Goal: Information Seeking & Learning: Learn about a topic

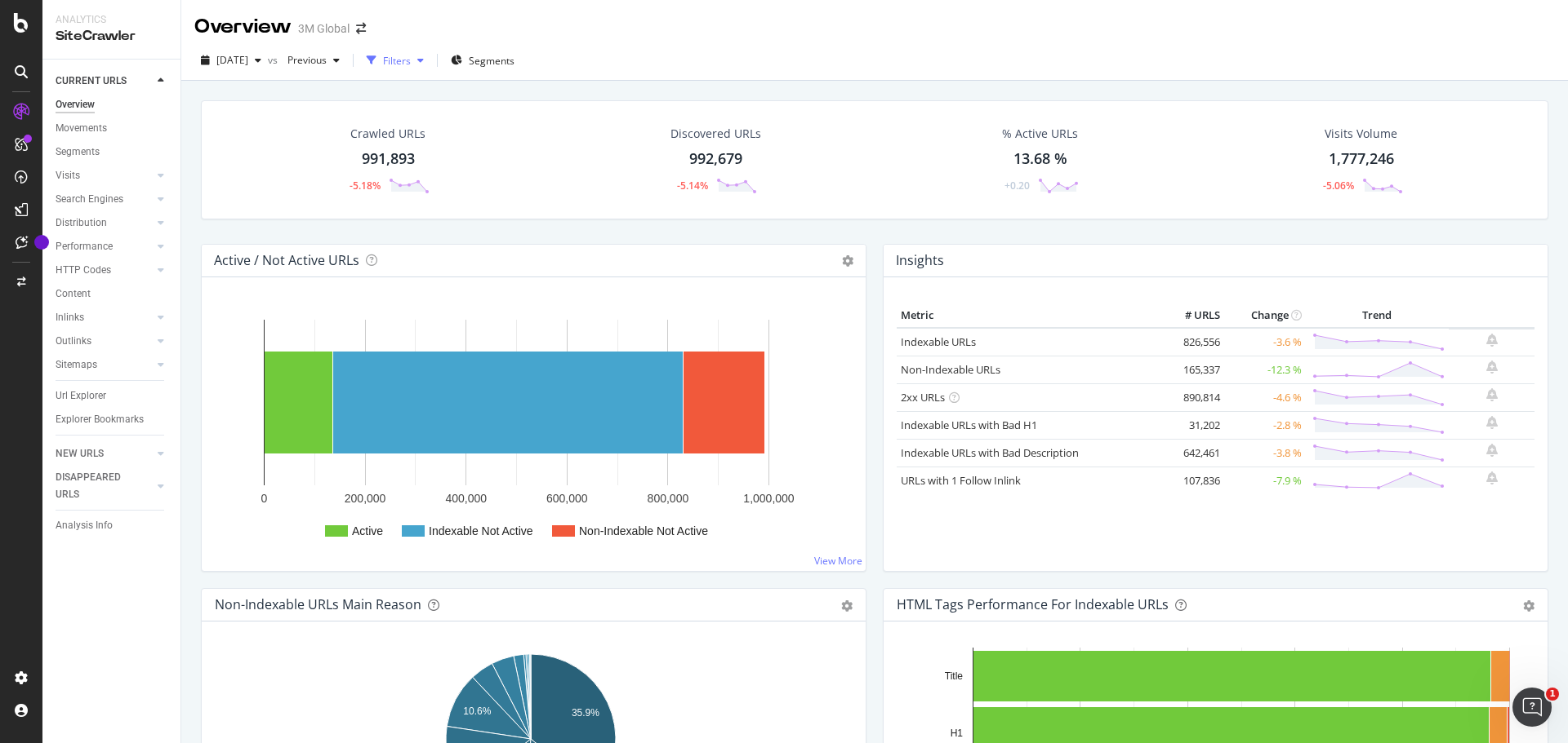
click at [383, 58] on div "button" at bounding box center [371, 60] width 23 height 23
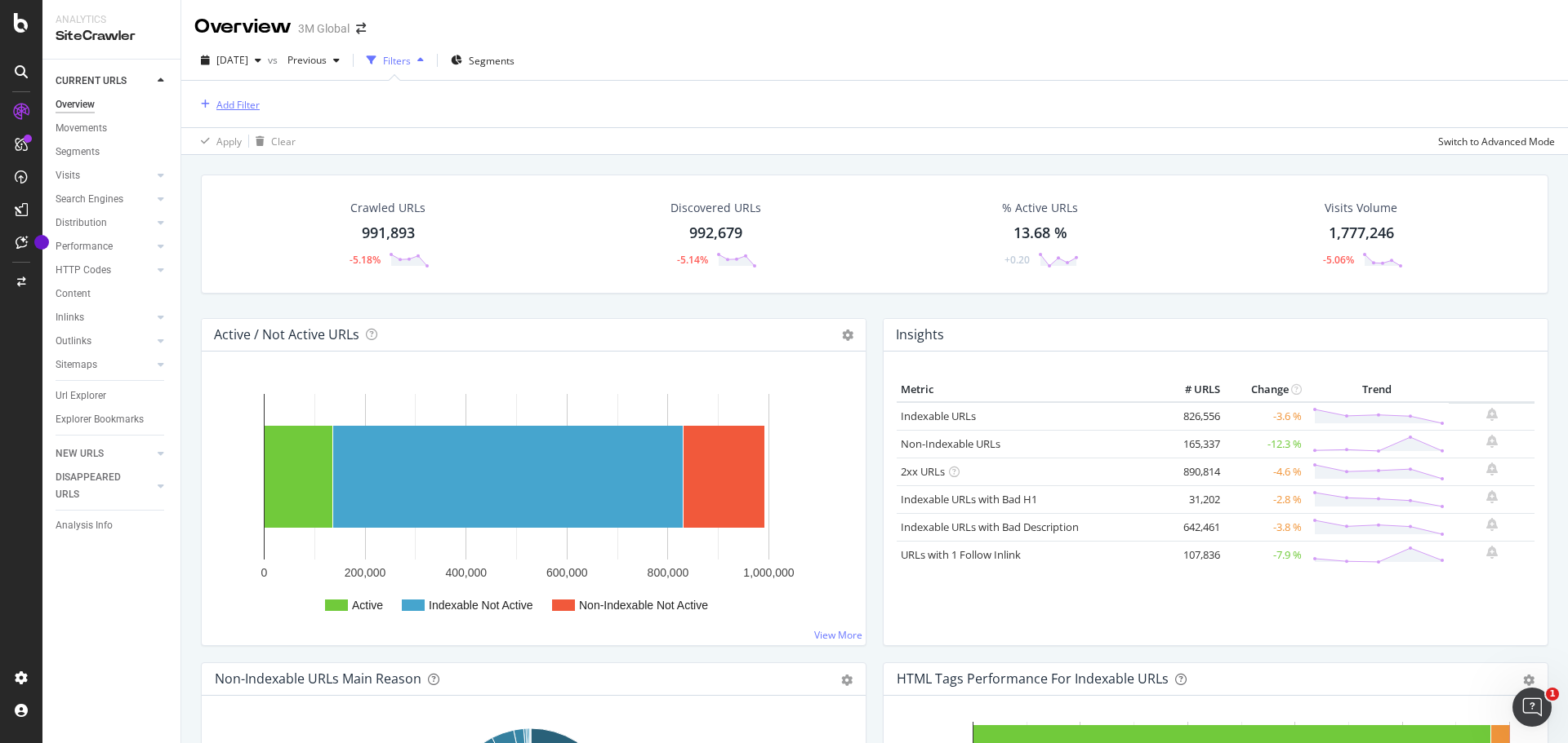
click at [241, 106] on div "Add Filter" at bounding box center [237, 105] width 43 height 13
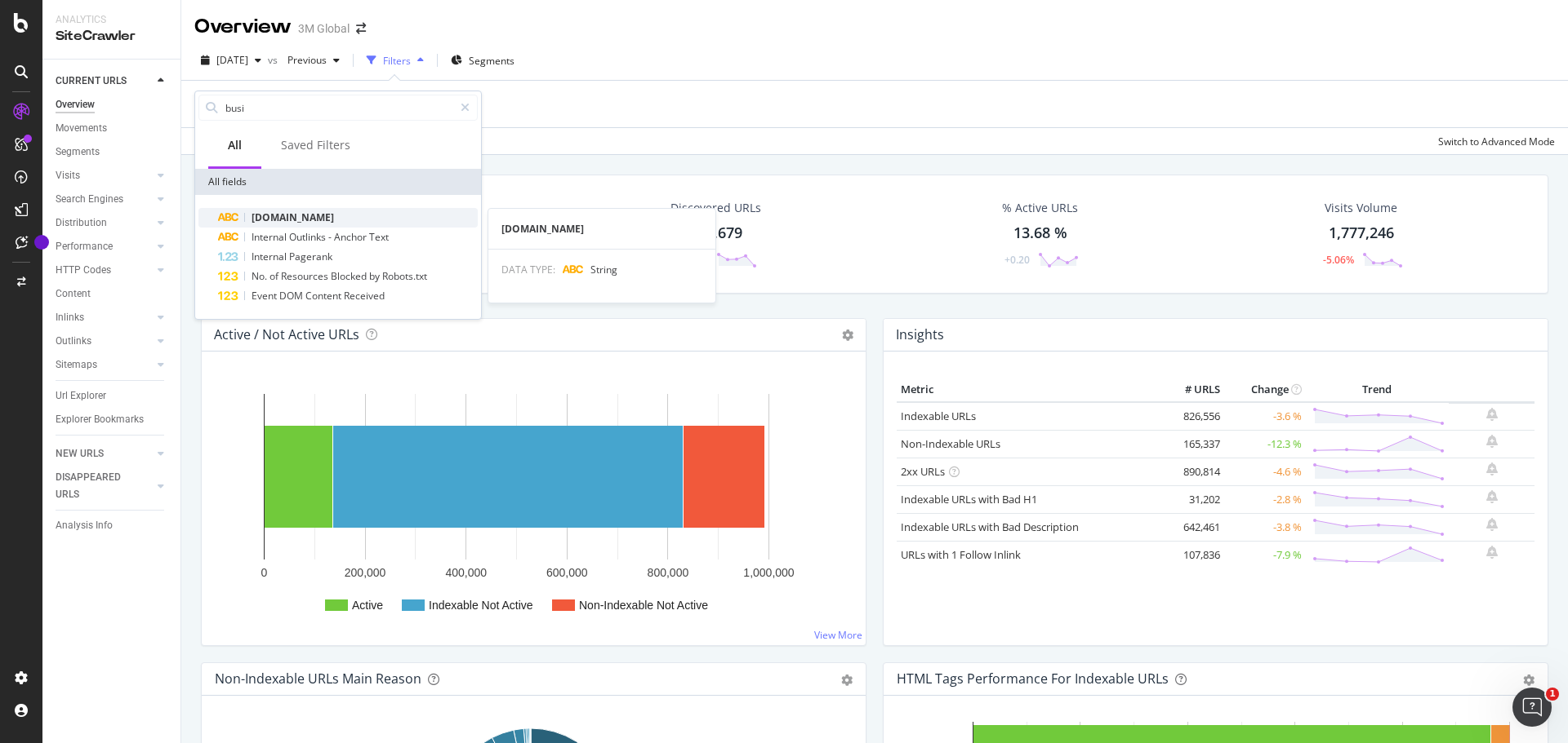
type input "busi"
click at [303, 216] on span "[DOMAIN_NAME]" at bounding box center [293, 218] width 83 height 13
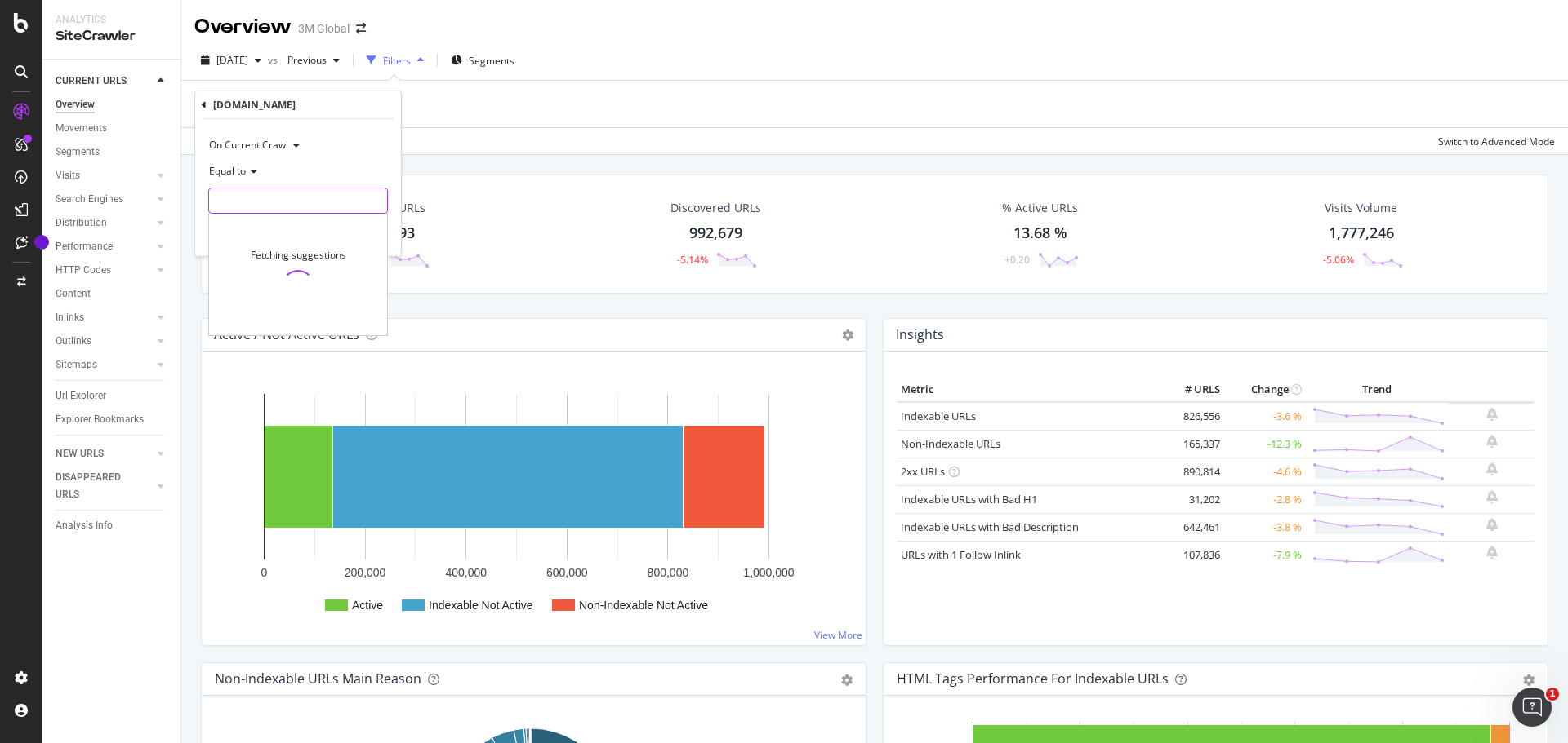
click at [302, 206] on input "text" at bounding box center [298, 201] width 178 height 26
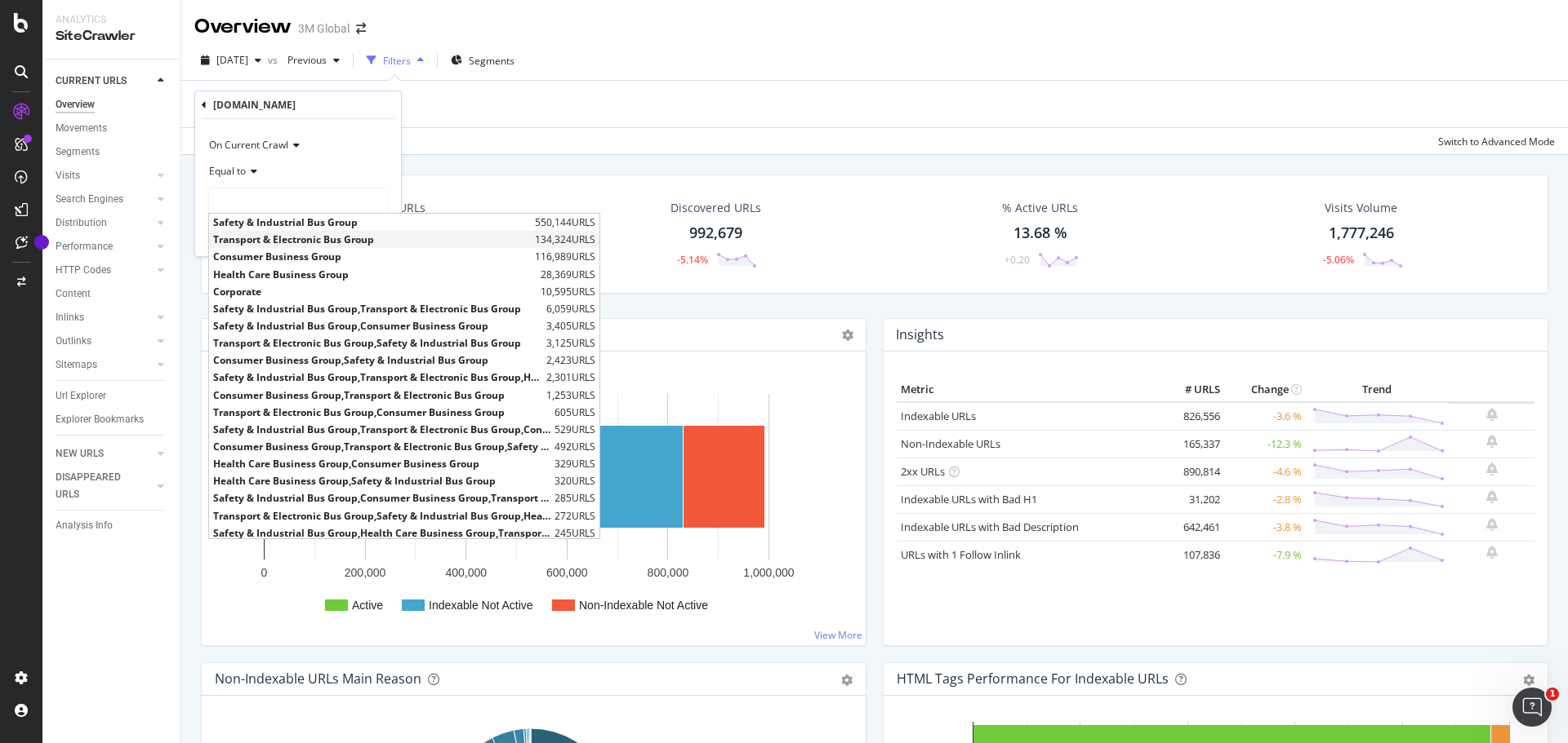
click at [277, 234] on span "Transport & Electronic Bus Group" at bounding box center [372, 240] width 317 height 13
type input "Transport & Electronic Bus Group"
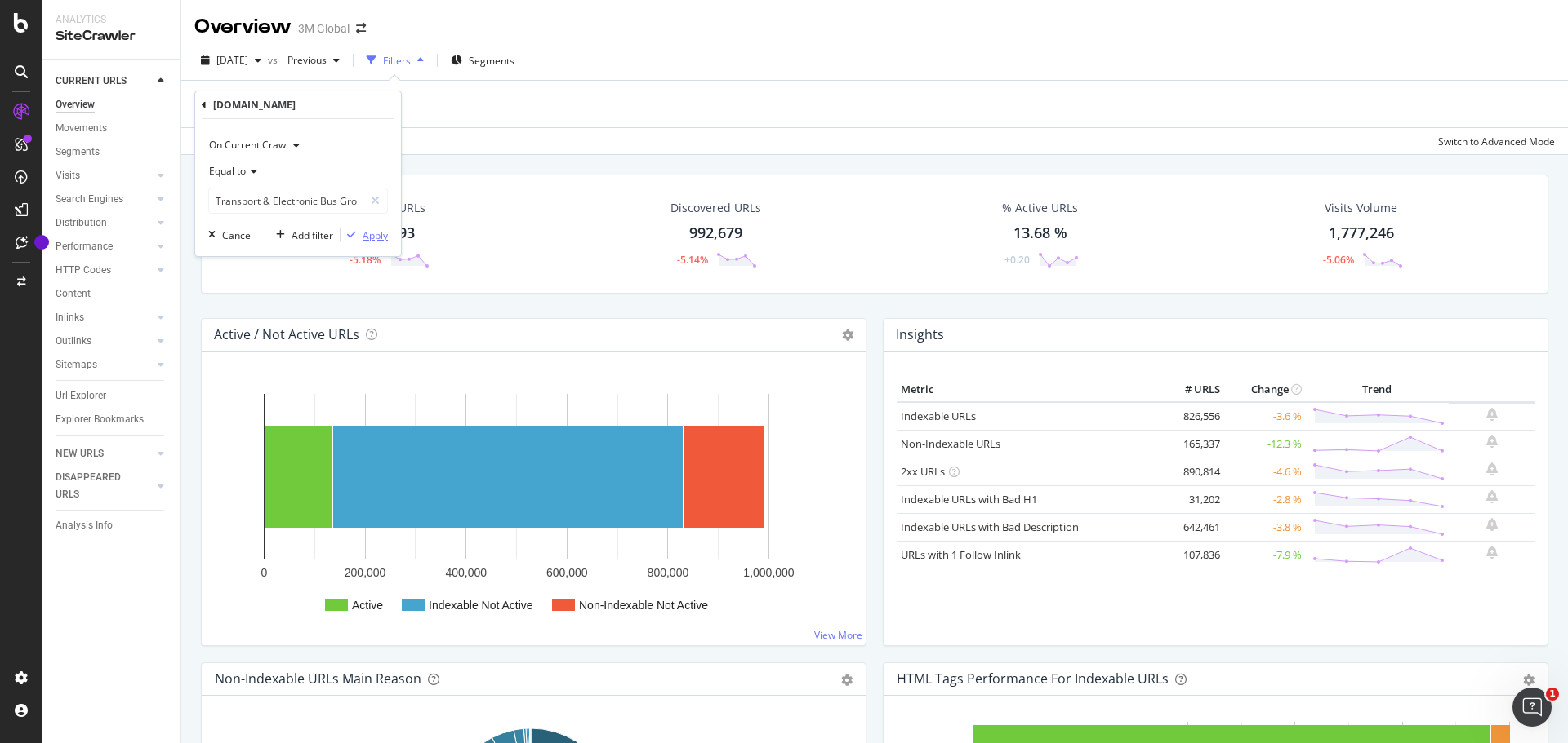
click at [365, 237] on div "Apply" at bounding box center [376, 235] width 25 height 13
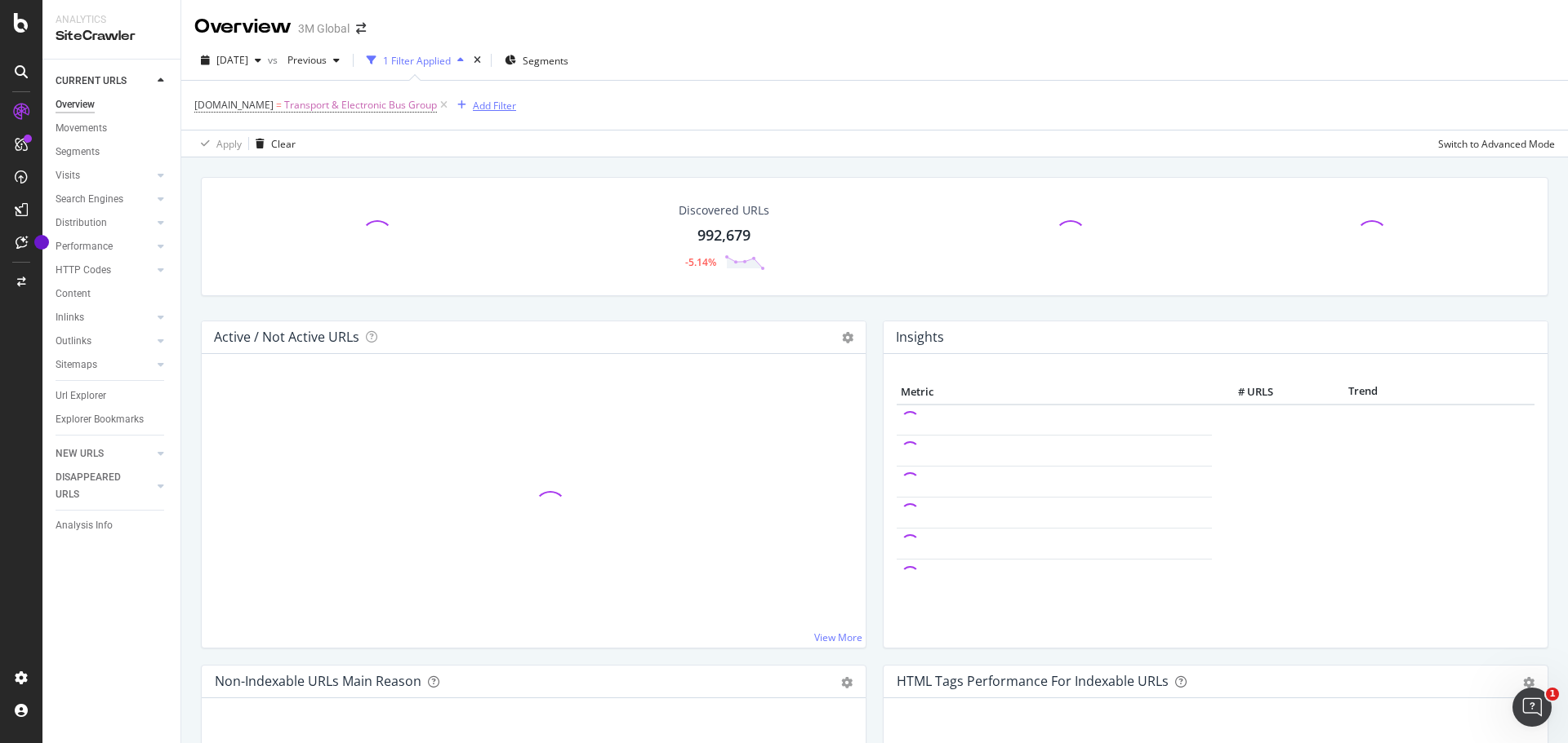
click at [485, 105] on div "Add Filter" at bounding box center [494, 105] width 43 height 13
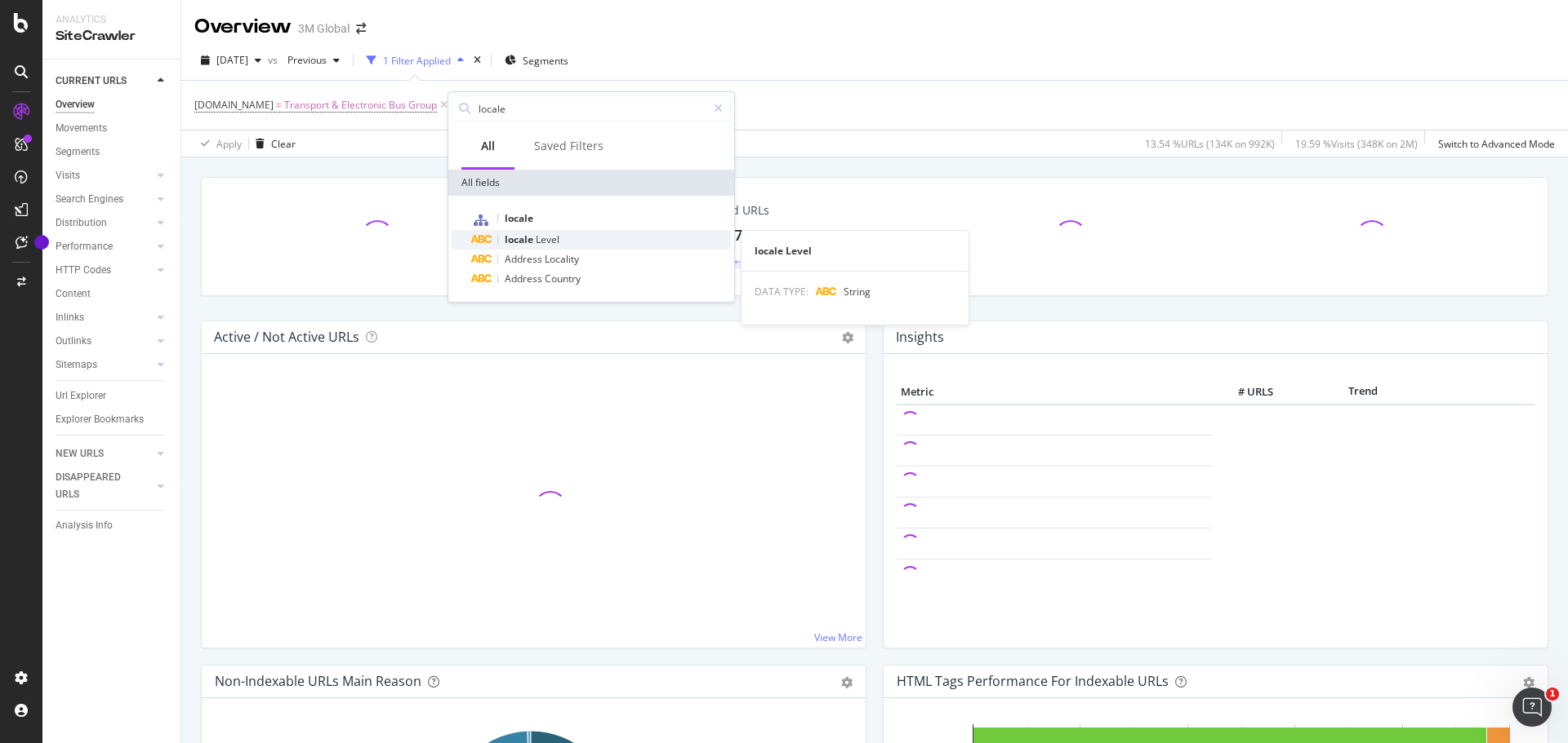
type input "locale"
click at [582, 235] on div "locale Level" at bounding box center [601, 240] width 260 height 19
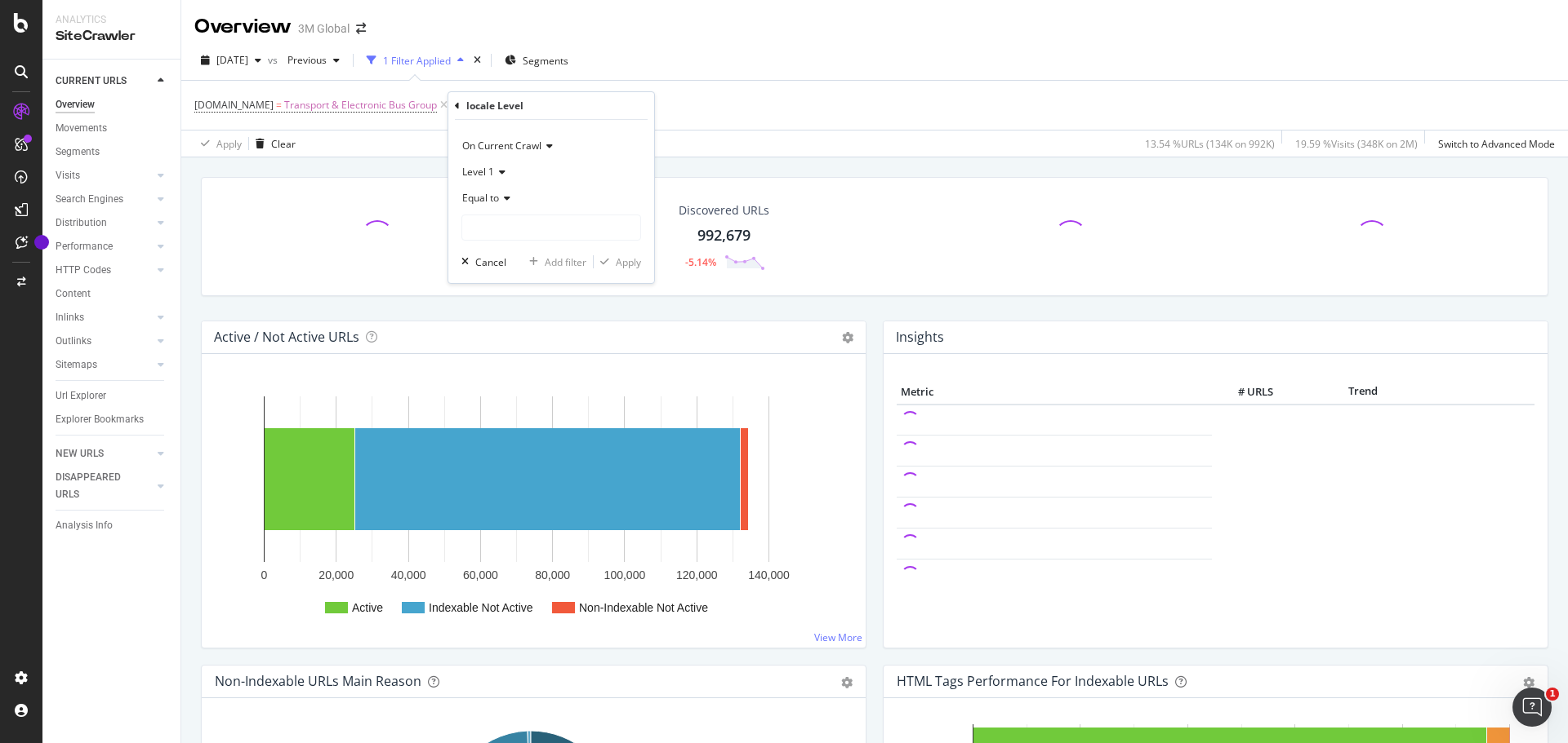
click at [500, 171] on icon at bounding box center [500, 172] width 12 height 10
click at [500, 222] on span "Level 2" at bounding box center [485, 227] width 32 height 13
click at [522, 222] on input "text" at bounding box center [551, 227] width 178 height 26
click at [490, 175] on span "Level 2" at bounding box center [479, 171] width 32 height 13
click at [489, 209] on span "Level 1" at bounding box center [485, 206] width 32 height 13
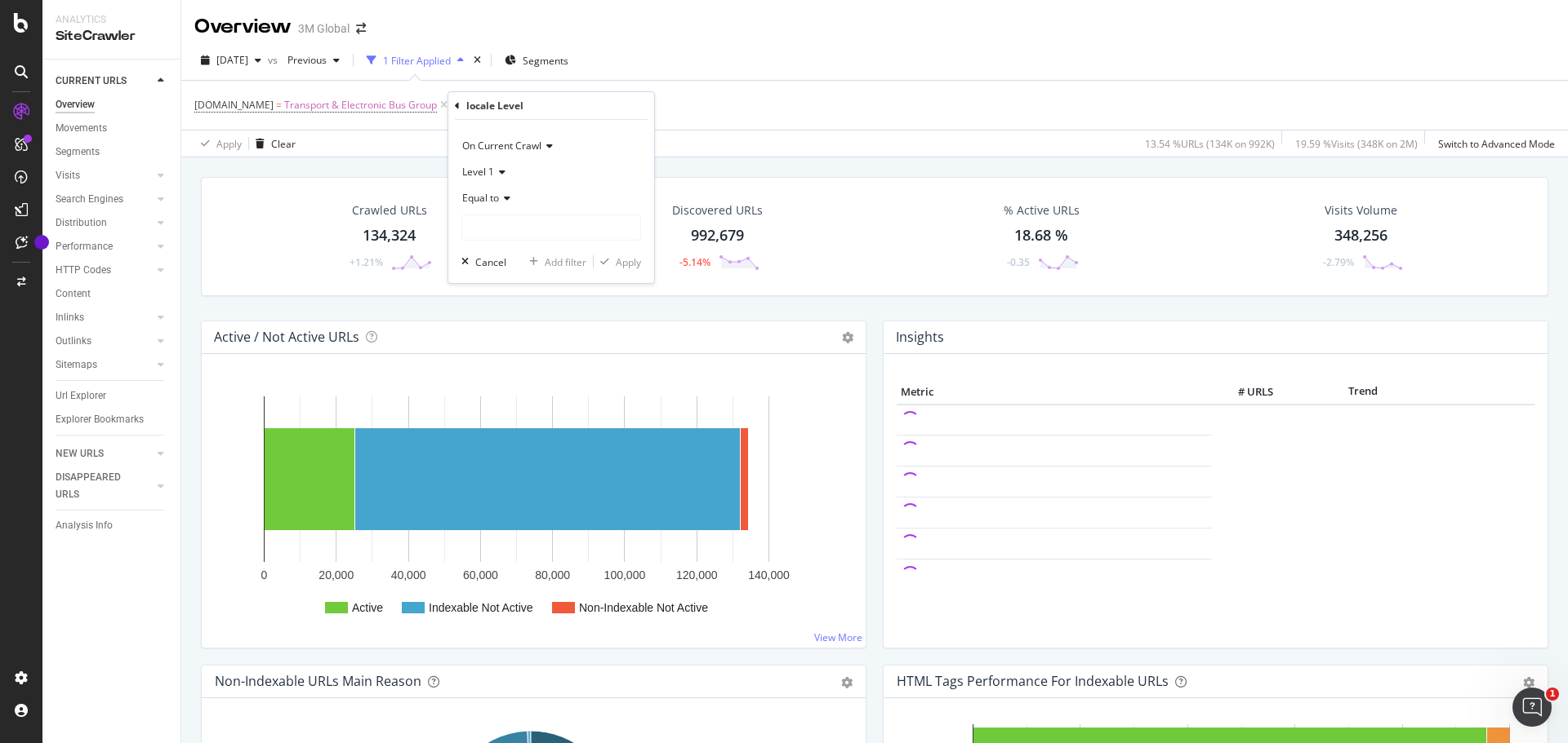
click at [497, 197] on span "Equal to" at bounding box center [481, 197] width 37 height 13
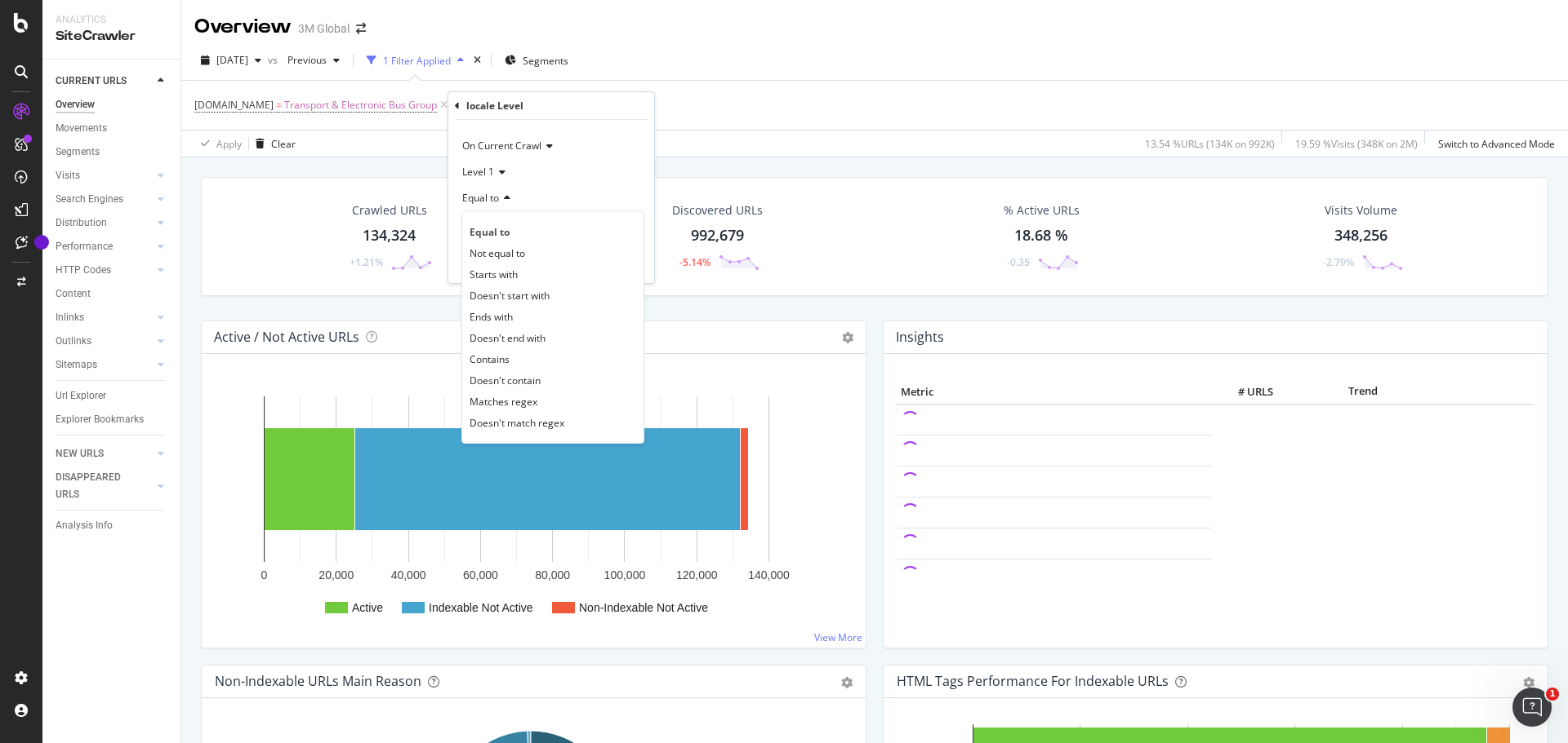
click at [497, 197] on span "Equal to" at bounding box center [481, 197] width 37 height 13
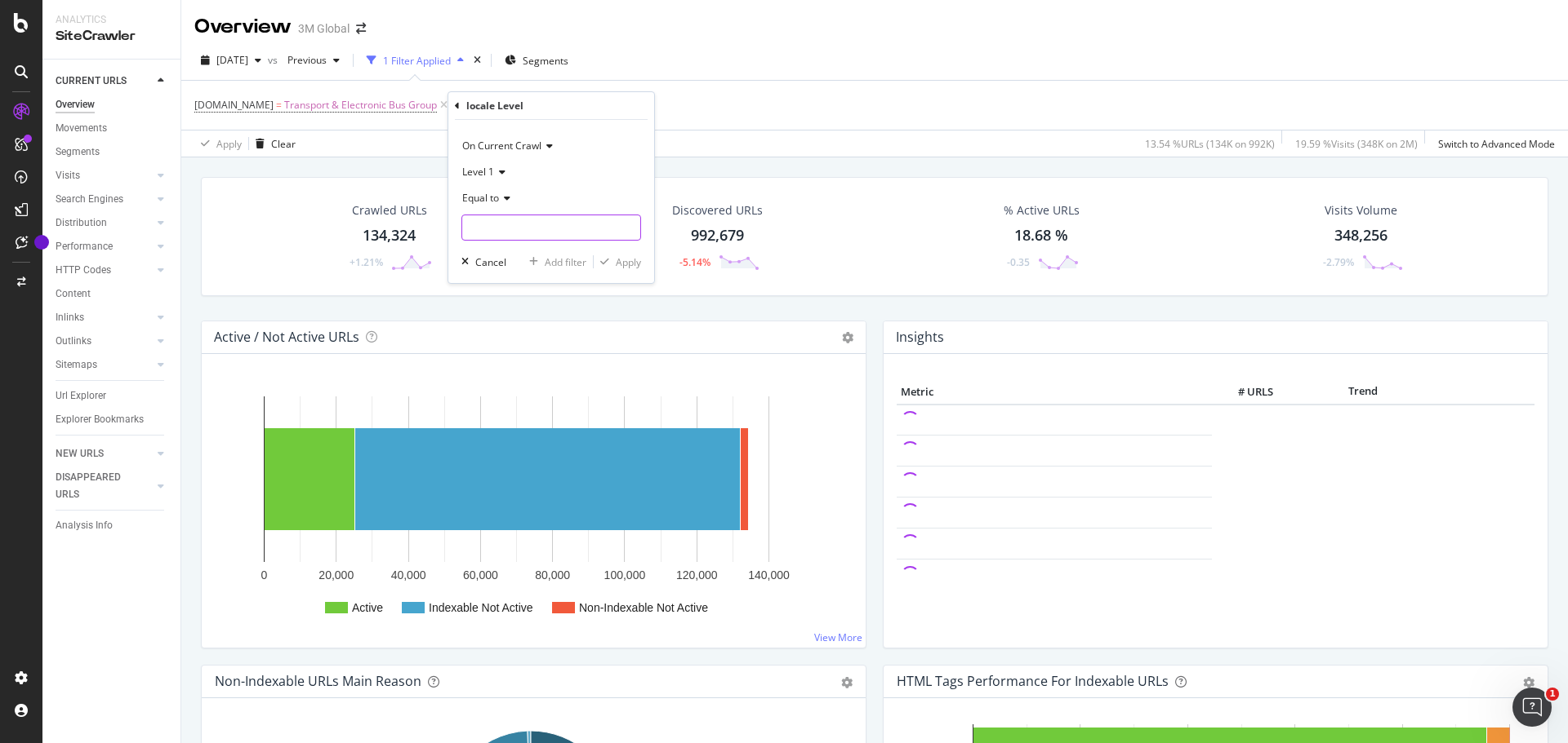
click at [504, 223] on input "text" at bounding box center [551, 227] width 178 height 26
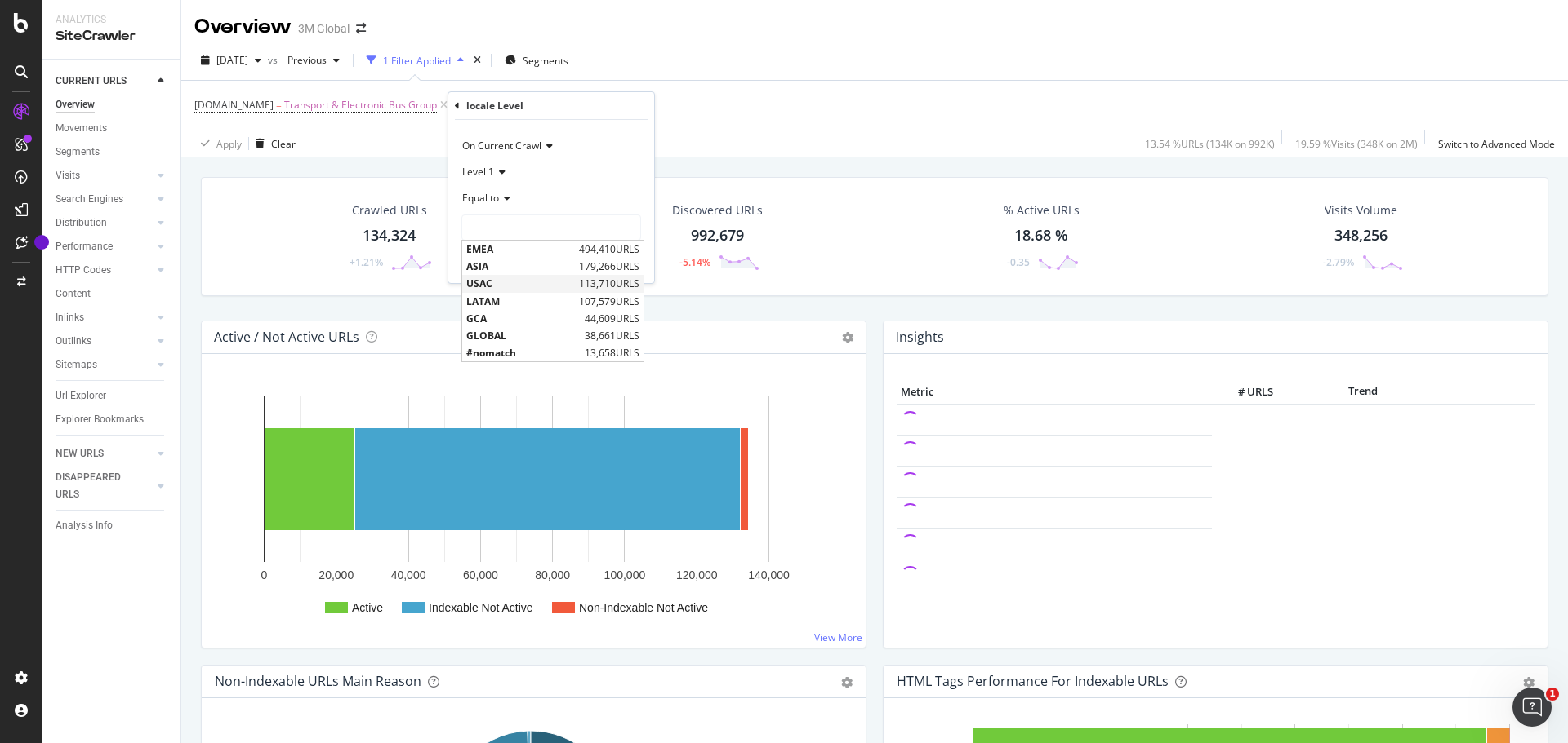
click at [492, 282] on span "USAC" at bounding box center [520, 283] width 109 height 13
type input "USAC"
click at [630, 261] on div "Apply" at bounding box center [629, 262] width 25 height 13
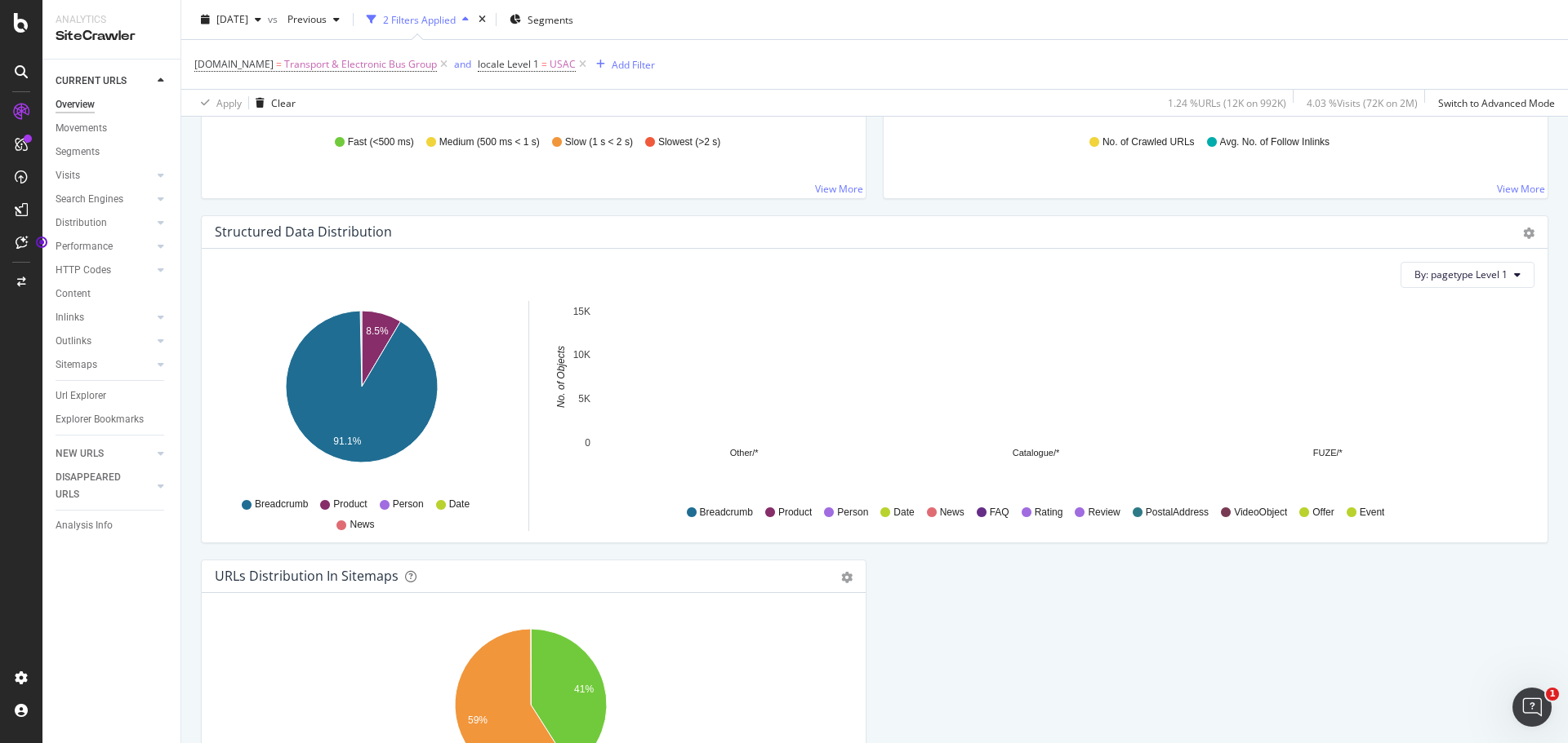
scroll to position [1700, 0]
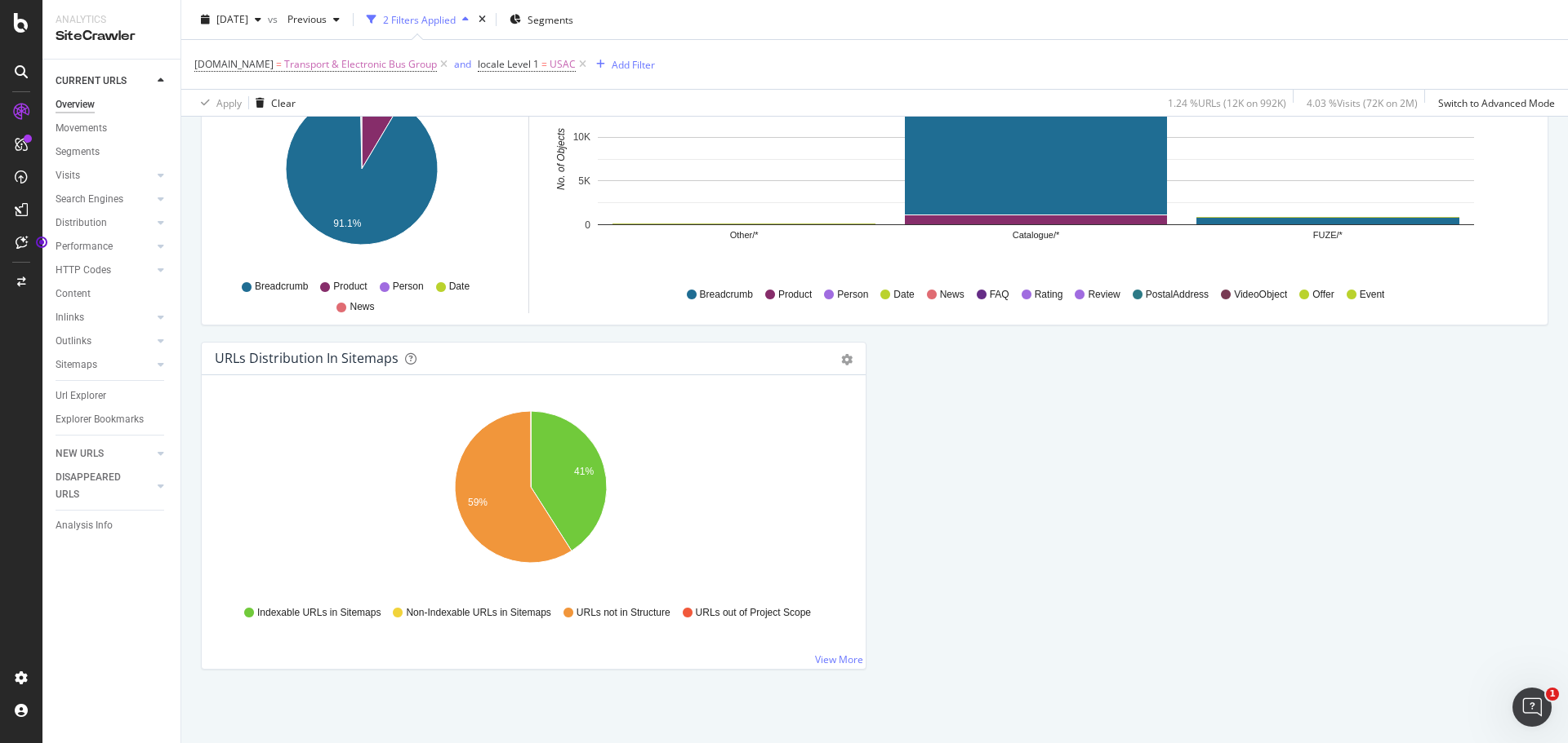
click at [160, 209] on div "Search Engines" at bounding box center [118, 200] width 125 height 24
click at [161, 204] on icon at bounding box center [161, 199] width 7 height 10
click at [162, 225] on icon at bounding box center [161, 223] width 7 height 10
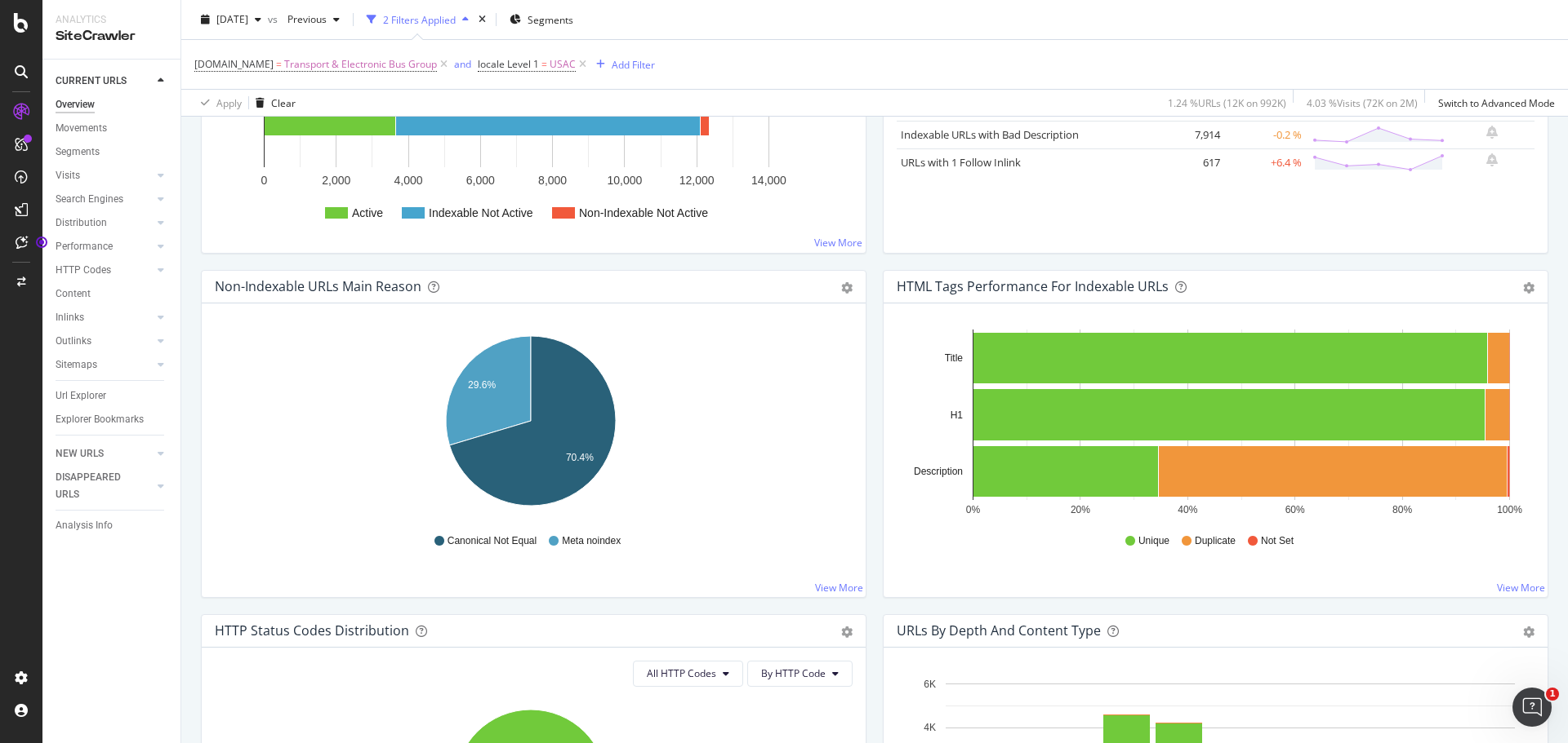
scroll to position [0, 0]
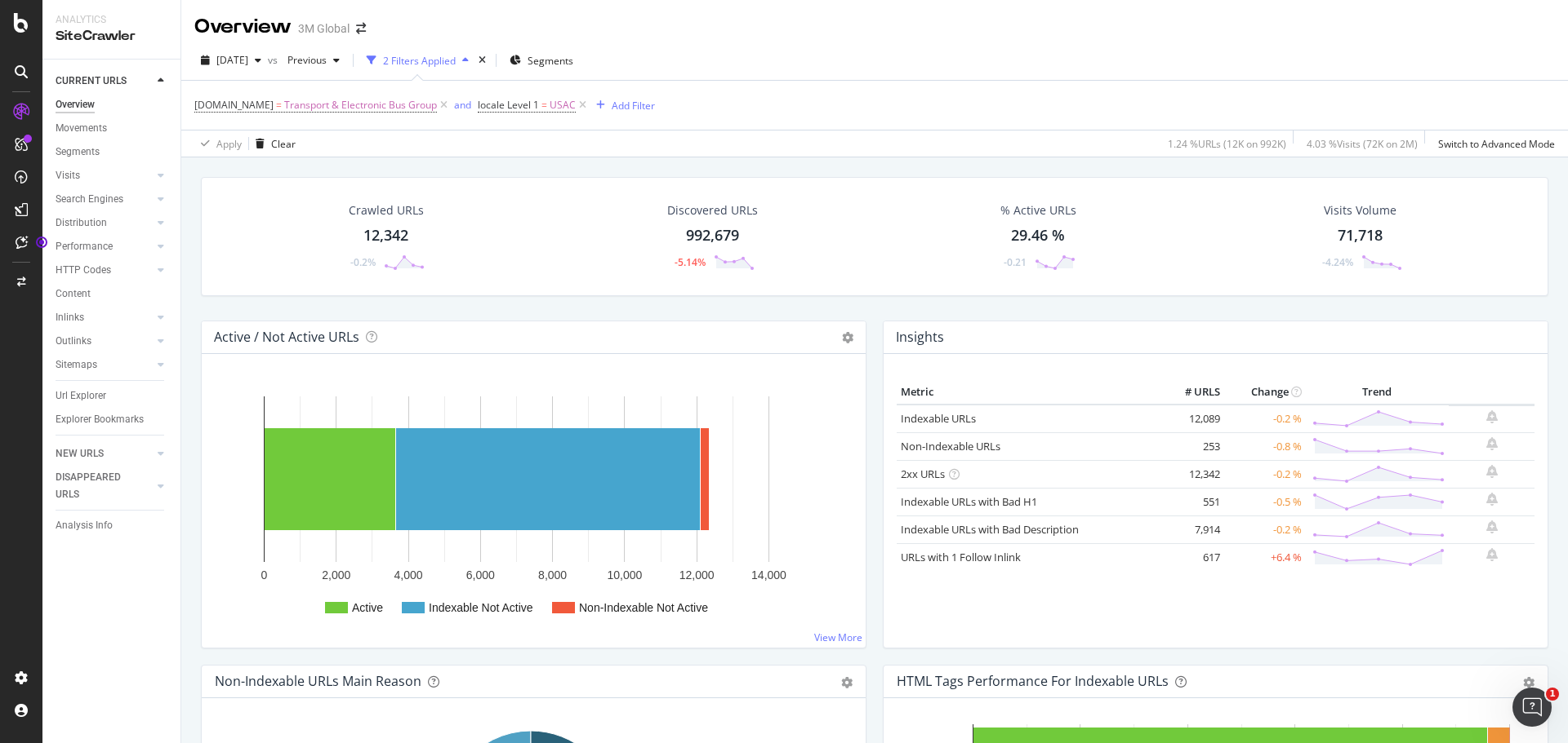
drag, startPoint x: 1171, startPoint y: 417, endPoint x: 1218, endPoint y: 423, distance: 47.4
click at [1218, 423] on tr "Indexable URLs 12,089 -0.2 %" at bounding box center [1215, 419] width 638 height 29
copy tr "12,089"
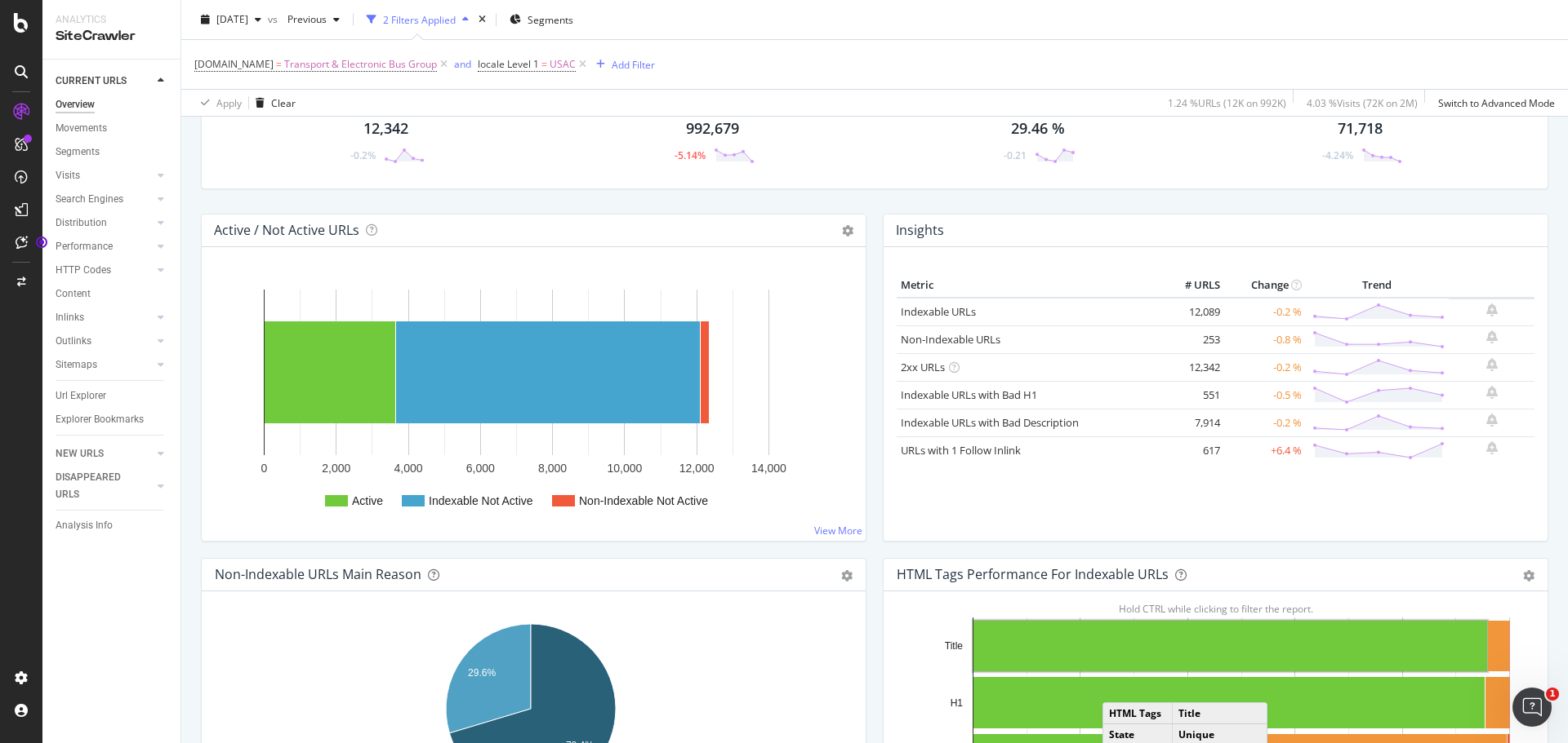
scroll to position [164, 0]
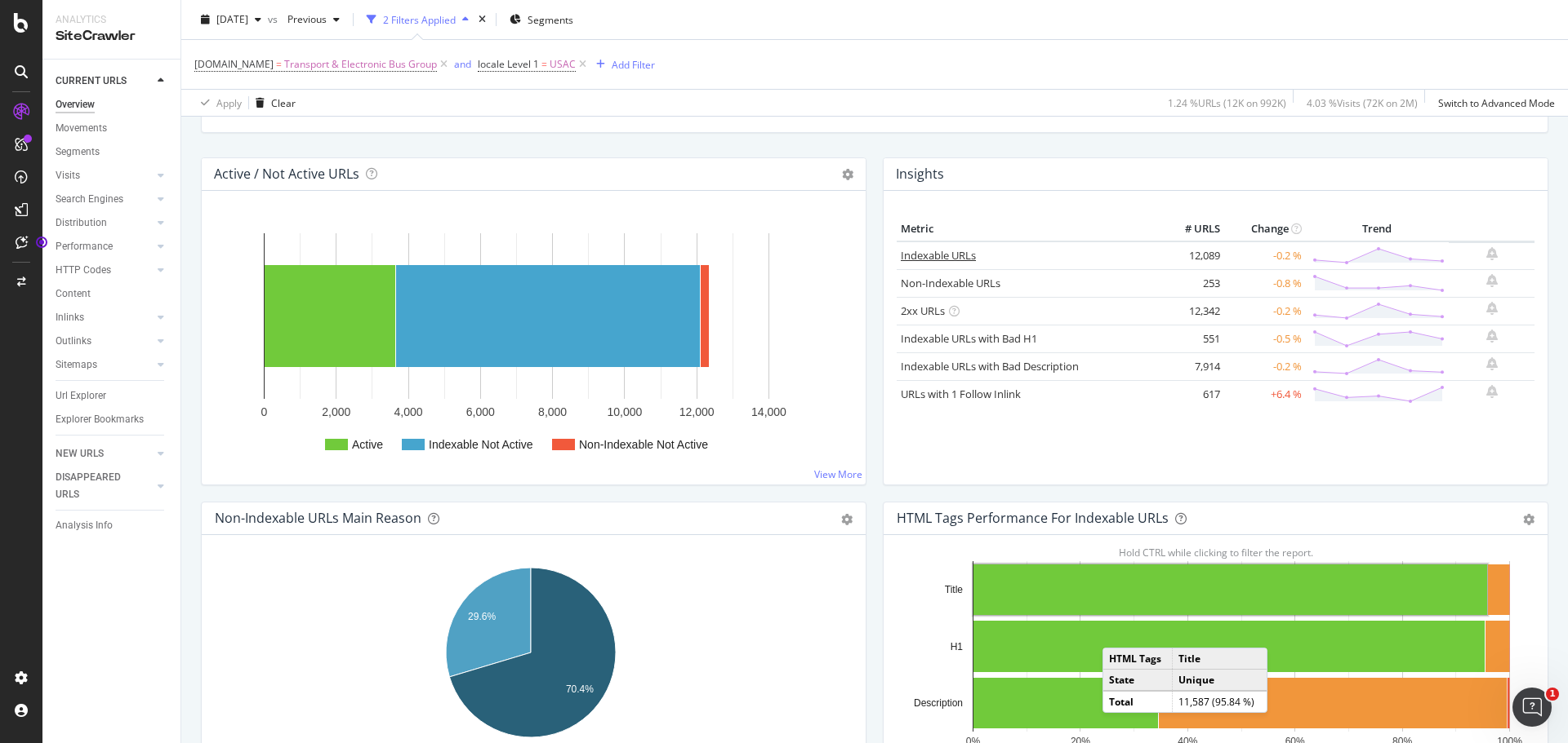
click at [930, 254] on link "Indexable URLs" at bounding box center [938, 255] width 75 height 14
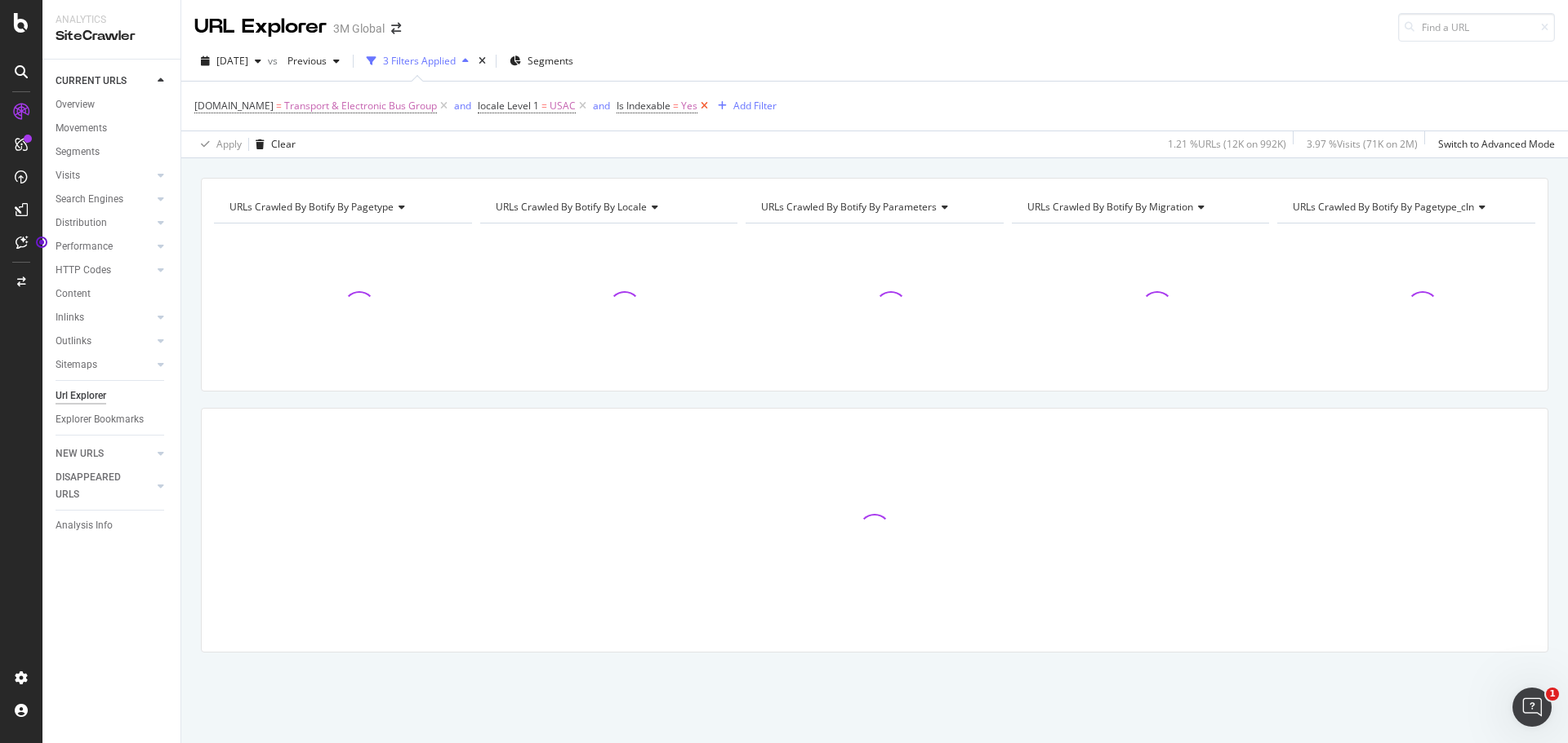
click at [697, 105] on icon at bounding box center [704, 105] width 14 height 16
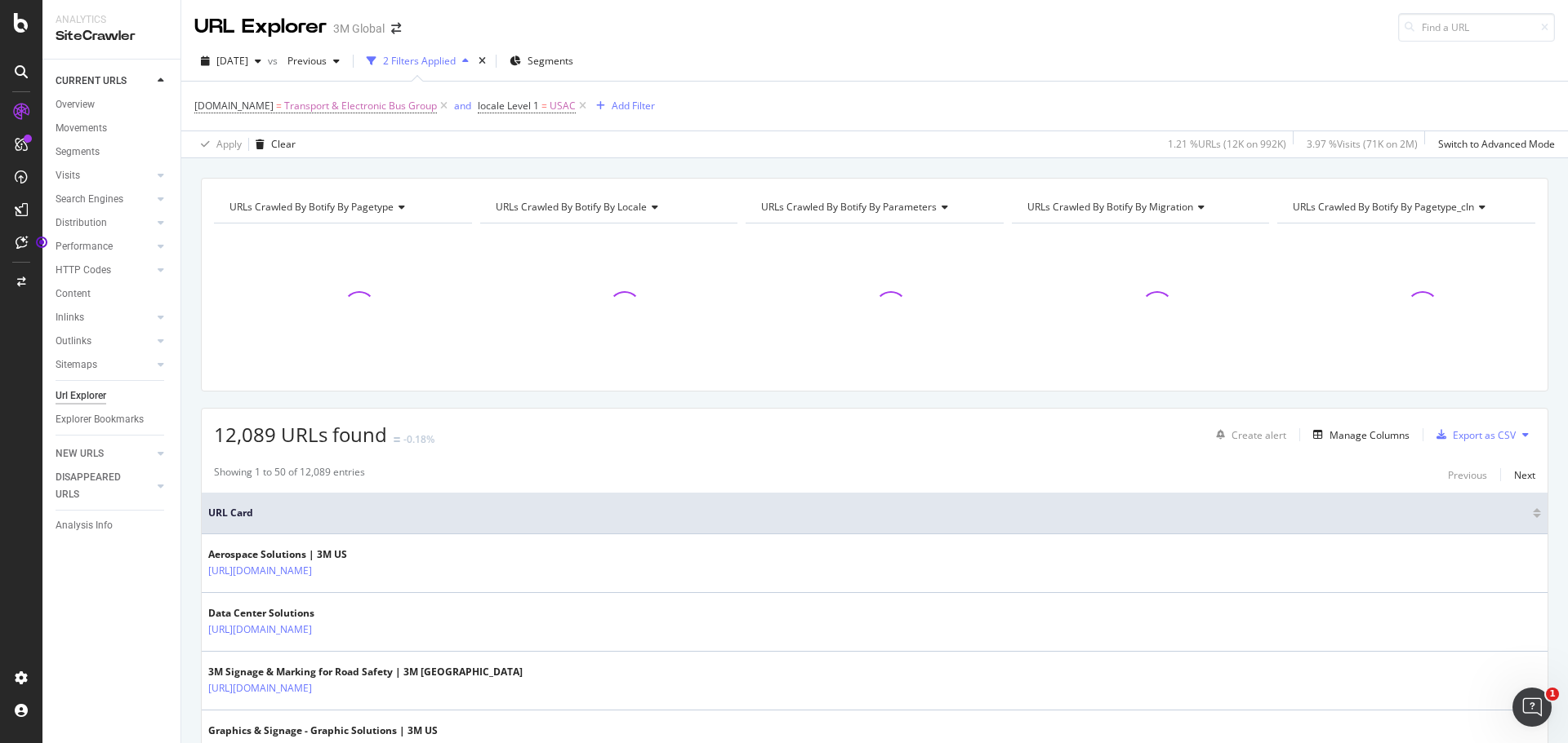
click at [382, 206] on span "URLs Crawled By Botify By pagetype" at bounding box center [311, 207] width 164 height 13
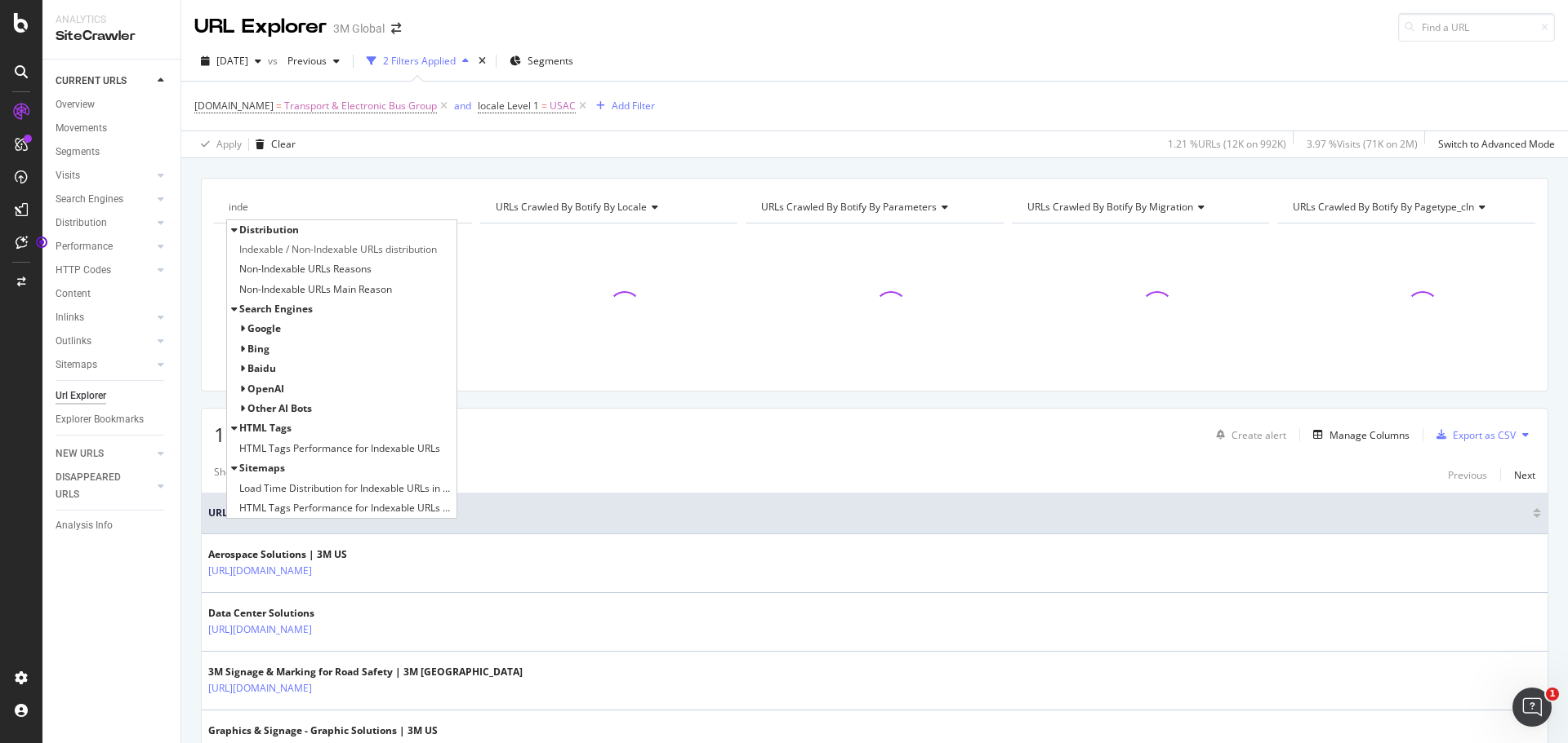
type input "index"
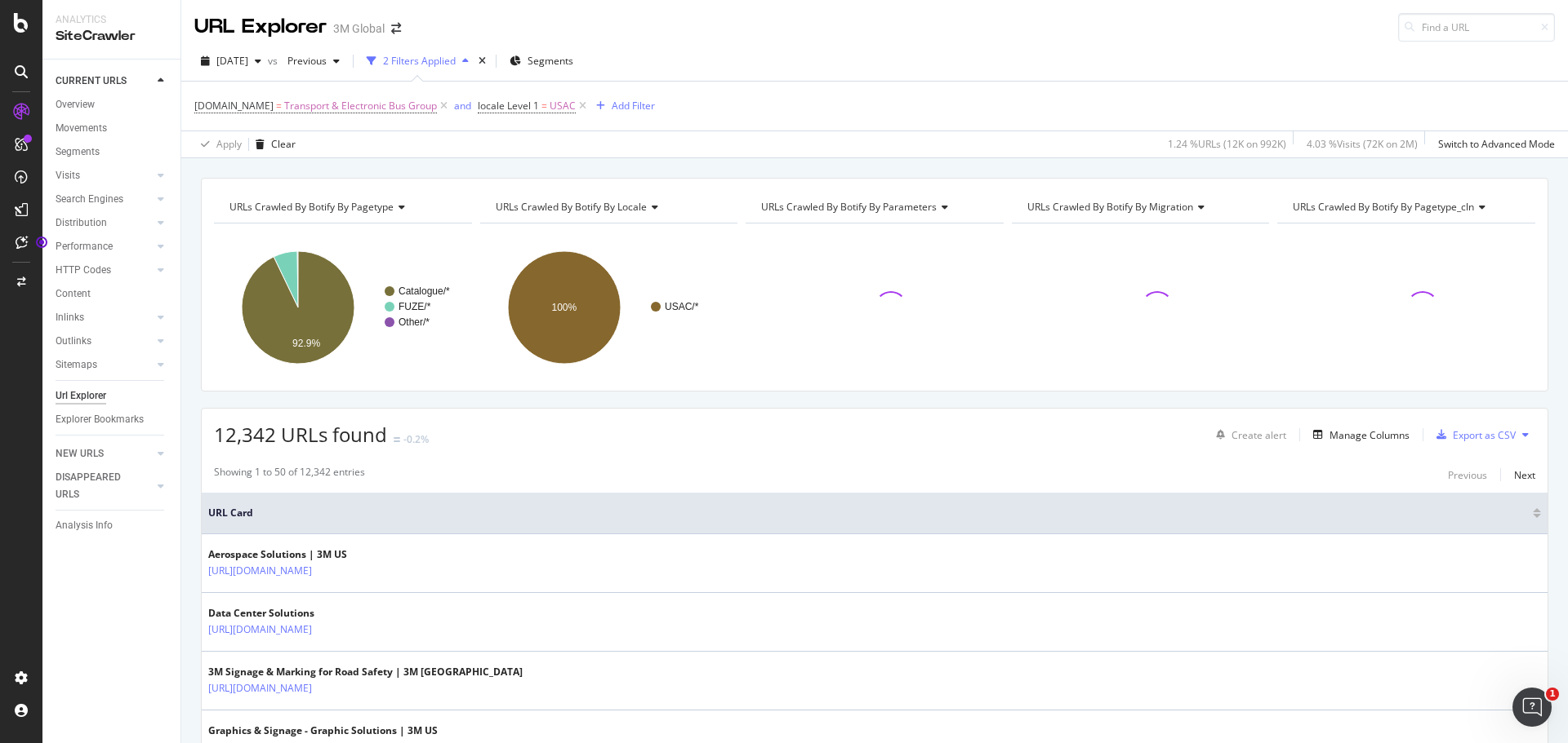
click at [367, 207] on span "URLs Crawled By Botify By pagetype" at bounding box center [311, 207] width 164 height 13
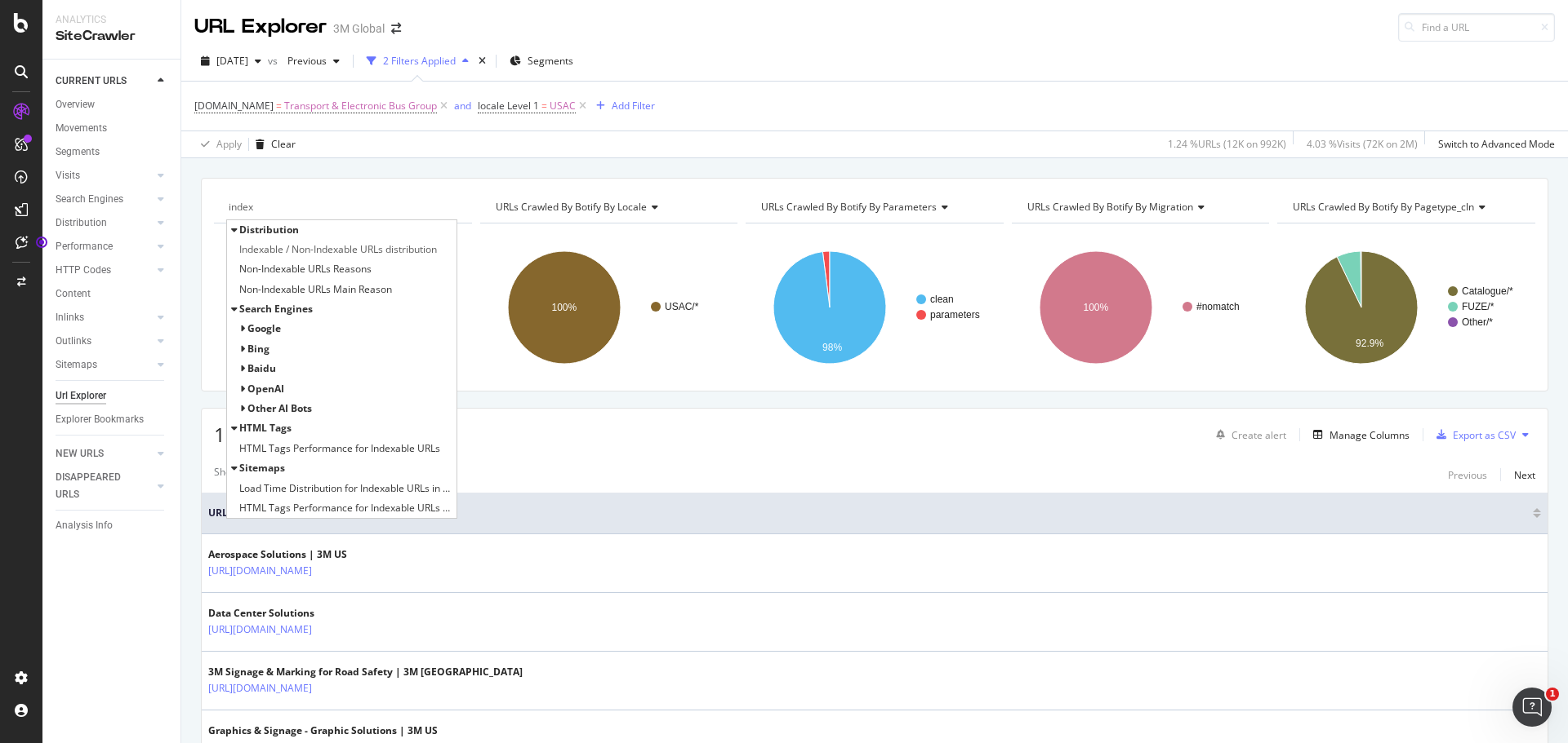
type input "index"
click at [356, 241] on span "Indexable / Non-Indexable URLs distribution" at bounding box center [338, 249] width 197 height 16
click at [361, 249] on span "Indexable / Non-Indexable URLs distribution" at bounding box center [338, 249] width 197 height 16
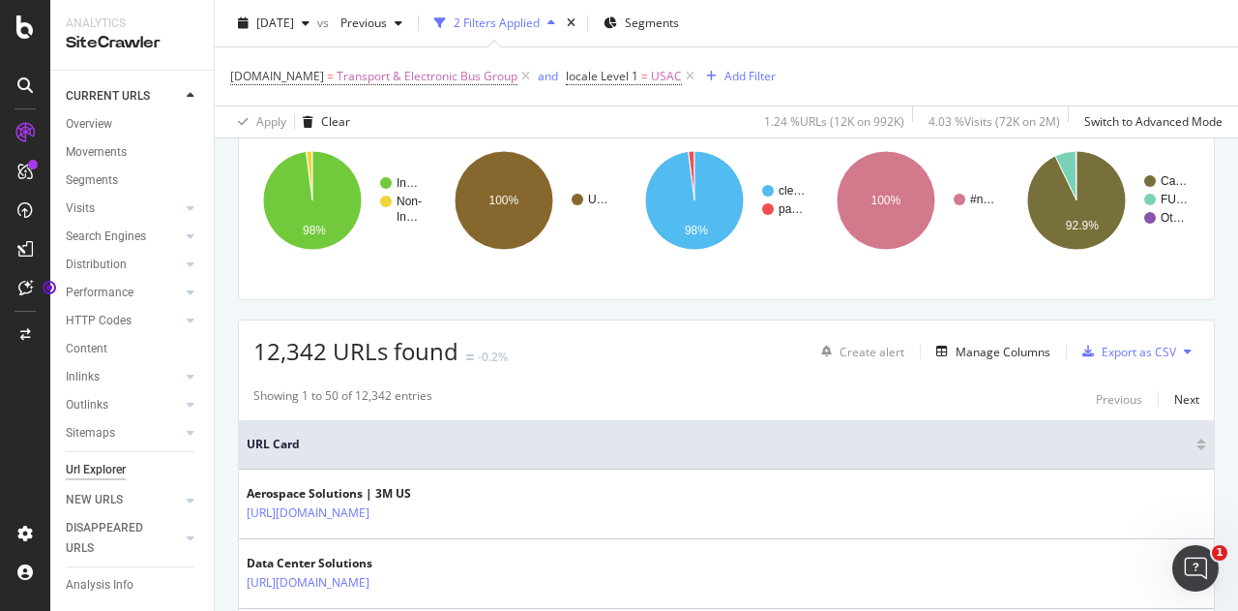
scroll to position [194, 0]
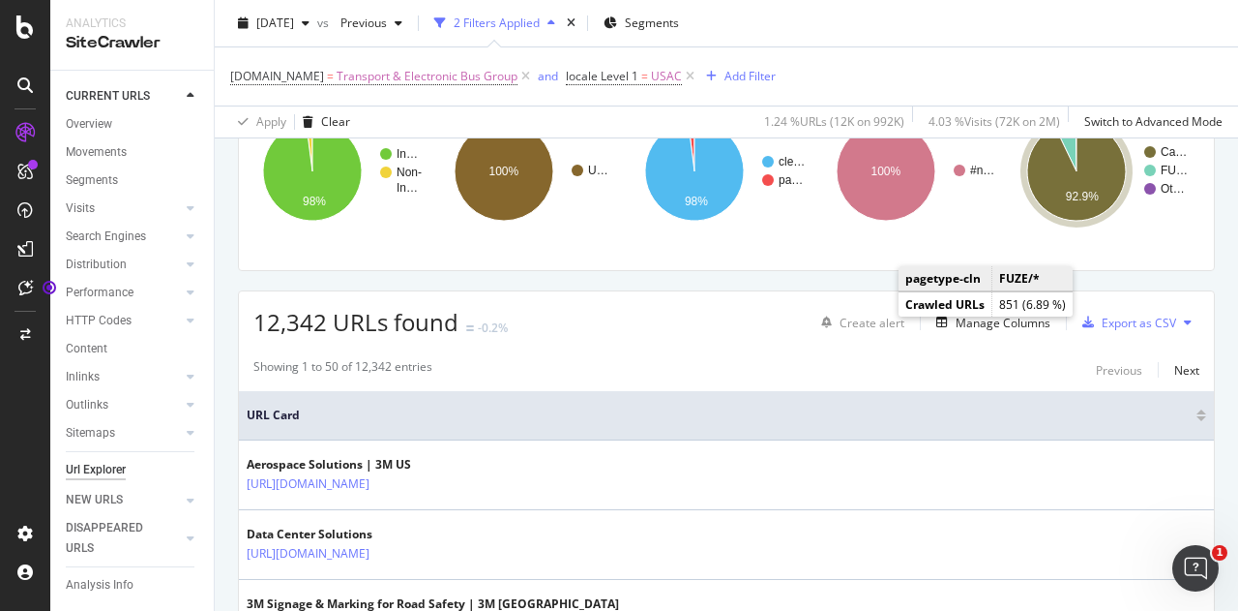
click at [947, 82] on div "[DOMAIN_NAME] = Transport & Electronic Bus Group and locale Level 1 = USAC Add …" at bounding box center [726, 76] width 993 height 58
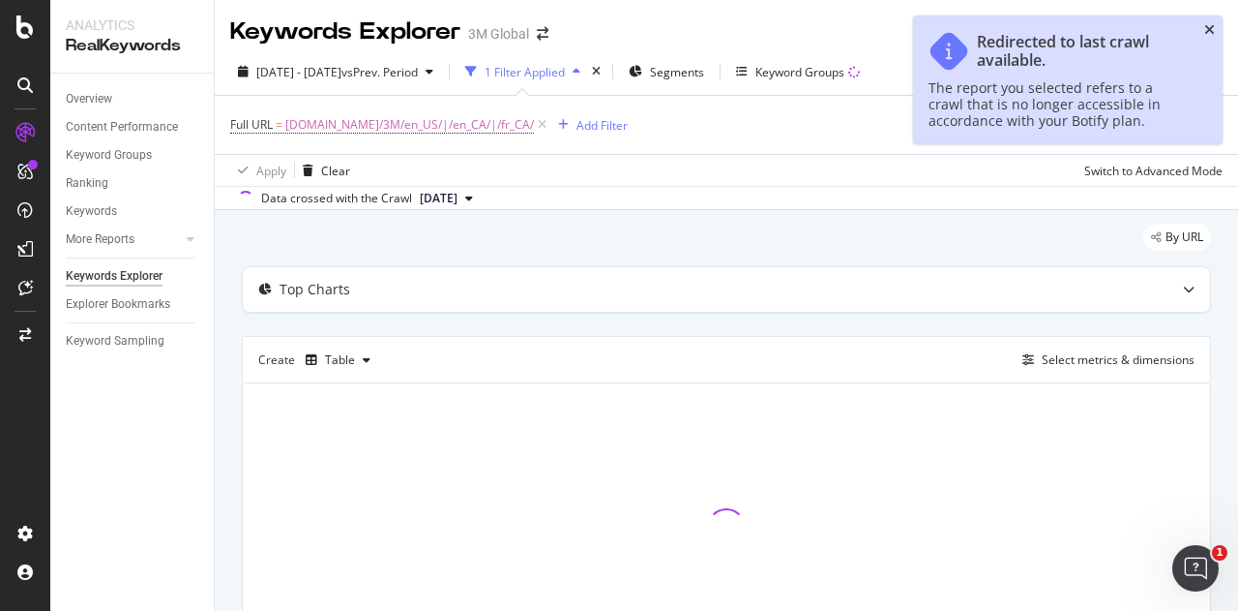
click at [1206, 24] on icon "close toast" at bounding box center [1210, 30] width 11 height 14
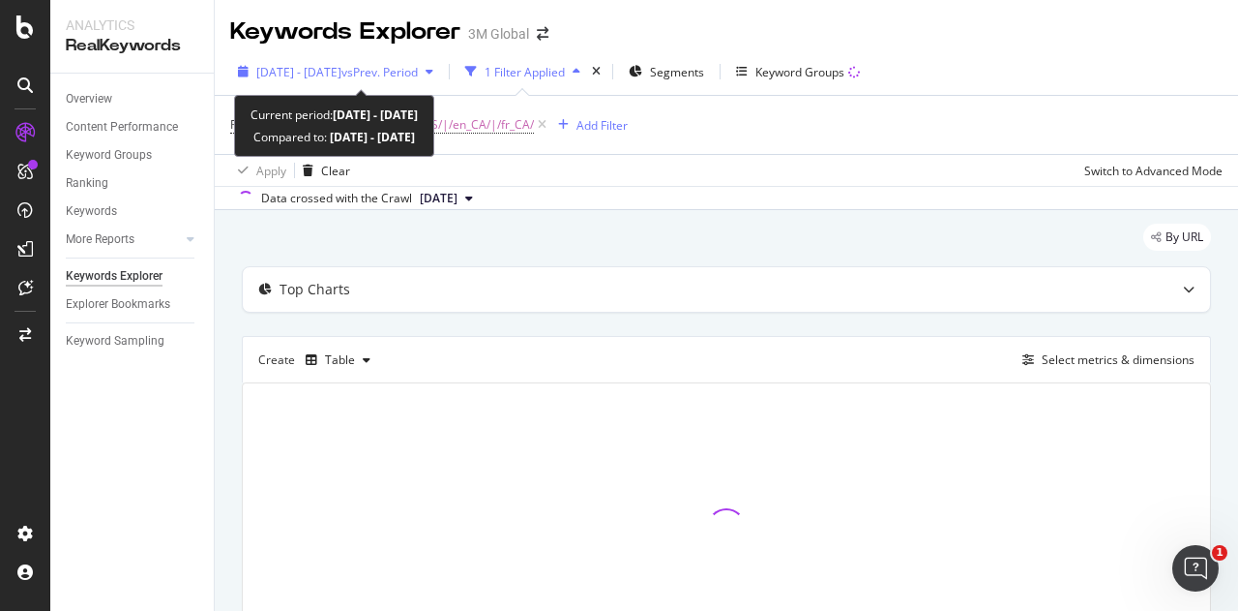
click at [315, 68] on span "2024 Oct. 1st - Dec. 31st" at bounding box center [298, 72] width 85 height 16
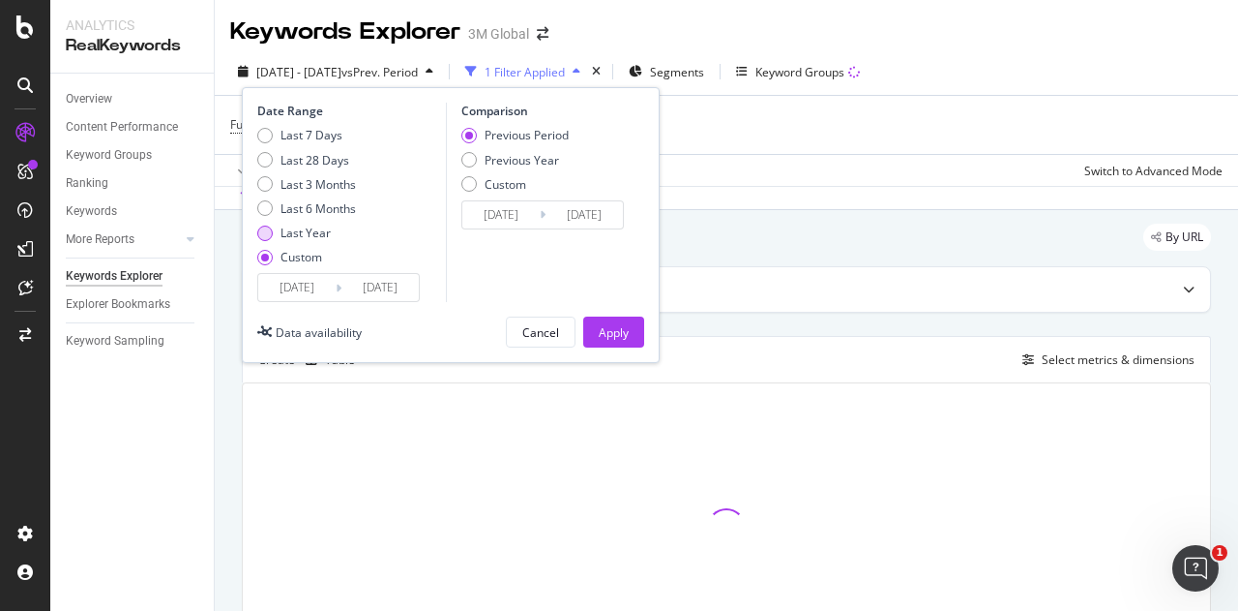
click at [288, 230] on div "Last Year" at bounding box center [306, 232] width 50 height 16
type input "2024/09/09"
type input "2025/09/08"
type input "2023/09/10"
type input "2024/09/08"
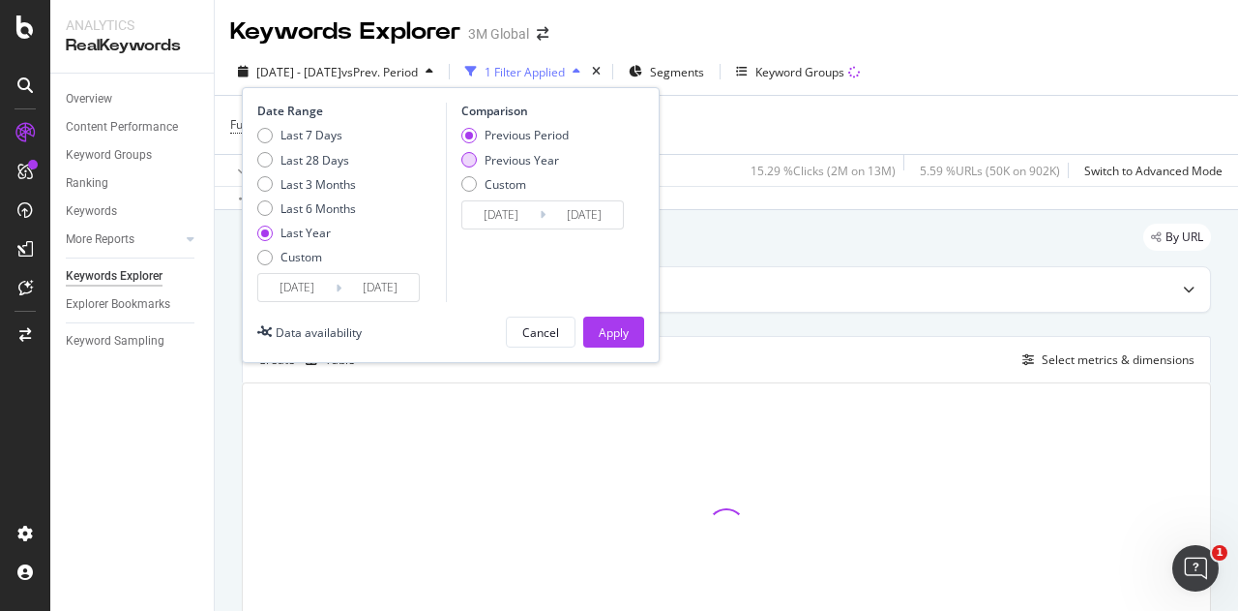
click at [488, 161] on div "Previous Year" at bounding box center [522, 160] width 74 height 16
type input "2023/09/11"
type input "2024/09/09"
click at [613, 324] on div "Apply" at bounding box center [614, 332] width 30 height 16
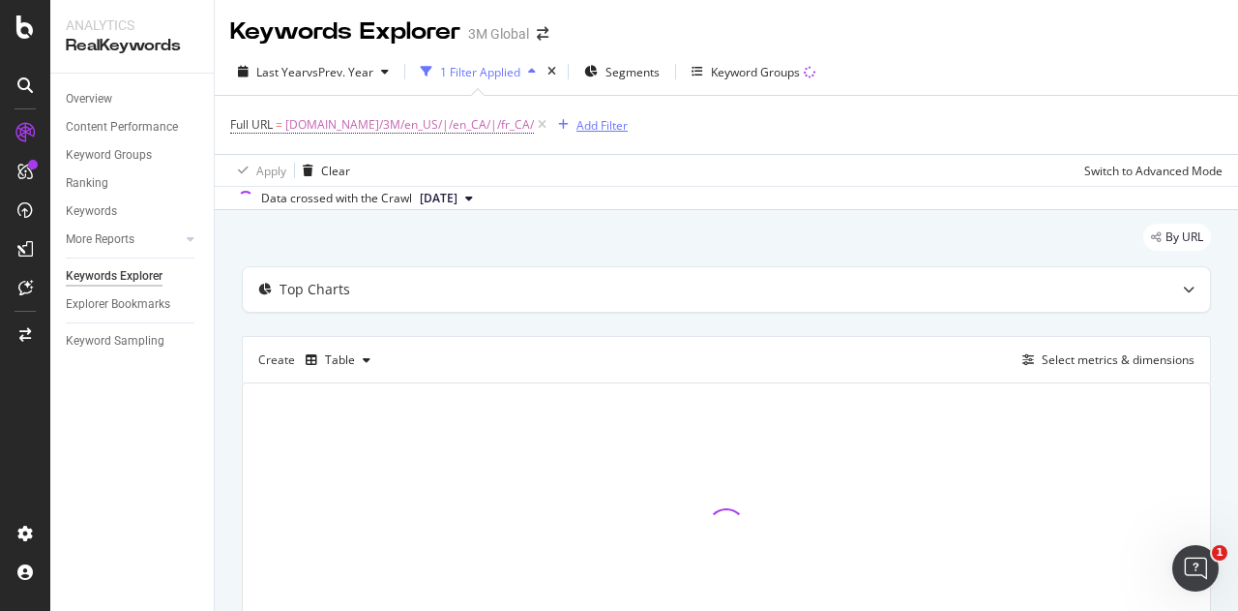
click at [577, 124] on div "Add Filter" at bounding box center [602, 125] width 51 height 16
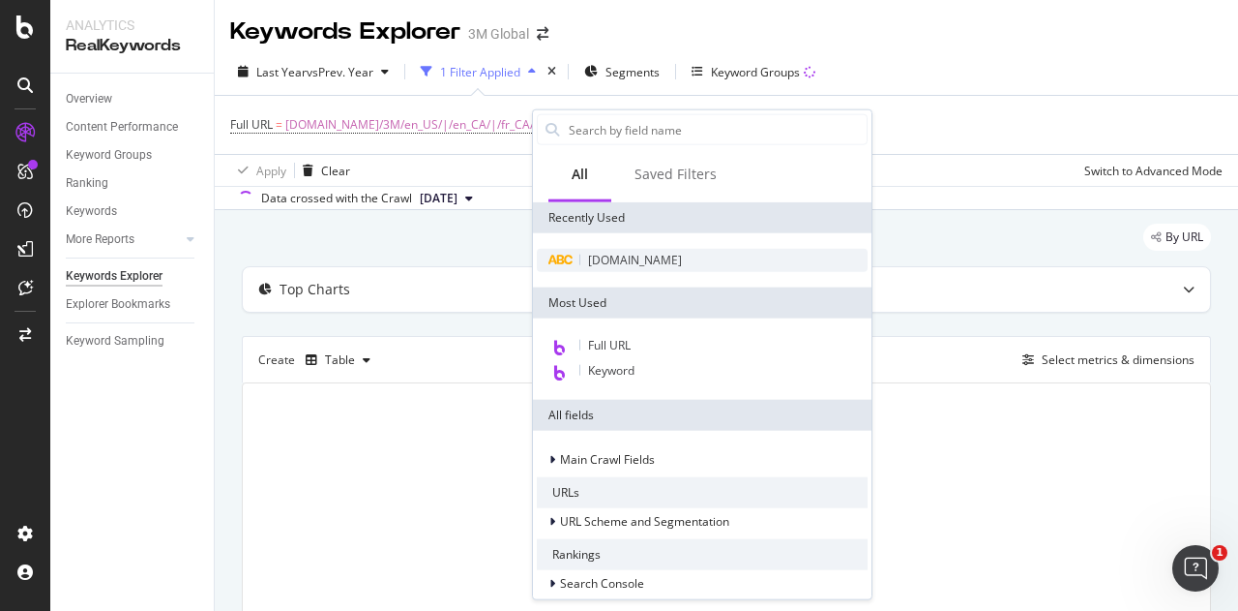
click at [608, 262] on span "[DOMAIN_NAME]" at bounding box center [635, 260] width 94 height 16
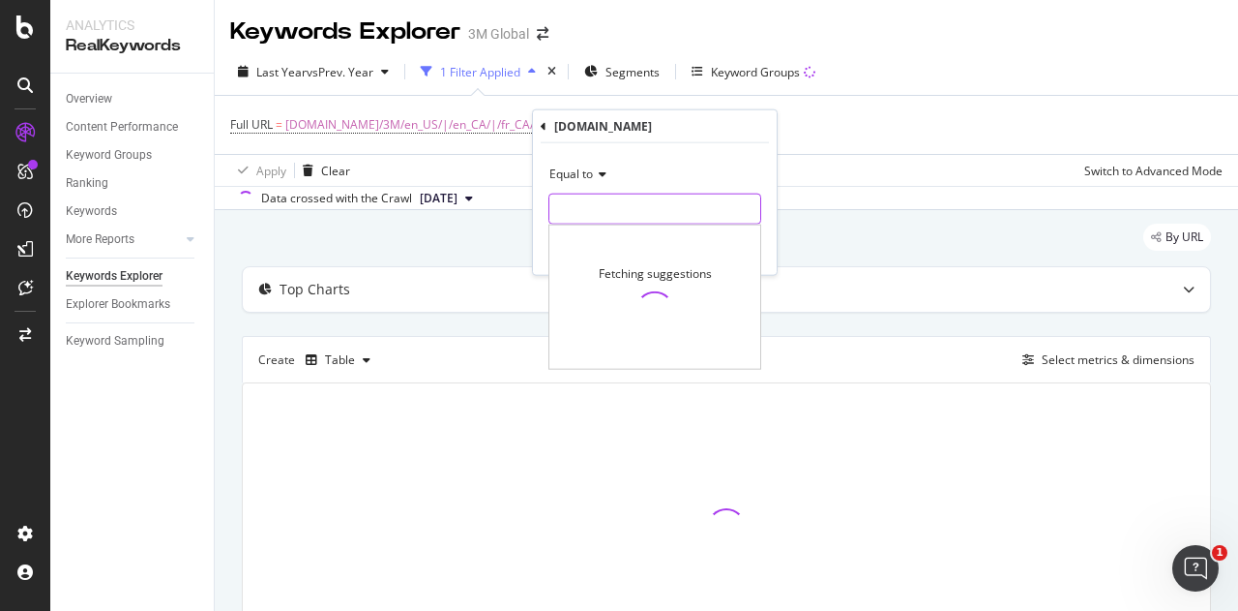
click at [607, 194] on input "text" at bounding box center [655, 209] width 211 height 31
type input "tras"
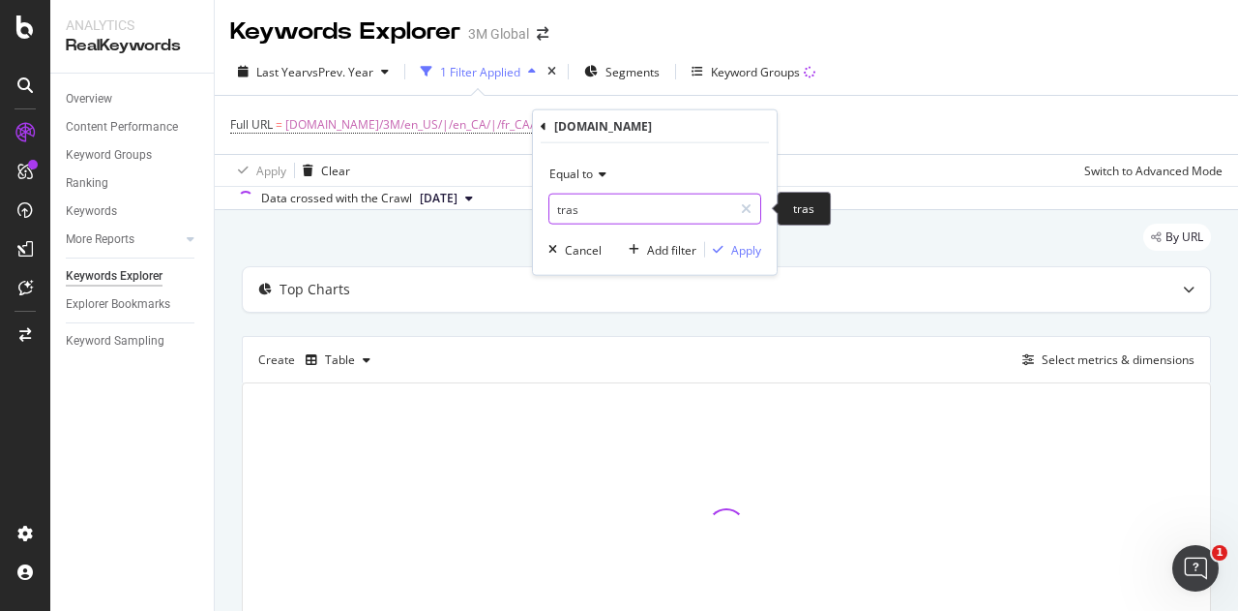
click at [606, 210] on input "tras" at bounding box center [641, 209] width 183 height 31
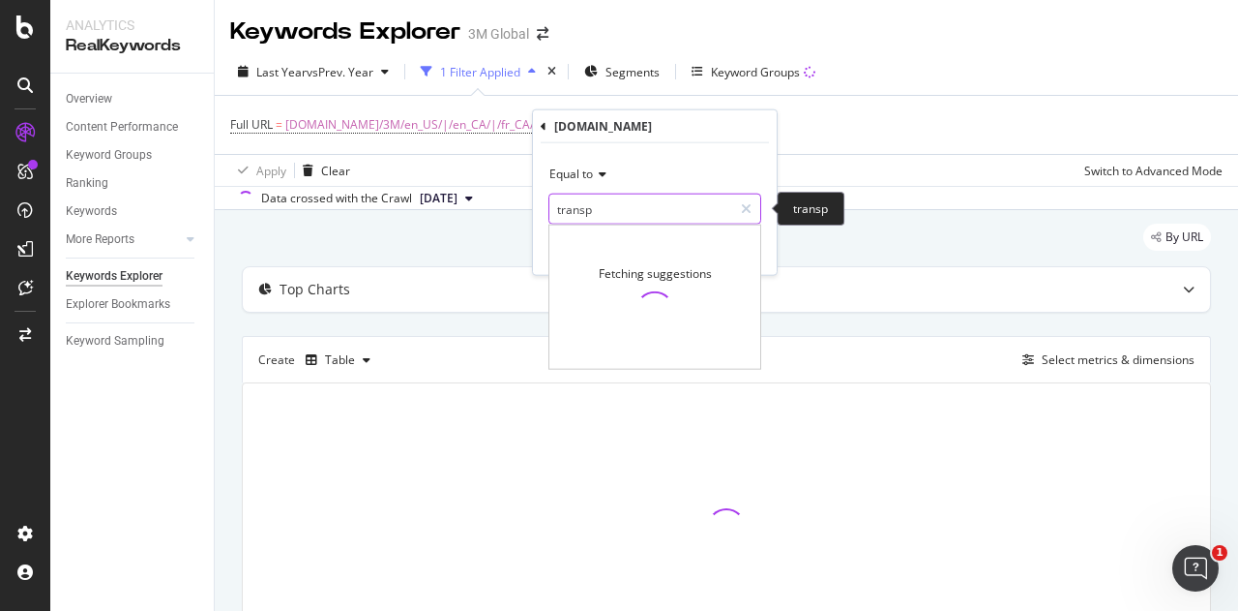
type input "transpo"
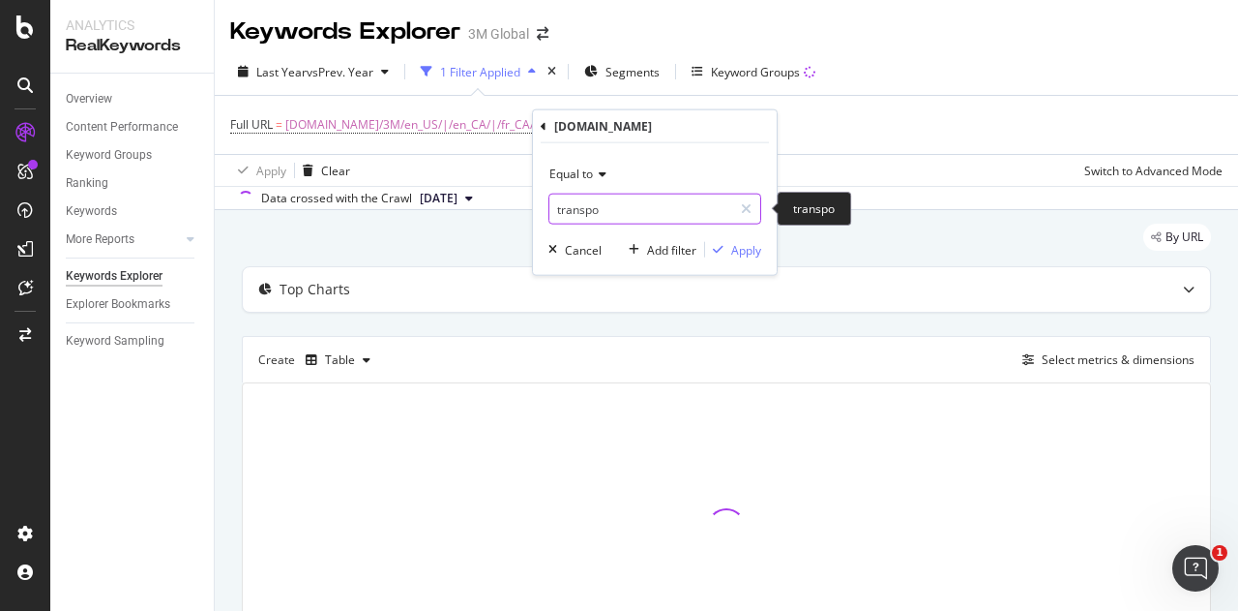
click at [606, 211] on input "transpo" at bounding box center [641, 209] width 183 height 31
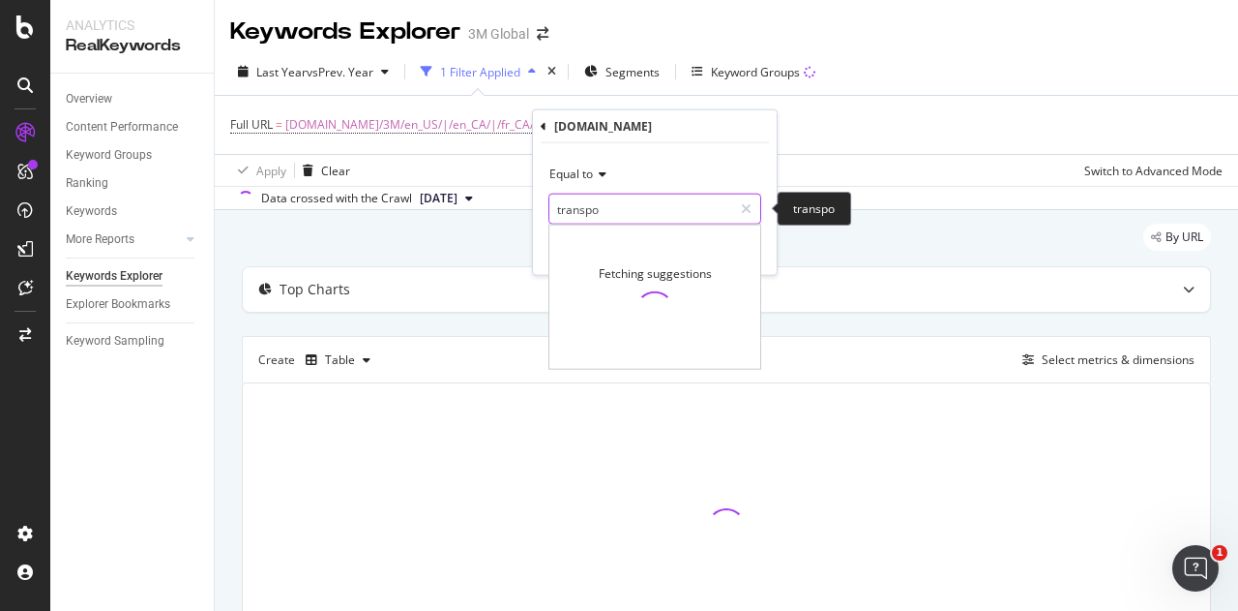
type input "r"
click at [606, 210] on input "r" at bounding box center [641, 209] width 183 height 31
click at [590, 207] on input "tr" at bounding box center [641, 209] width 183 height 31
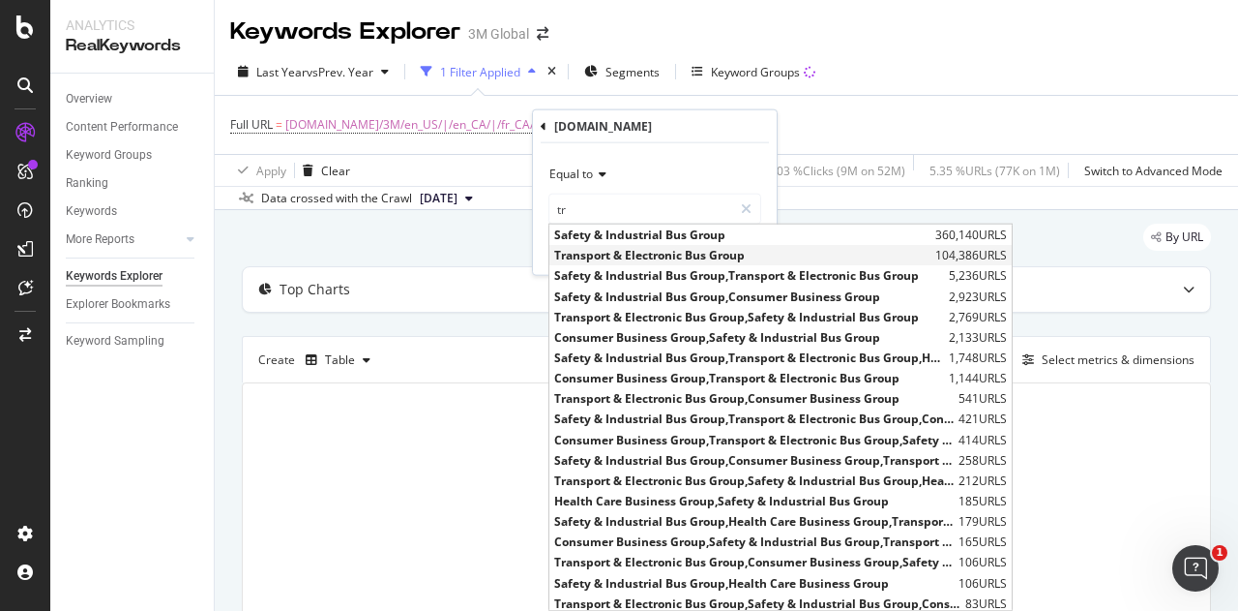
click at [604, 253] on span "Transport & Electronic Bus Group" at bounding box center [742, 255] width 376 height 16
type input "Transport & Electronic Bus Group"
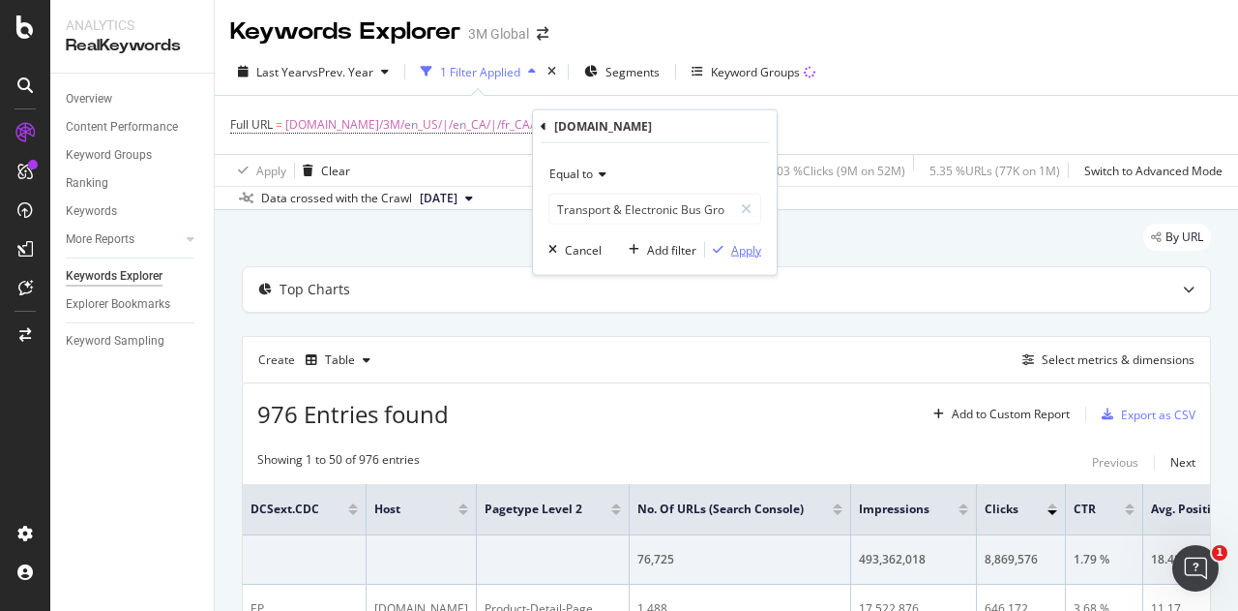
click at [728, 245] on div "button" at bounding box center [718, 250] width 26 height 12
click at [741, 244] on div "Apply" at bounding box center [746, 249] width 30 height 16
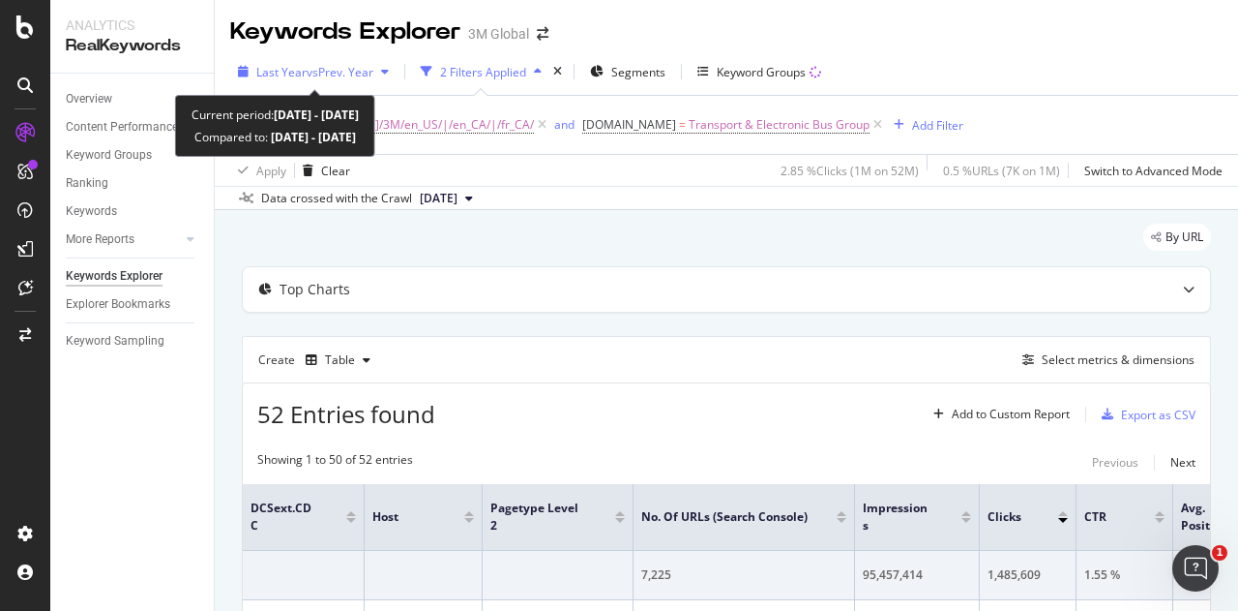
click at [327, 56] on button "Last Year vs Prev. Year" at bounding box center [313, 71] width 166 height 31
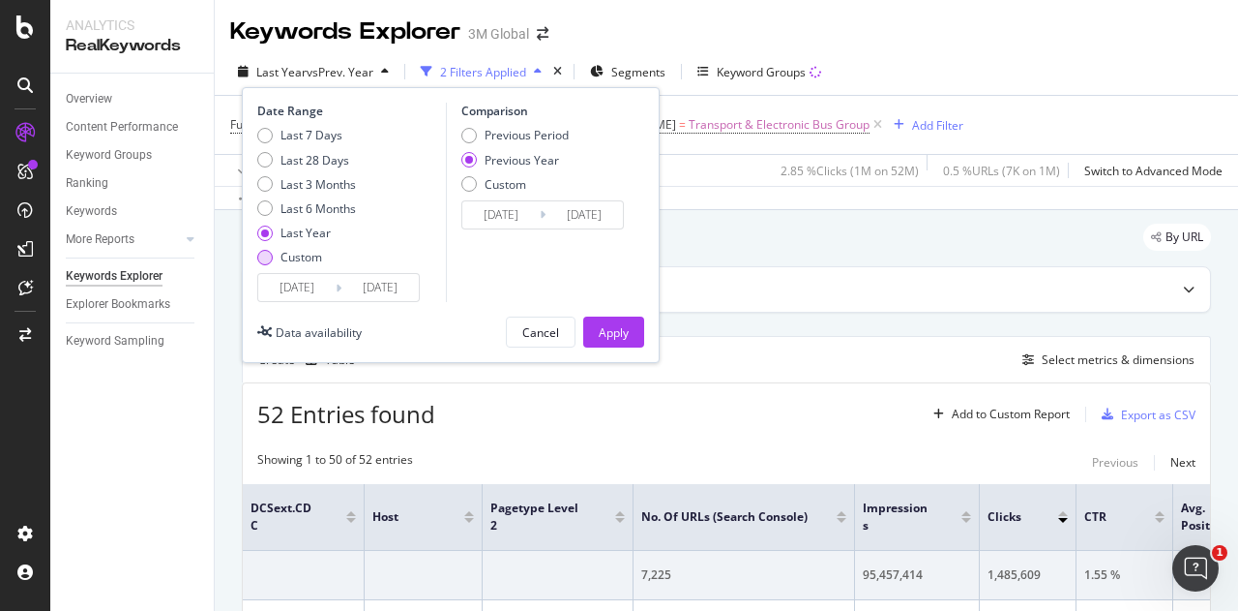
click at [284, 260] on div "Custom" at bounding box center [302, 257] width 42 height 16
type input "2025/08/12"
type input "2024/08/13"
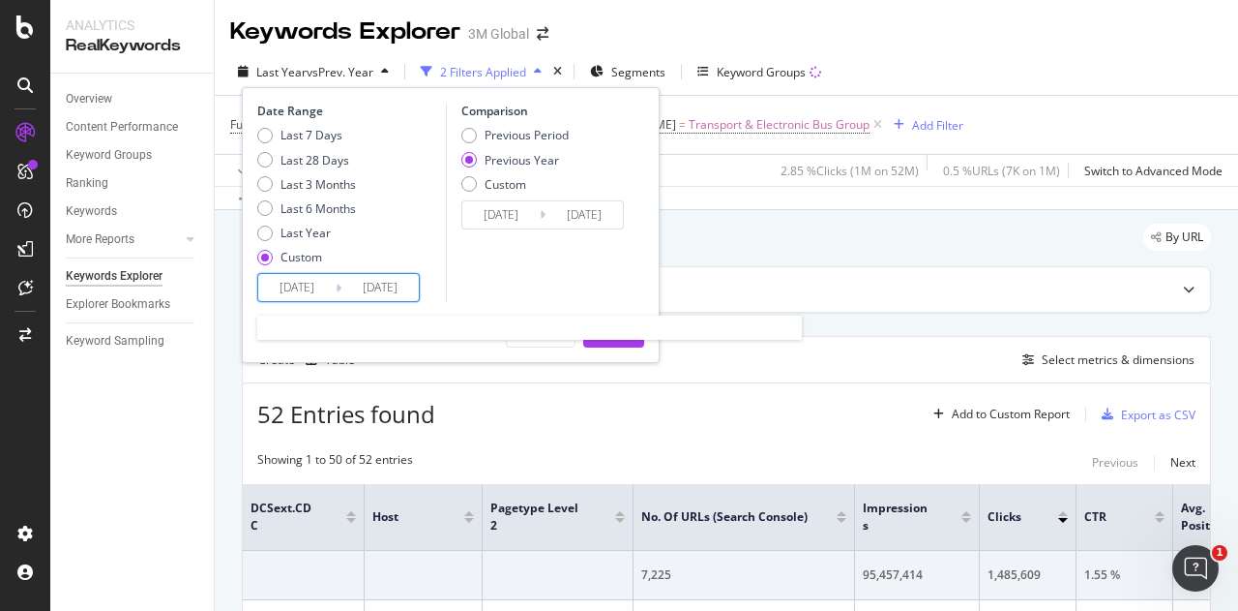
click at [309, 291] on input "2025/08/12" at bounding box center [296, 287] width 77 height 27
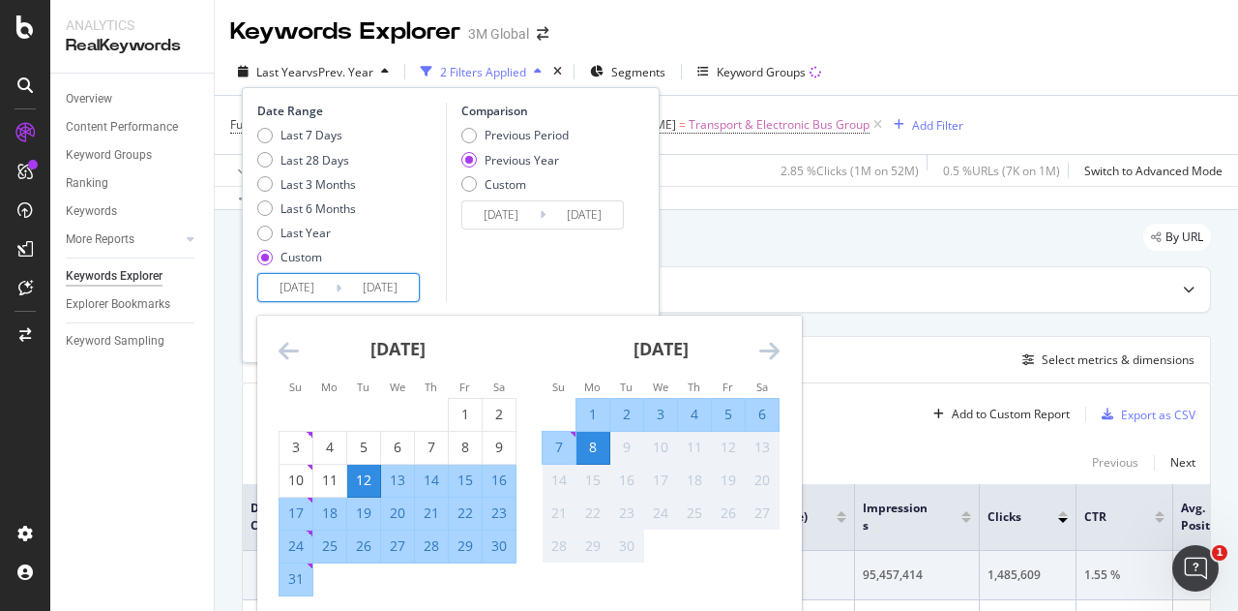
click at [291, 347] on icon "Move backward to switch to the previous month." at bounding box center [289, 350] width 20 height 23
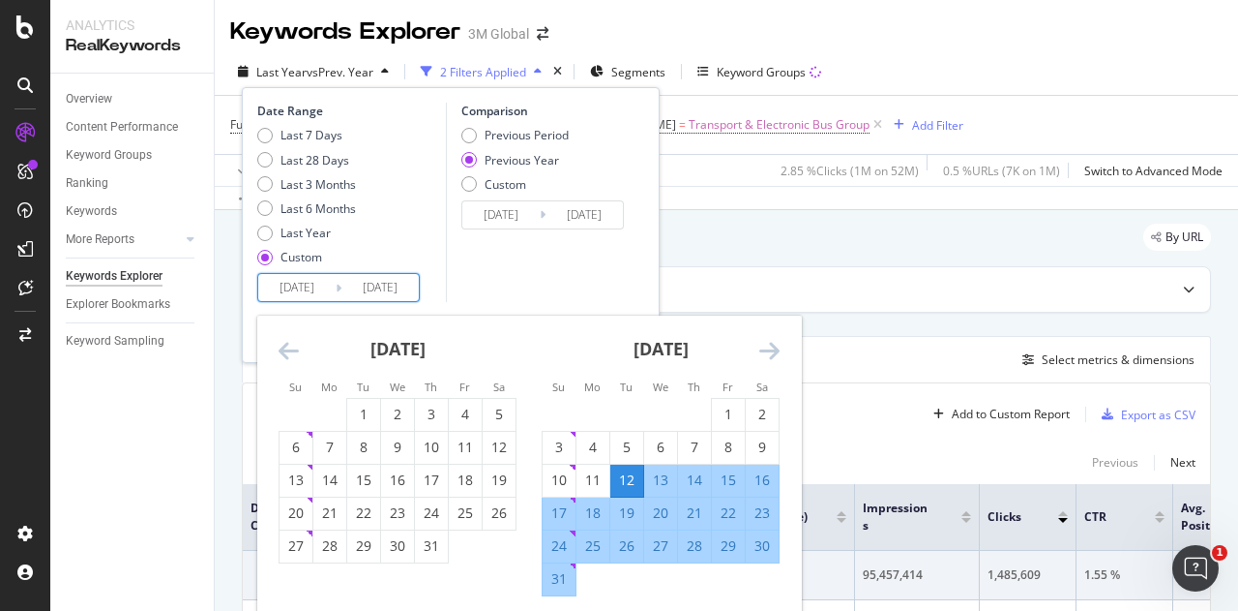
click at [291, 347] on icon "Move backward to switch to the previous month." at bounding box center [289, 350] width 20 height 23
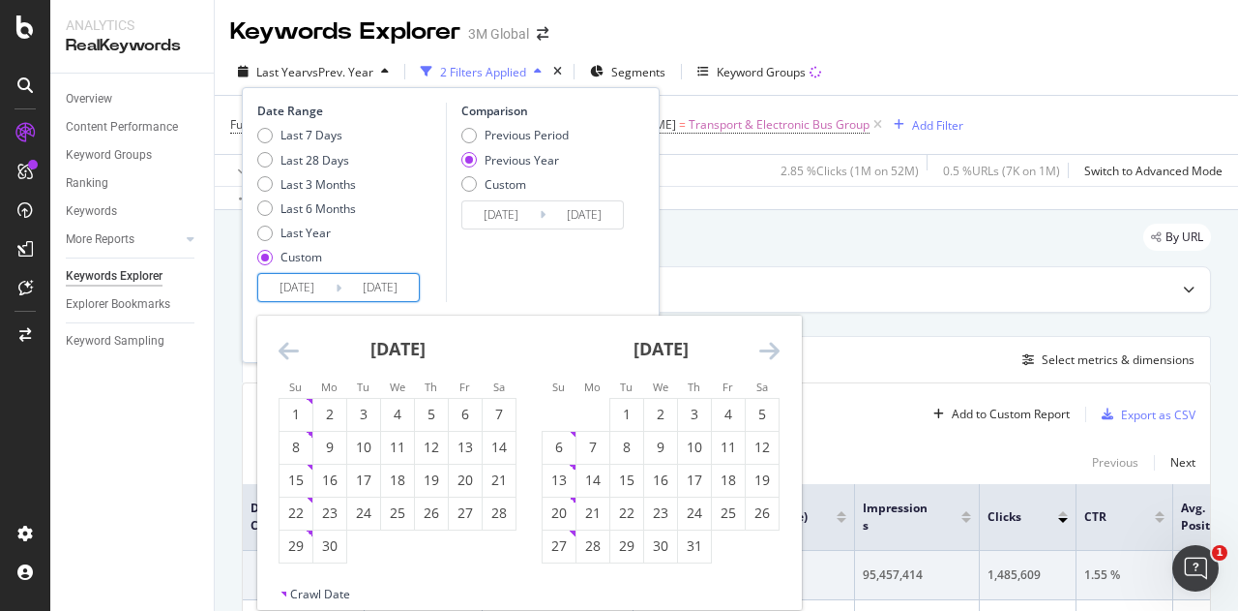
click at [291, 347] on icon "Move backward to switch to the previous month." at bounding box center [289, 350] width 20 height 23
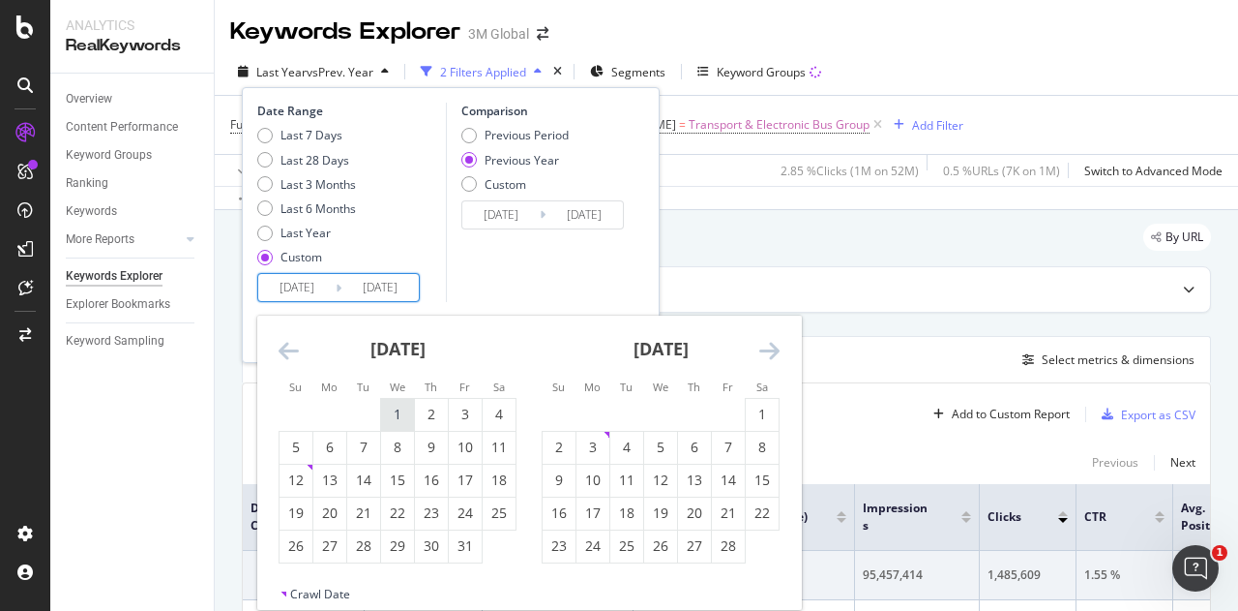
click at [393, 418] on div "1" at bounding box center [397, 413] width 33 height 19
type input "2025/01/01"
type input "2024/01/03"
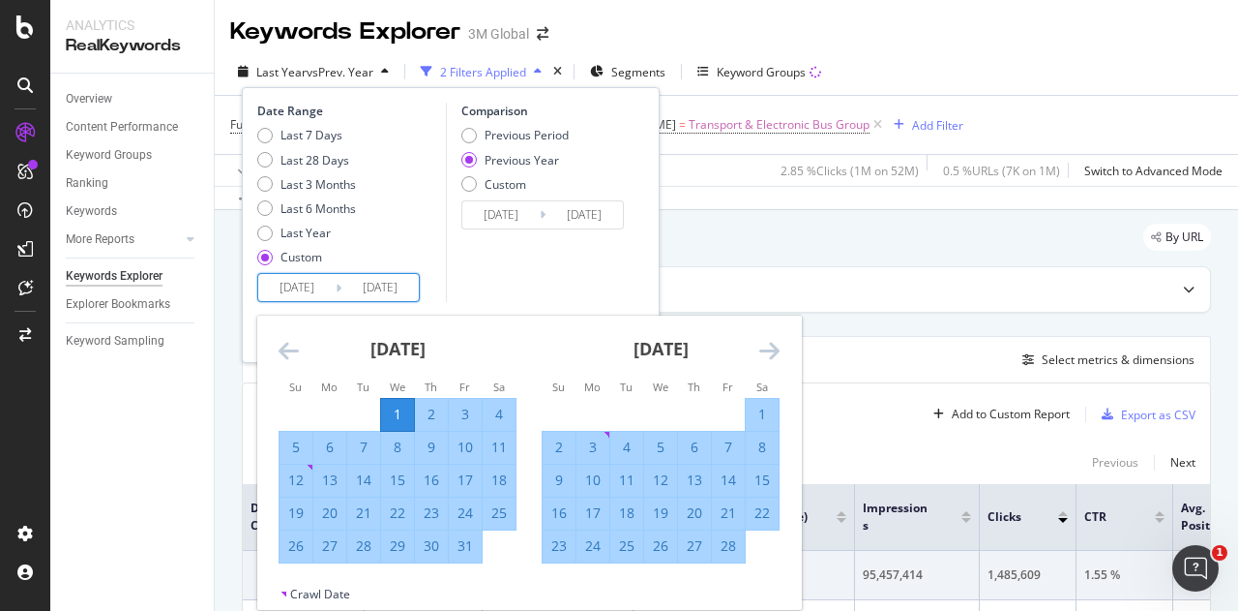
click at [772, 353] on icon "Move forward to switch to the next month." at bounding box center [769, 350] width 20 height 23
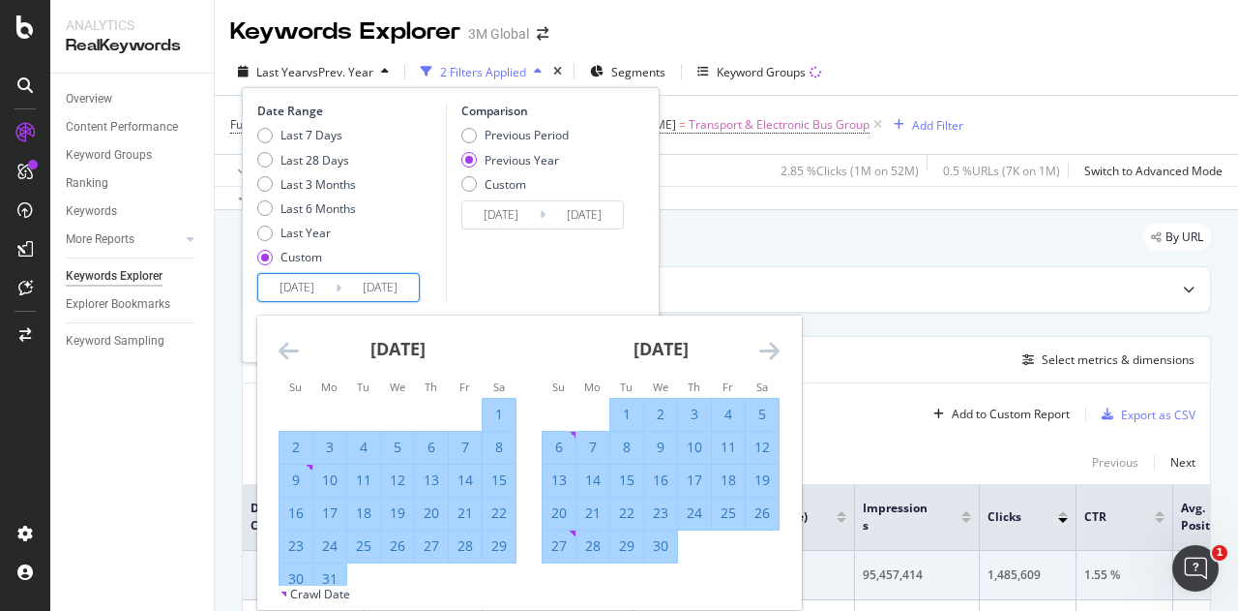
click at [772, 353] on icon "Move forward to switch to the next month." at bounding box center [769, 350] width 20 height 23
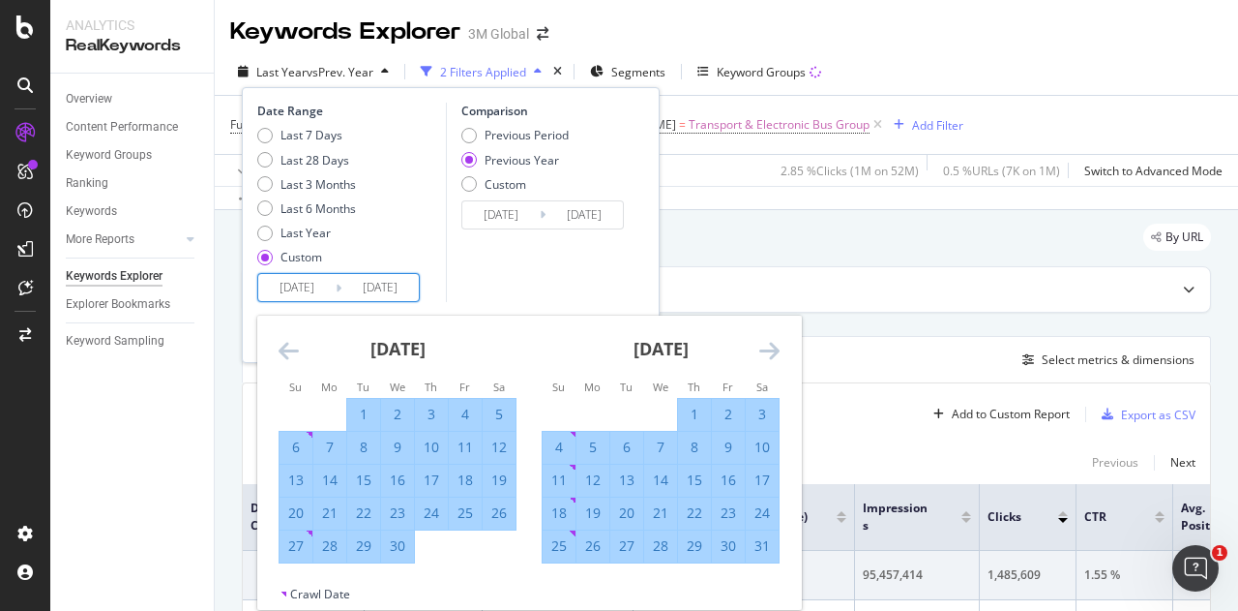
click at [772, 353] on icon "Move forward to switch to the next month." at bounding box center [769, 350] width 20 height 23
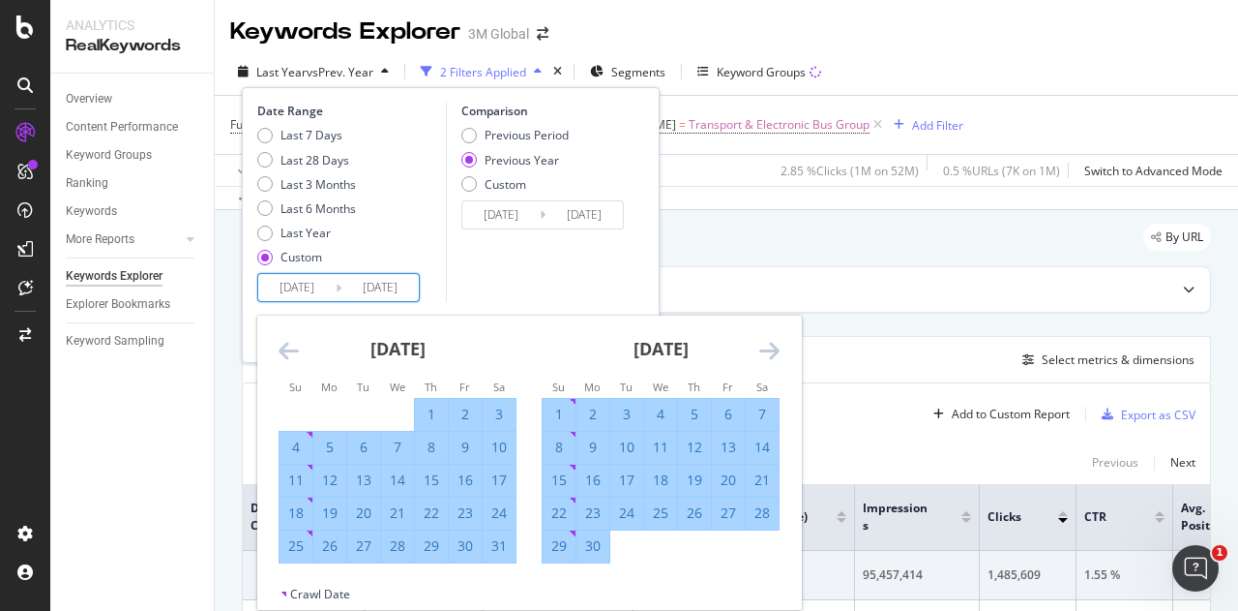
click at [772, 353] on icon "Move forward to switch to the next month." at bounding box center [769, 350] width 20 height 23
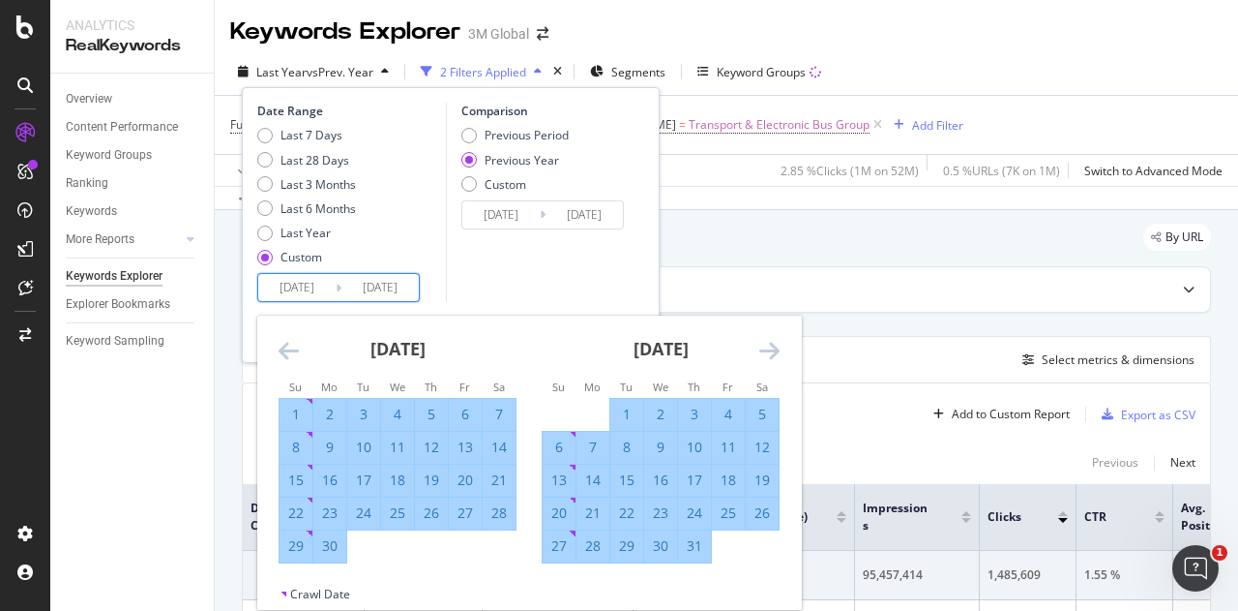
click at [772, 353] on icon "Move forward to switch to the next month." at bounding box center [769, 350] width 20 height 23
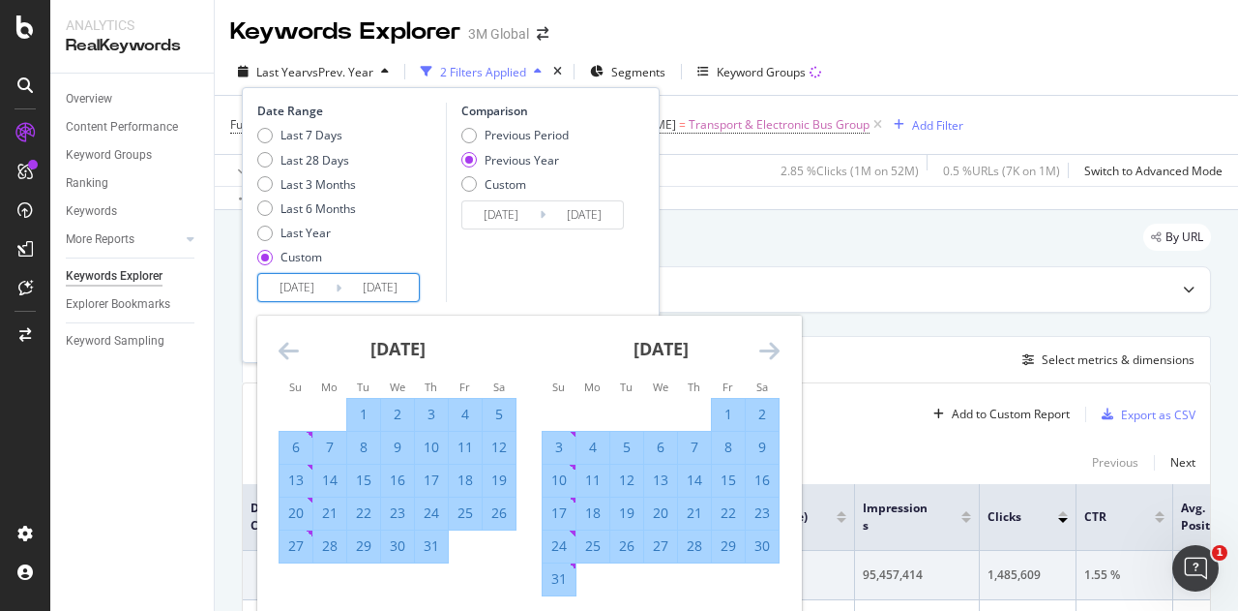
click at [772, 353] on icon "Move forward to switch to the next month." at bounding box center [769, 350] width 20 height 23
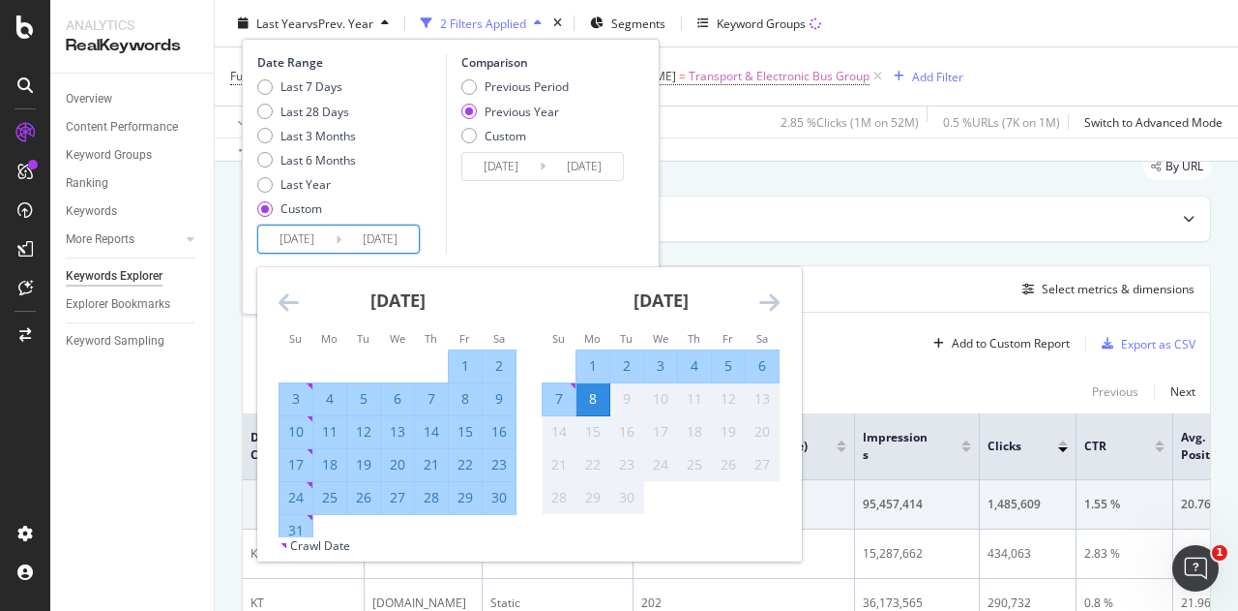
scroll to position [97, 0]
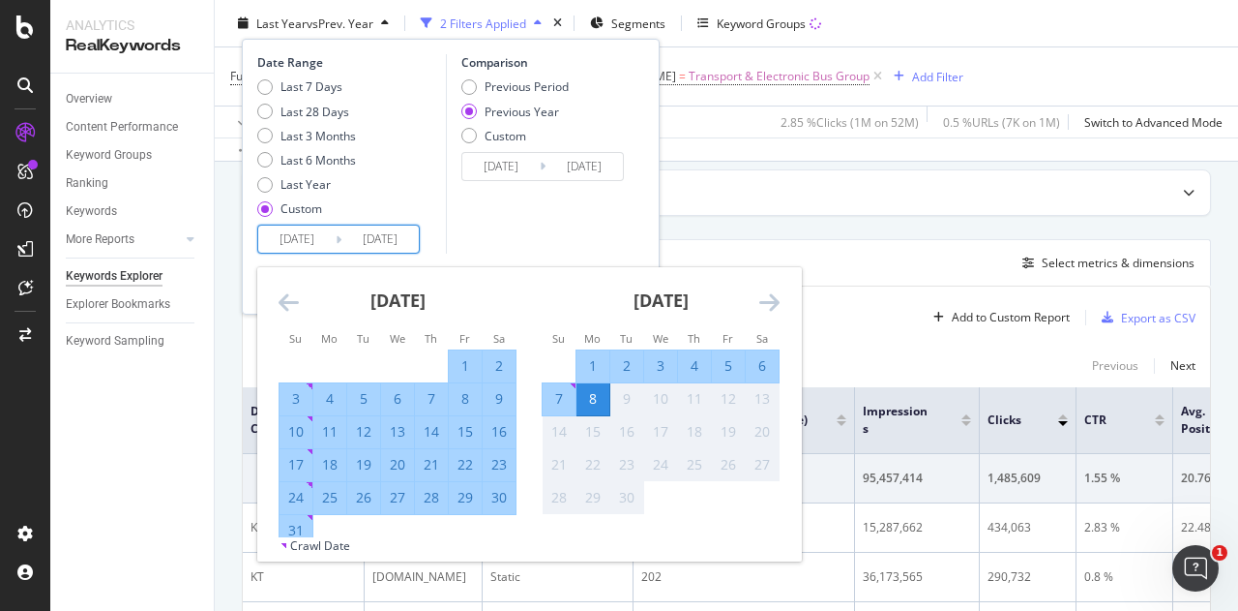
click at [294, 301] on icon "Move backward to switch to the previous month." at bounding box center [289, 301] width 20 height 23
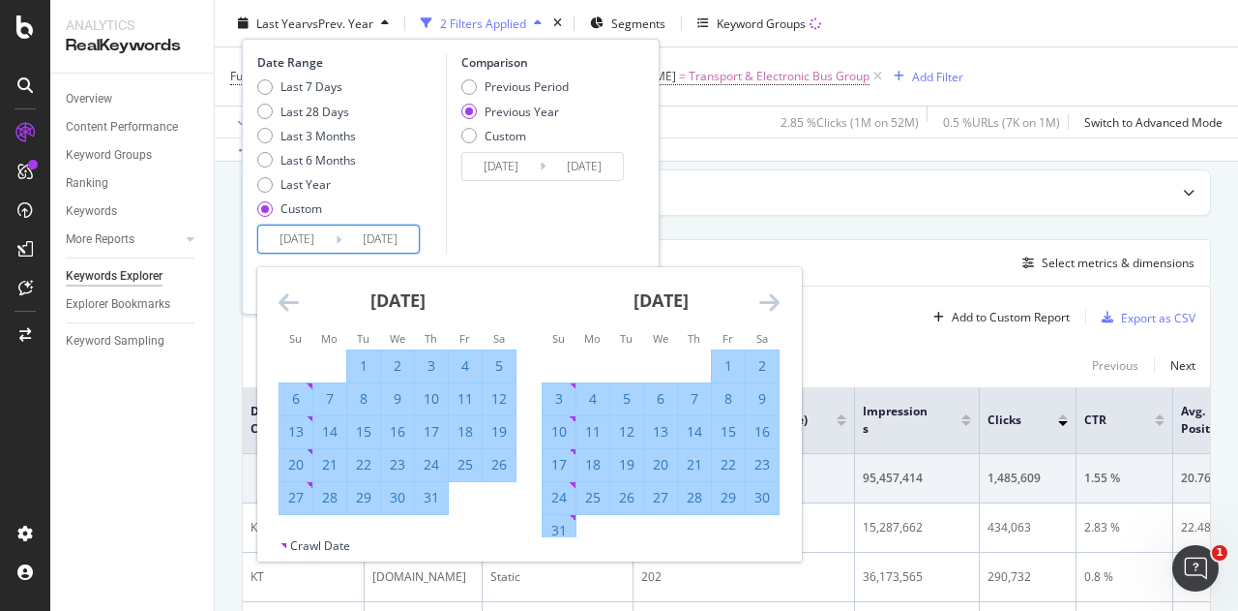
click at [556, 522] on div "31" at bounding box center [559, 530] width 33 height 19
type input "2025/08/31"
type input "2024/09/01"
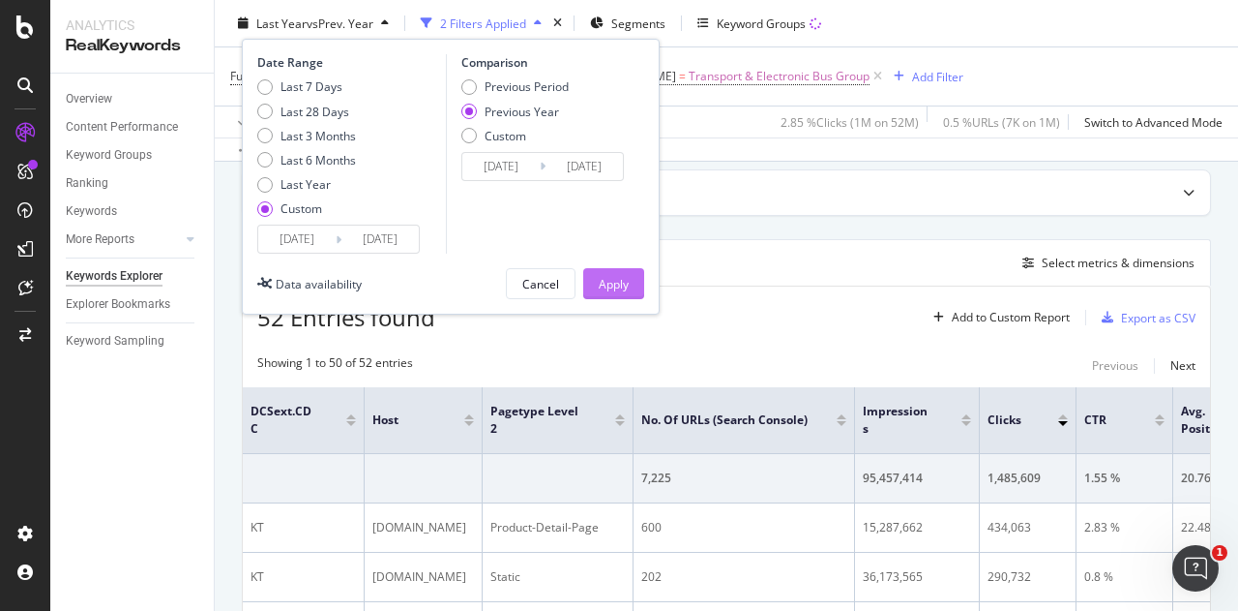
click at [599, 283] on div "Apply" at bounding box center [614, 283] width 30 height 16
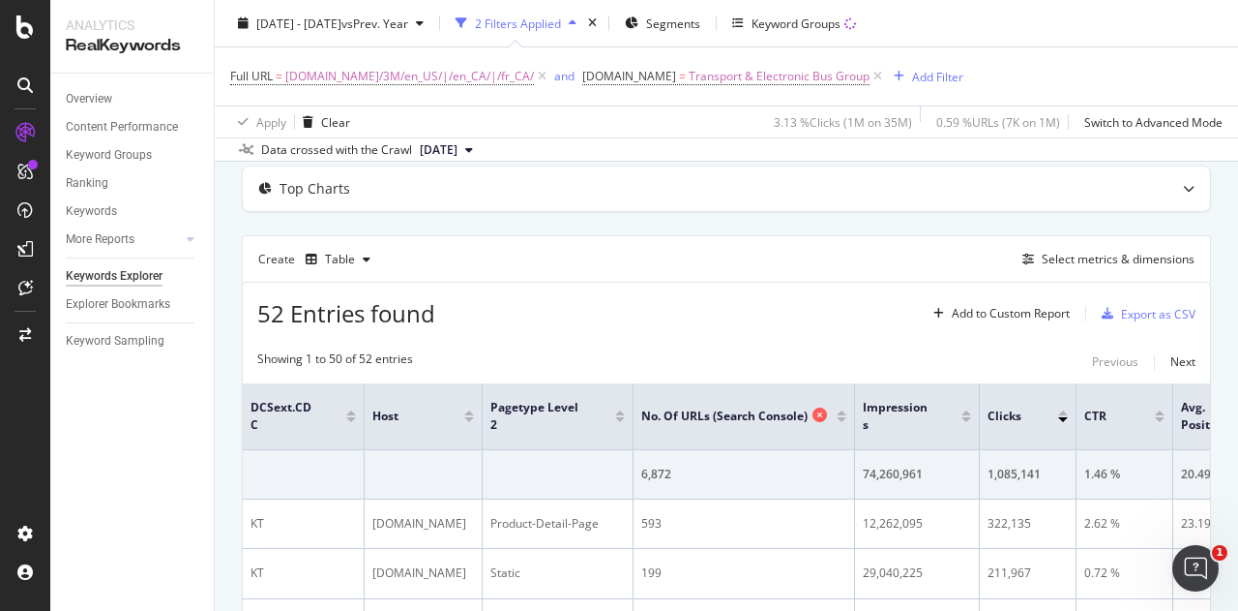
scroll to position [194, 0]
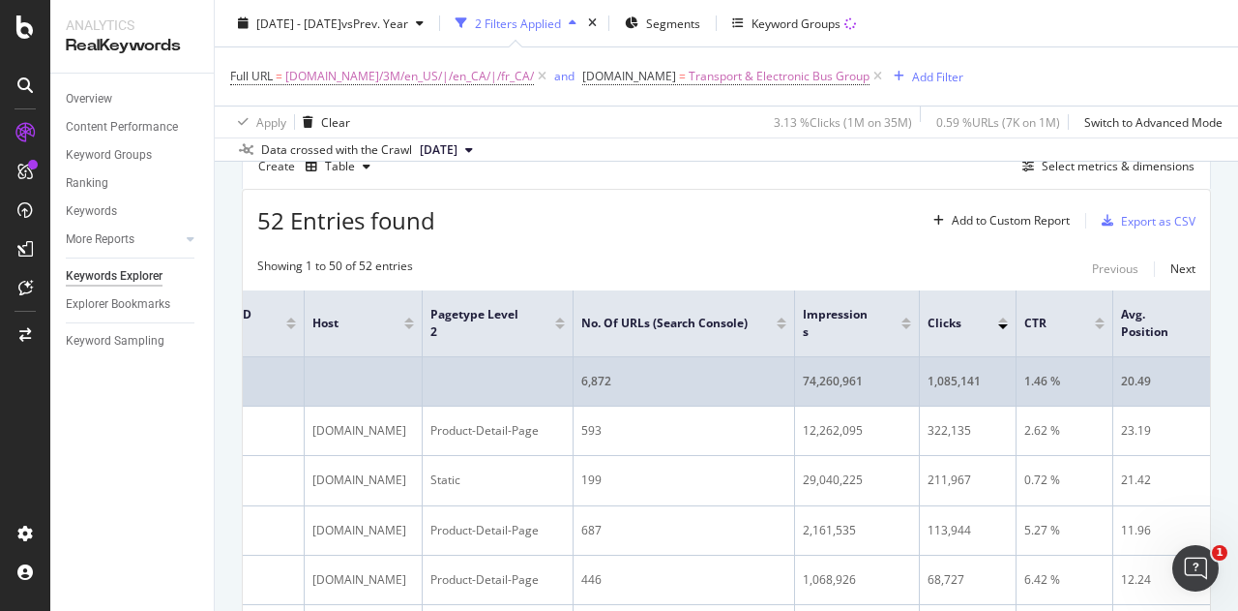
drag, startPoint x: 878, startPoint y: 403, endPoint x: 1005, endPoint y: 402, distance: 127.7
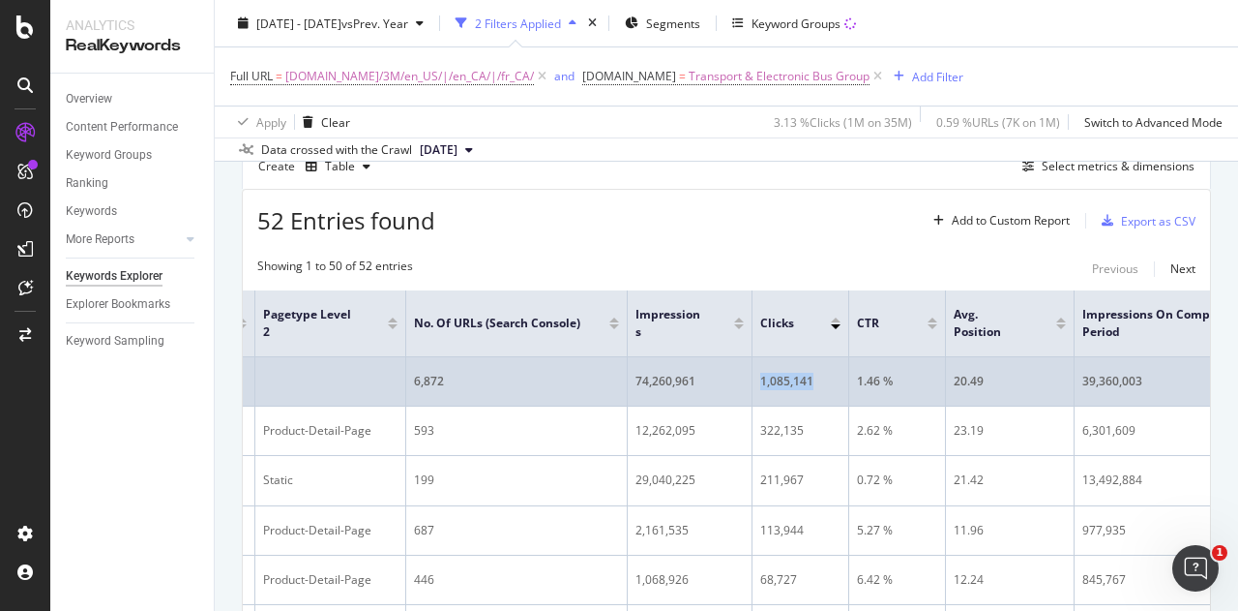
drag, startPoint x: 811, startPoint y: 375, endPoint x: 747, endPoint y: 376, distance: 63.9
click at [812, 376] on div "1,085,141" at bounding box center [800, 380] width 80 height 17
click at [757, 376] on td "1,085,141" at bounding box center [801, 381] width 97 height 49
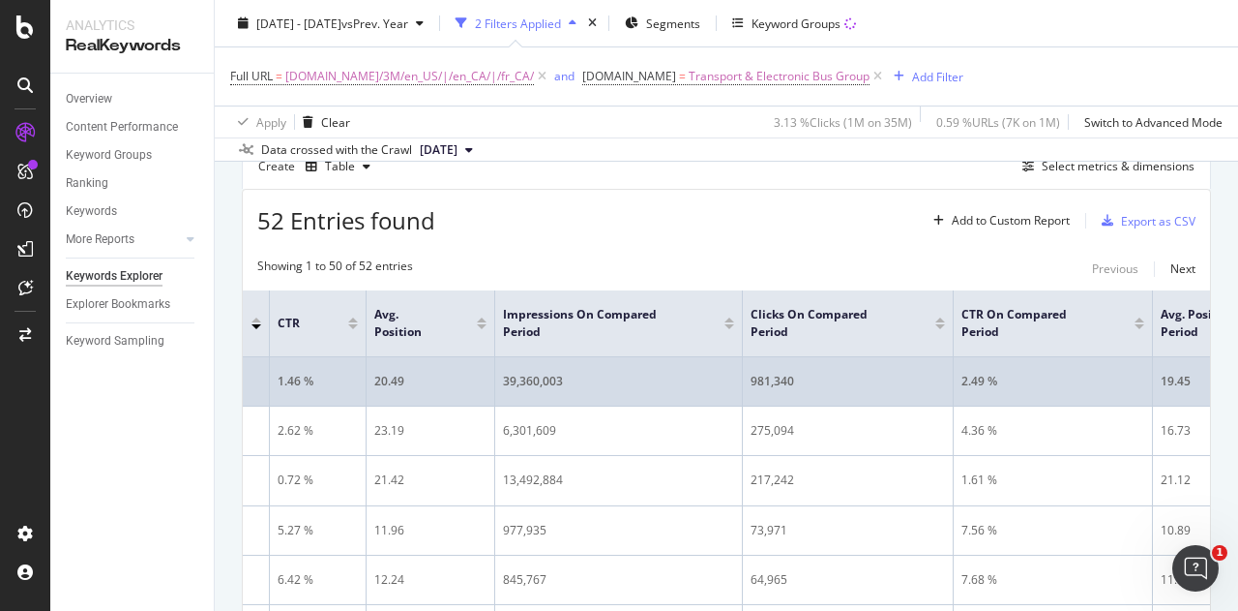
drag, startPoint x: 1029, startPoint y: 384, endPoint x: 1192, endPoint y: 384, distance: 162.5
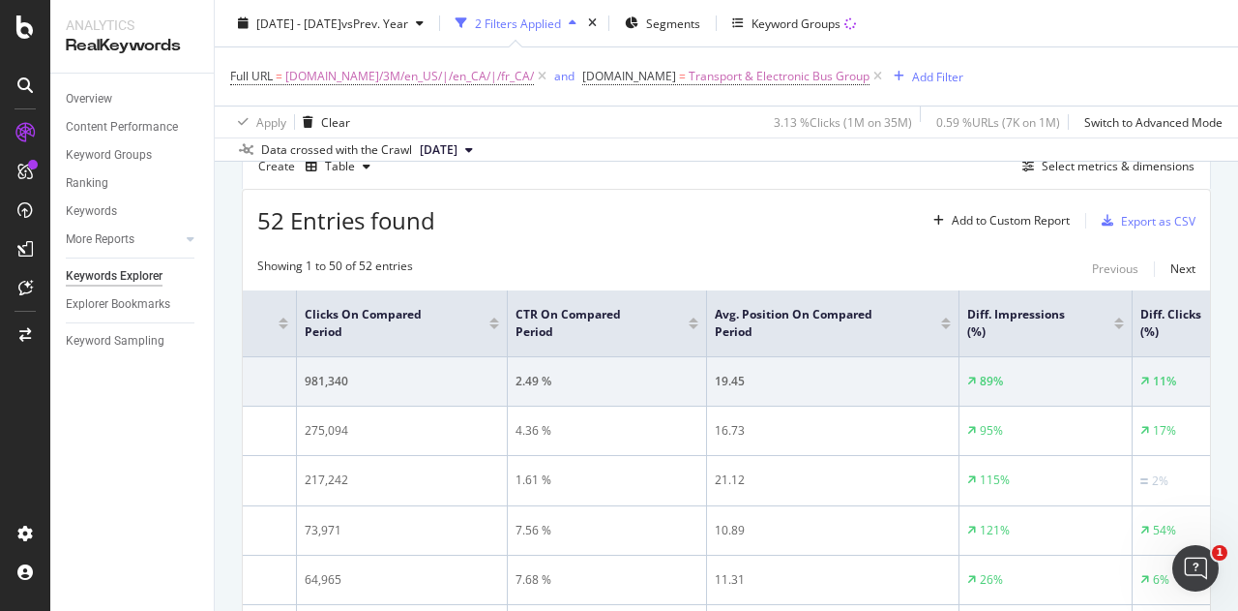
drag, startPoint x: 989, startPoint y: 380, endPoint x: 1202, endPoint y: 389, distance: 213.0
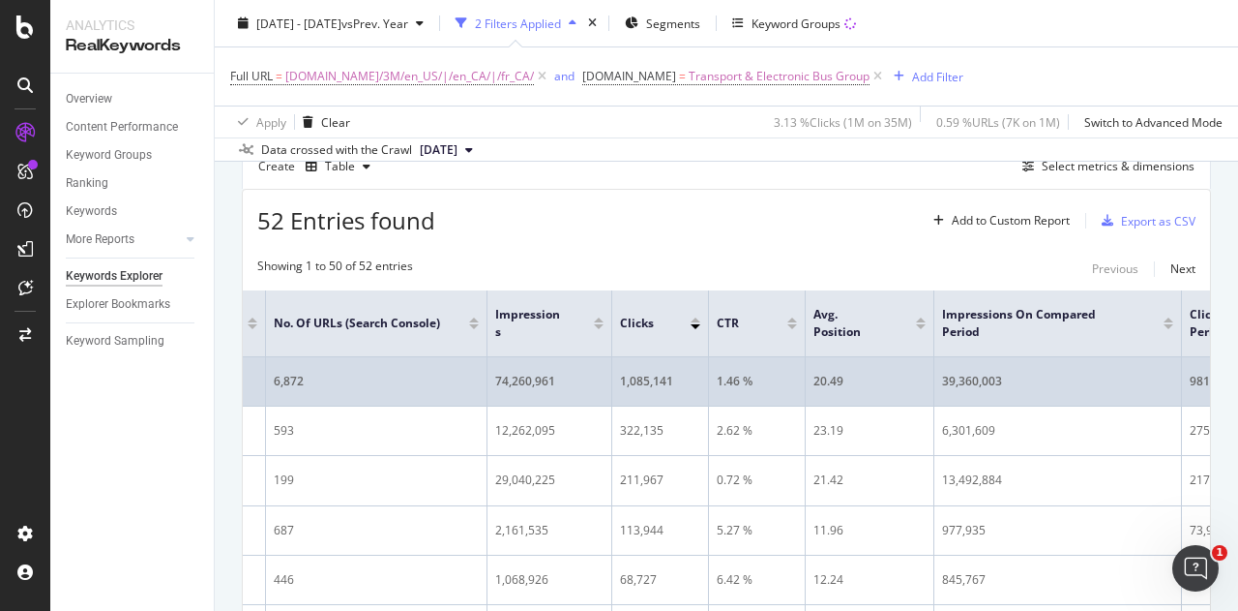
drag, startPoint x: 1099, startPoint y: 384, endPoint x: 852, endPoint y: 387, distance: 246.7
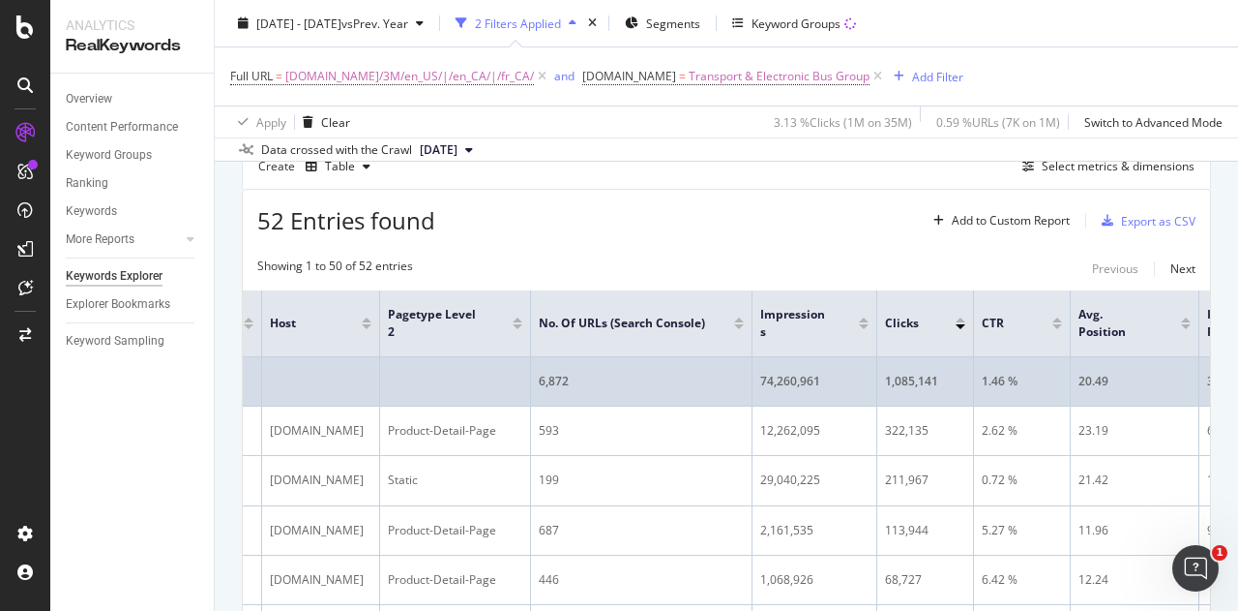
scroll to position [0, 0]
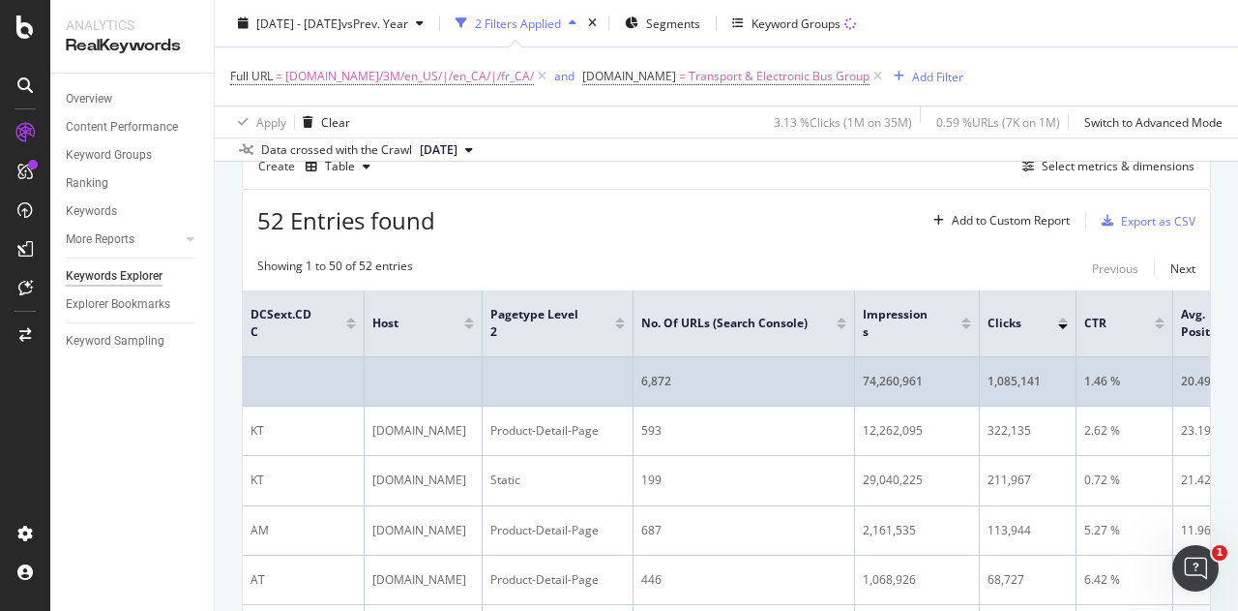
drag, startPoint x: 827, startPoint y: 387, endPoint x: 470, endPoint y: 393, distance: 357.1
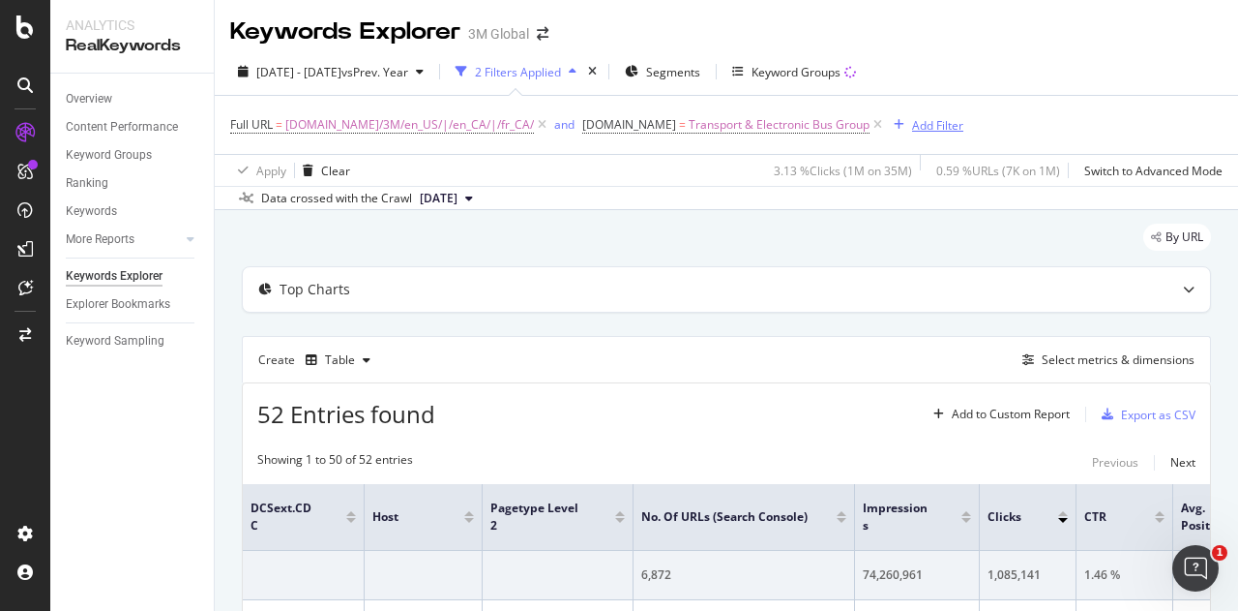
click at [912, 120] on div "Add Filter" at bounding box center [937, 125] width 51 height 16
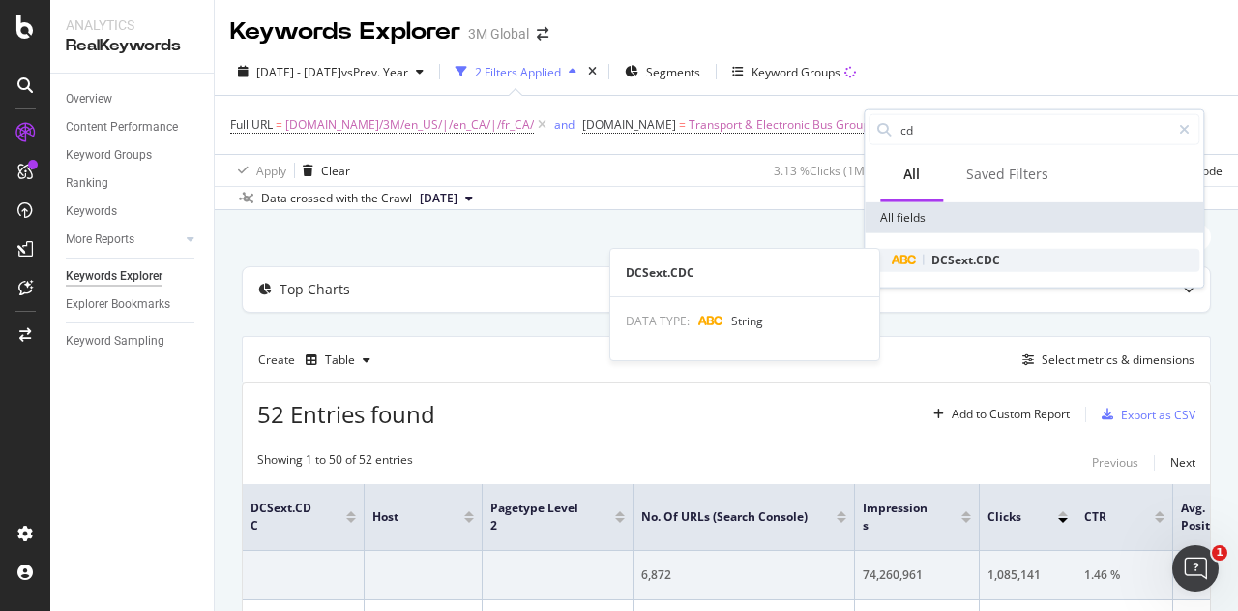
type input "cd"
click at [973, 253] on span "DCSext.CDC" at bounding box center [966, 260] width 69 height 16
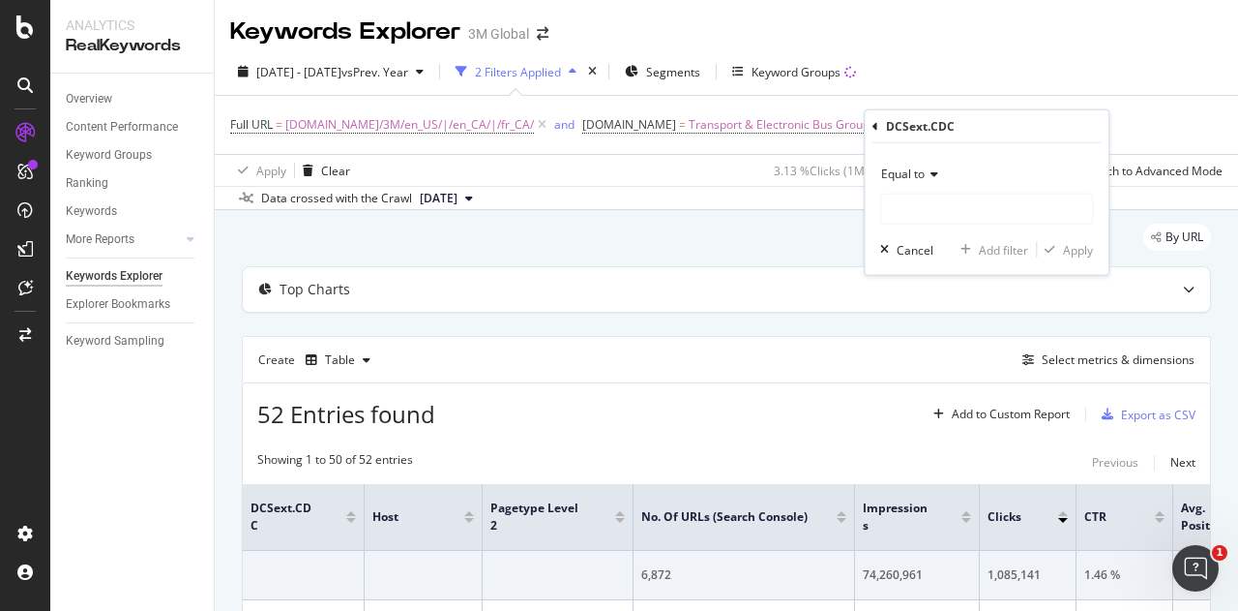
click at [919, 174] on span "Equal to" at bounding box center [903, 173] width 44 height 16
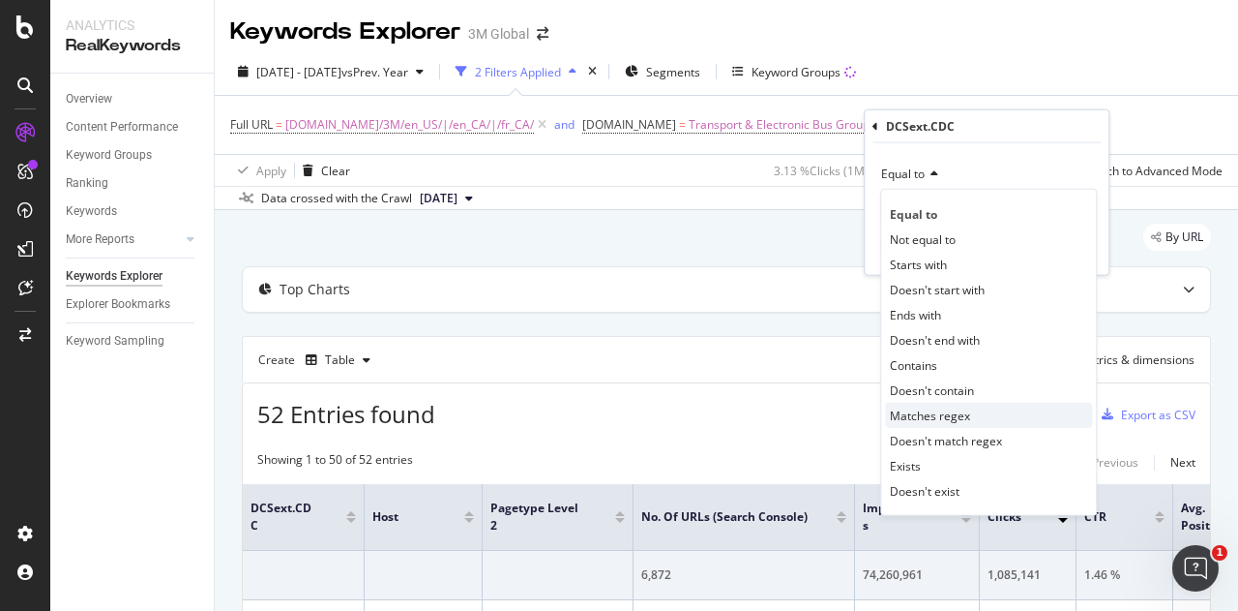
click at [952, 415] on span "Matches regex" at bounding box center [930, 414] width 80 height 16
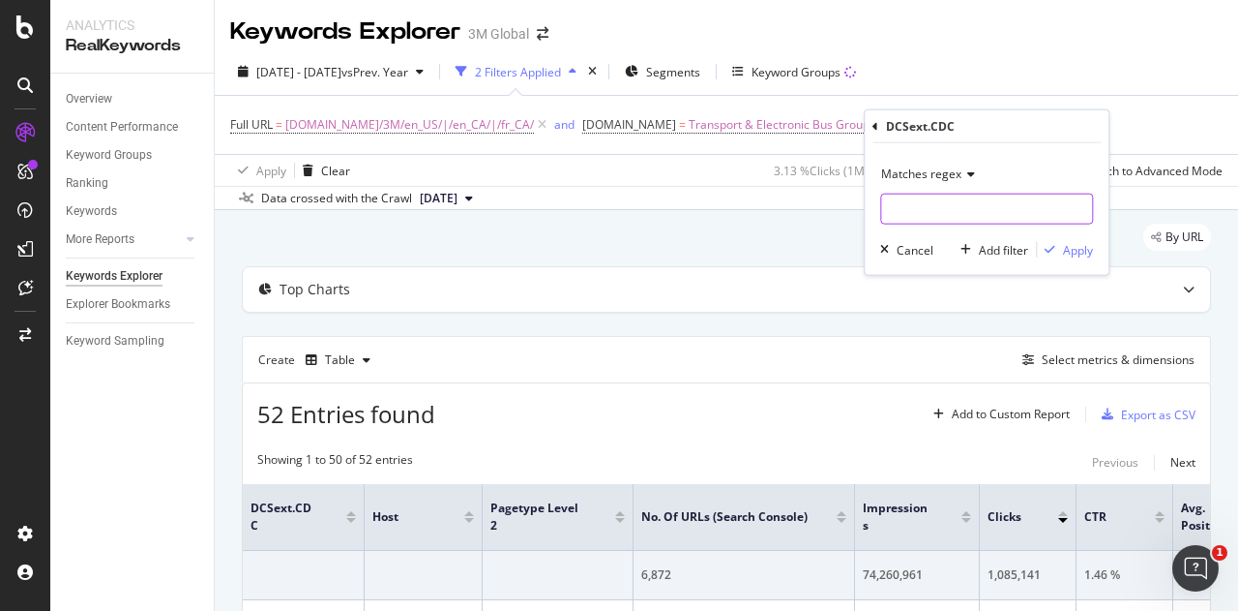
click at [929, 205] on input "text" at bounding box center [986, 209] width 211 height 31
type input "AM|AT|BF|DA|KT"
click at [1087, 250] on div "Apply" at bounding box center [1078, 249] width 30 height 16
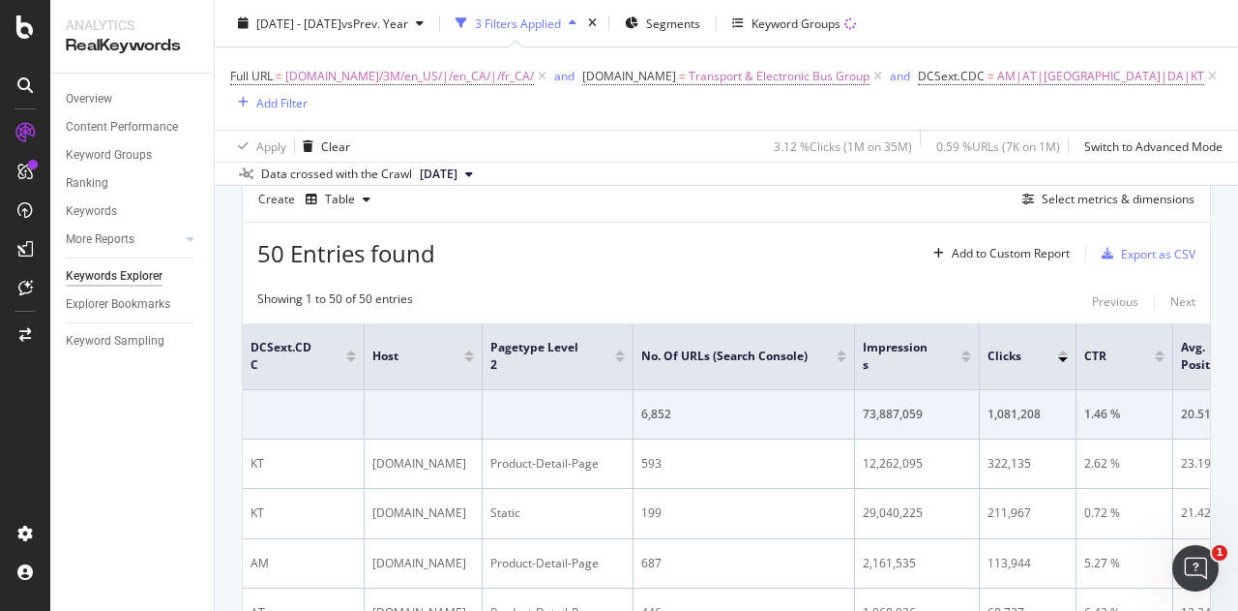
scroll to position [194, 0]
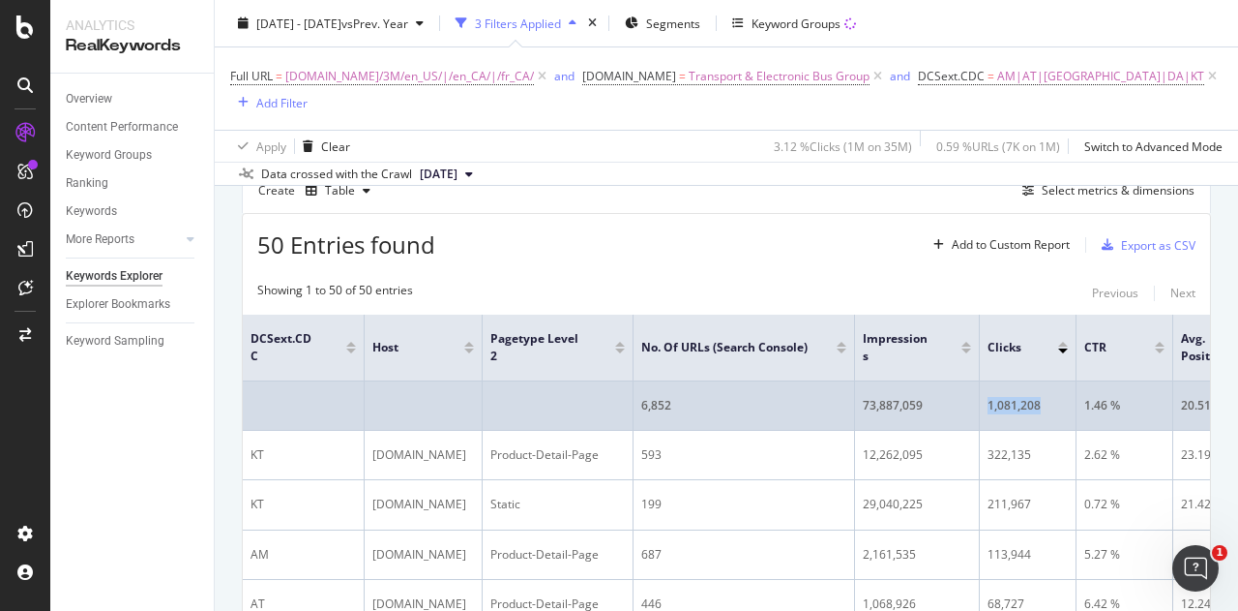
drag, startPoint x: 987, startPoint y: 379, endPoint x: 1046, endPoint y: 377, distance: 59.1
click at [1046, 381] on td "1,081,208" at bounding box center [1028, 405] width 97 height 49
click at [995, 397] on div "1,081,208" at bounding box center [1028, 405] width 80 height 17
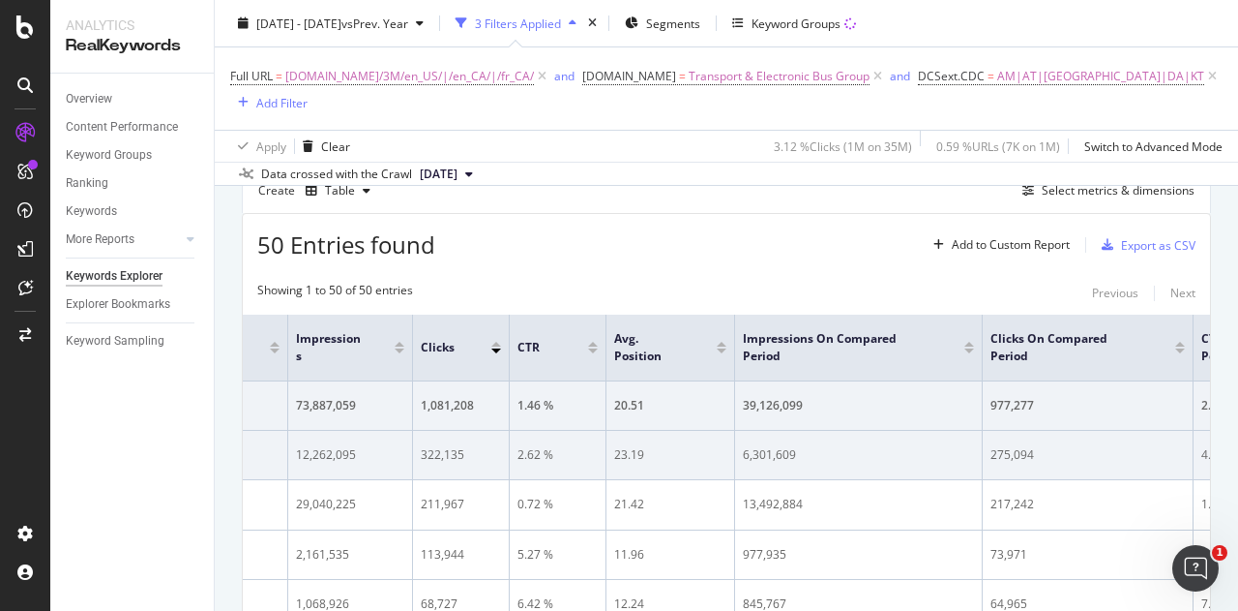
drag, startPoint x: 694, startPoint y: 428, endPoint x: 915, endPoint y: 421, distance: 221.7
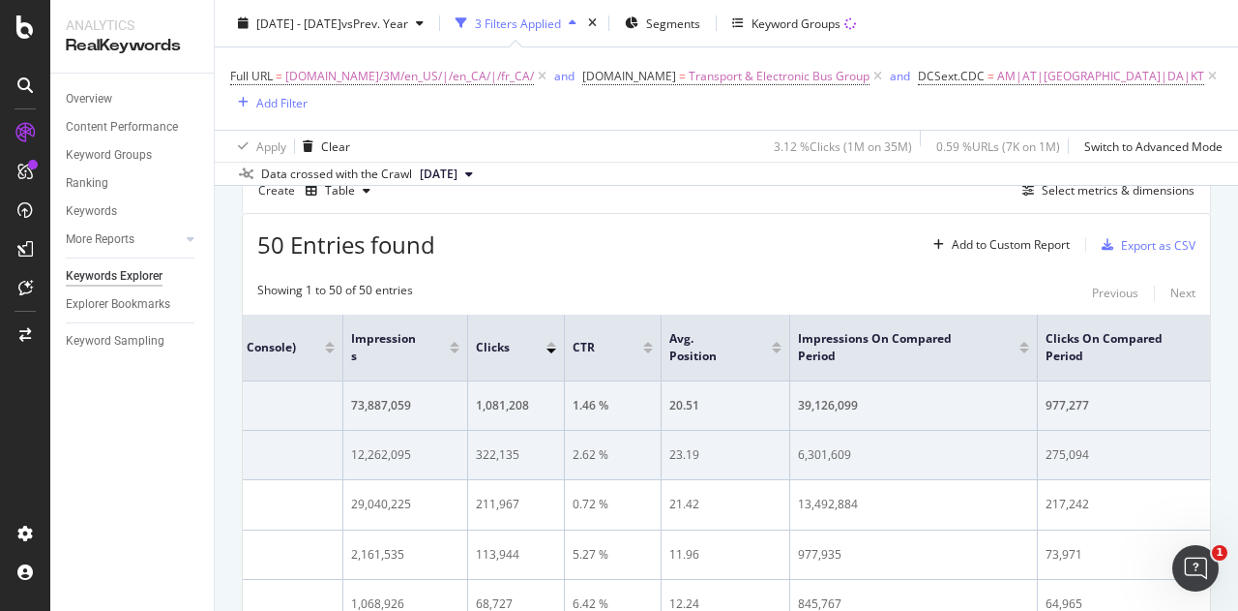
drag, startPoint x: 697, startPoint y: 405, endPoint x: 541, endPoint y: 421, distance: 156.5
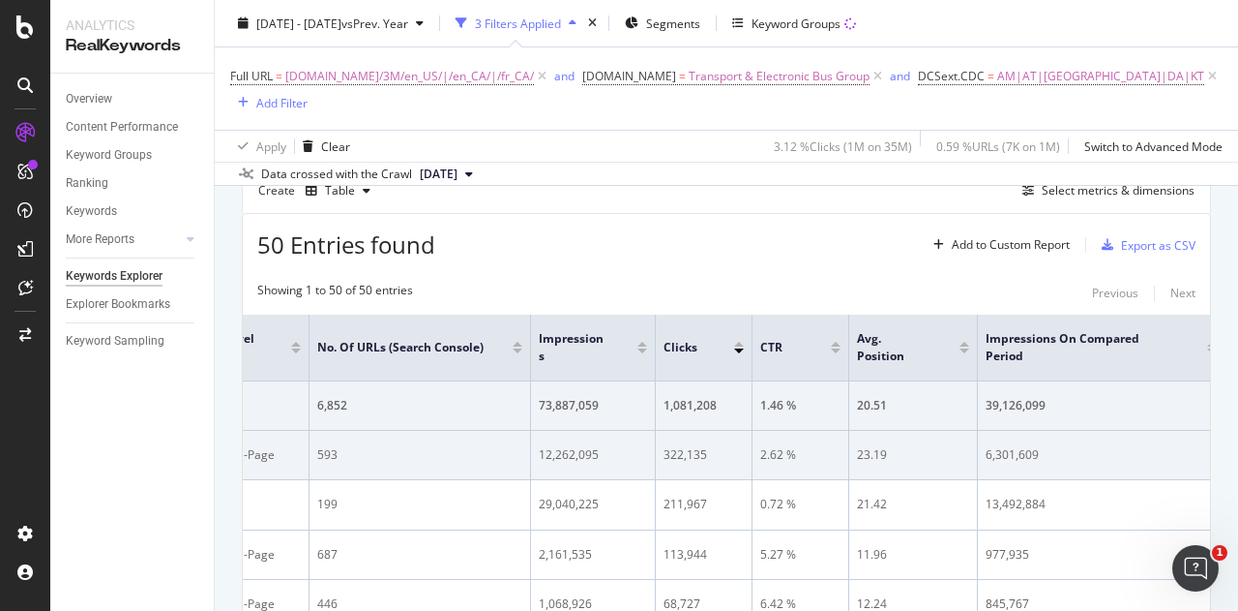
drag, startPoint x: 471, startPoint y: 402, endPoint x: 346, endPoint y: 415, distance: 125.5
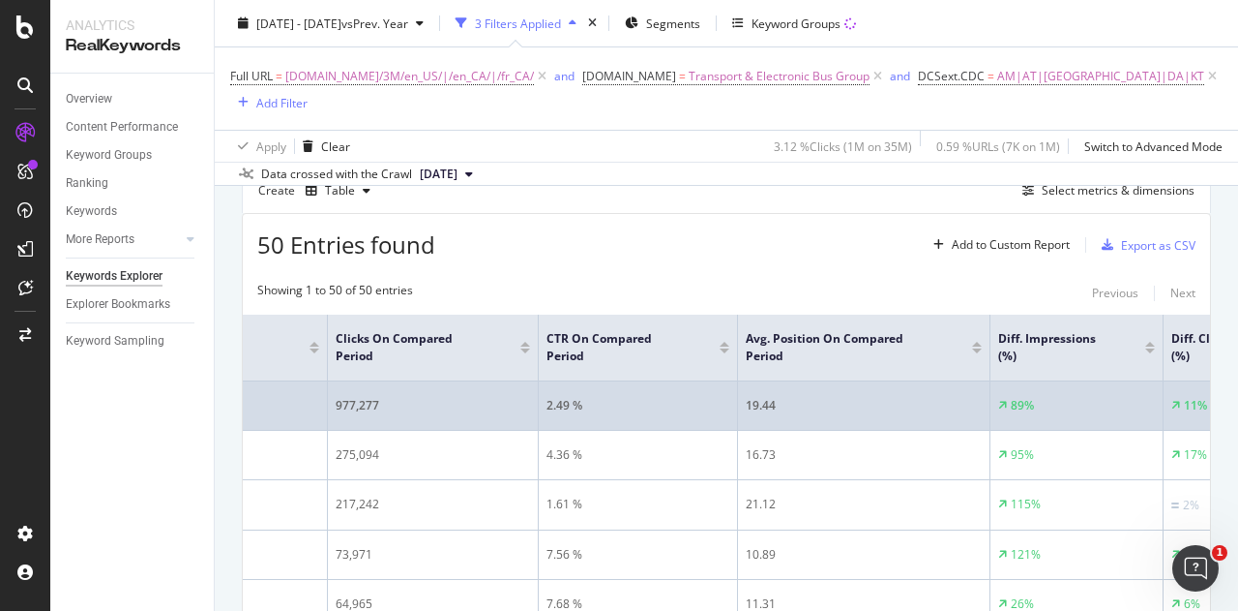
drag, startPoint x: 633, startPoint y: 378, endPoint x: 1062, endPoint y: 389, distance: 429.7
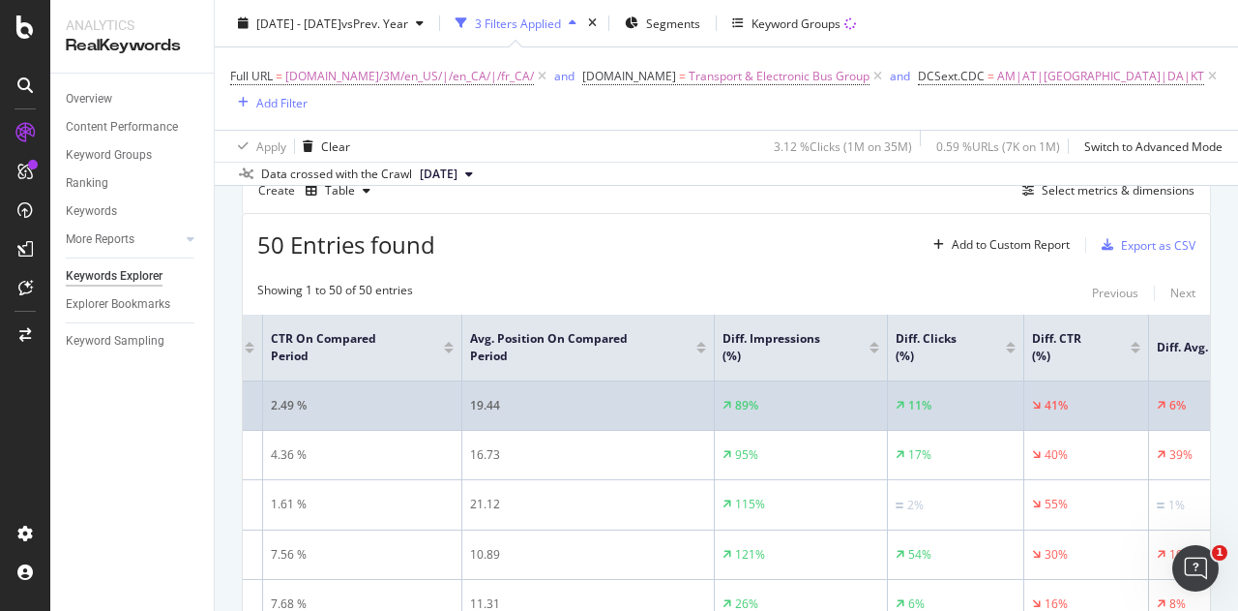
drag, startPoint x: 1062, startPoint y: 388, endPoint x: 958, endPoint y: 392, distance: 104.6
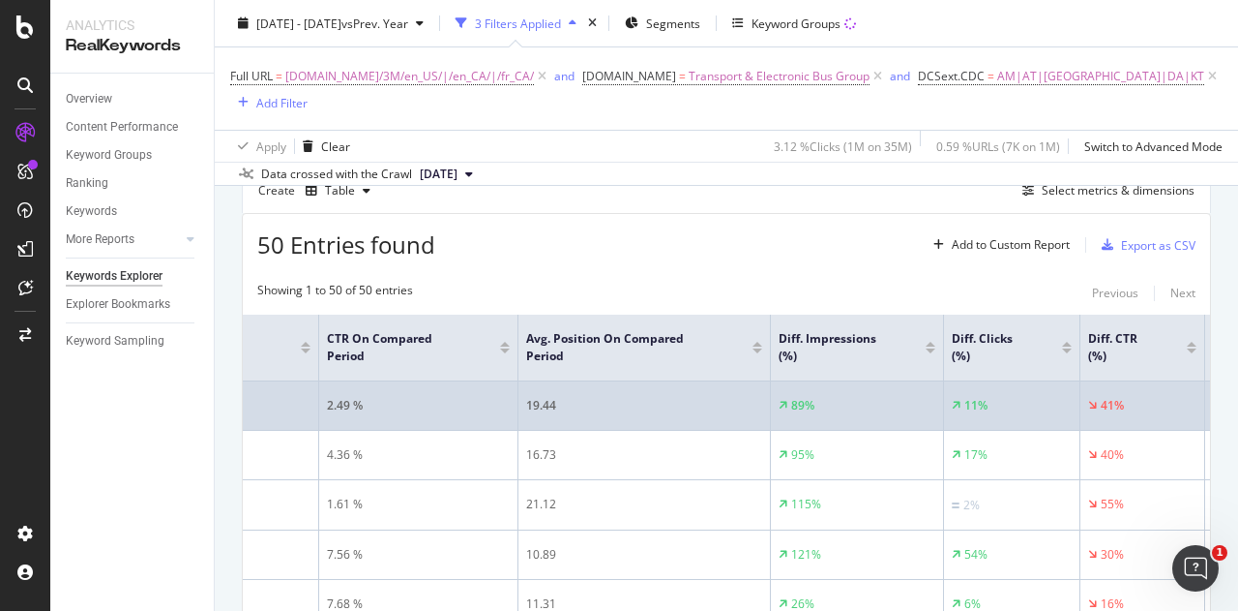
drag, startPoint x: 958, startPoint y: 392, endPoint x: 893, endPoint y: 394, distance: 64.9
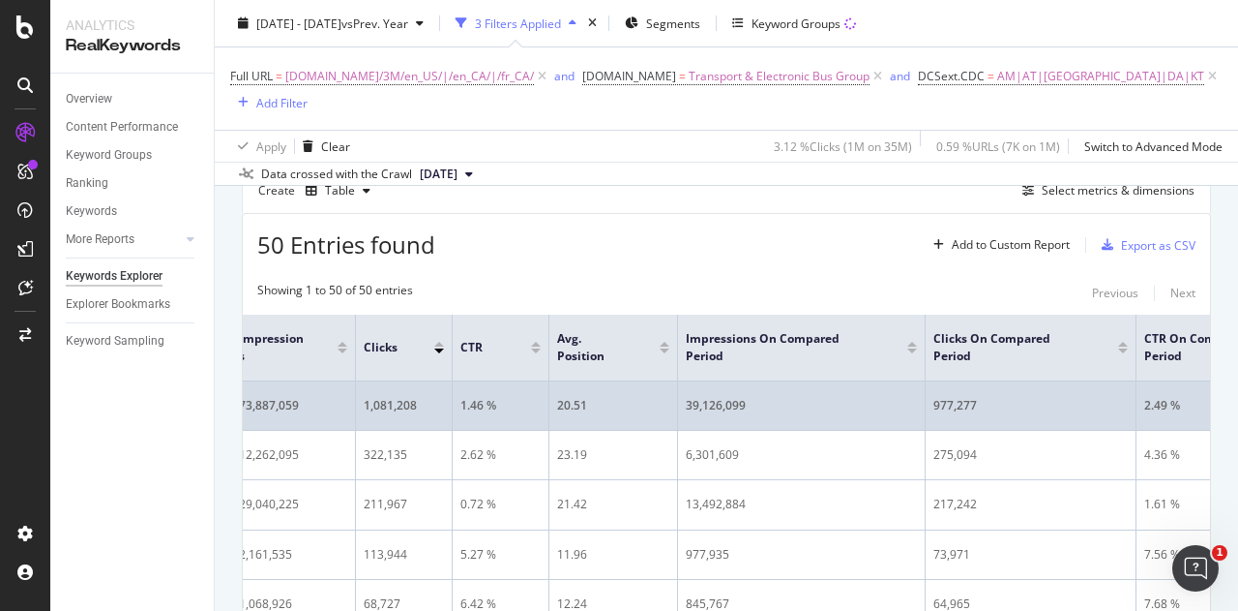
scroll to position [0, 0]
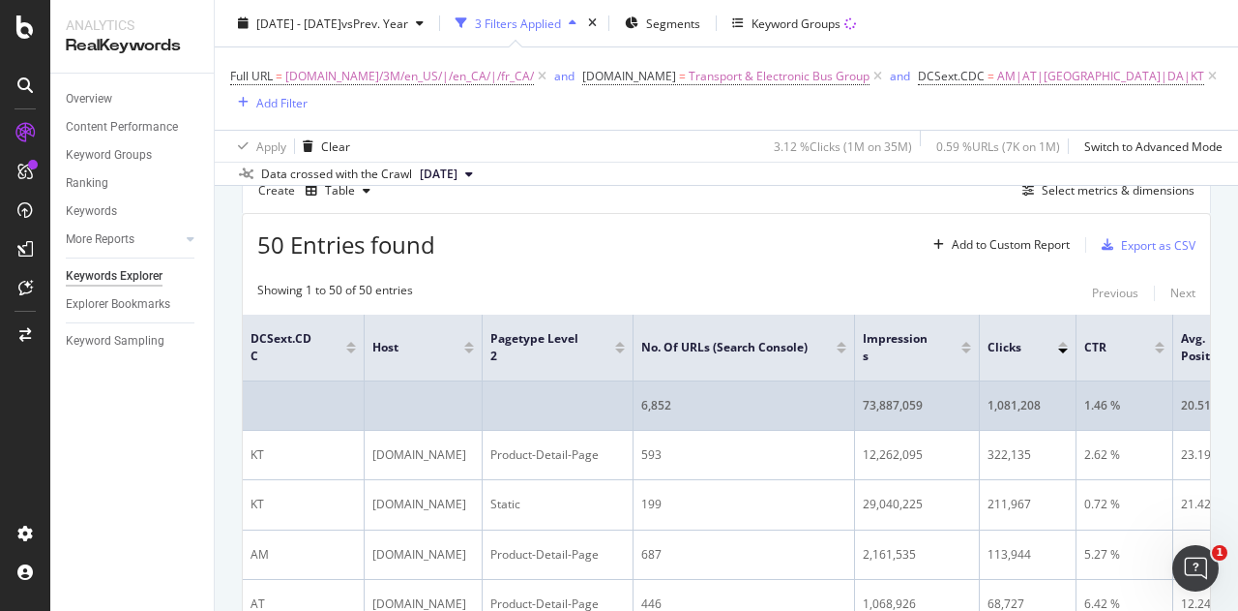
drag, startPoint x: 892, startPoint y: 391, endPoint x: 287, endPoint y: 399, distance: 604.7
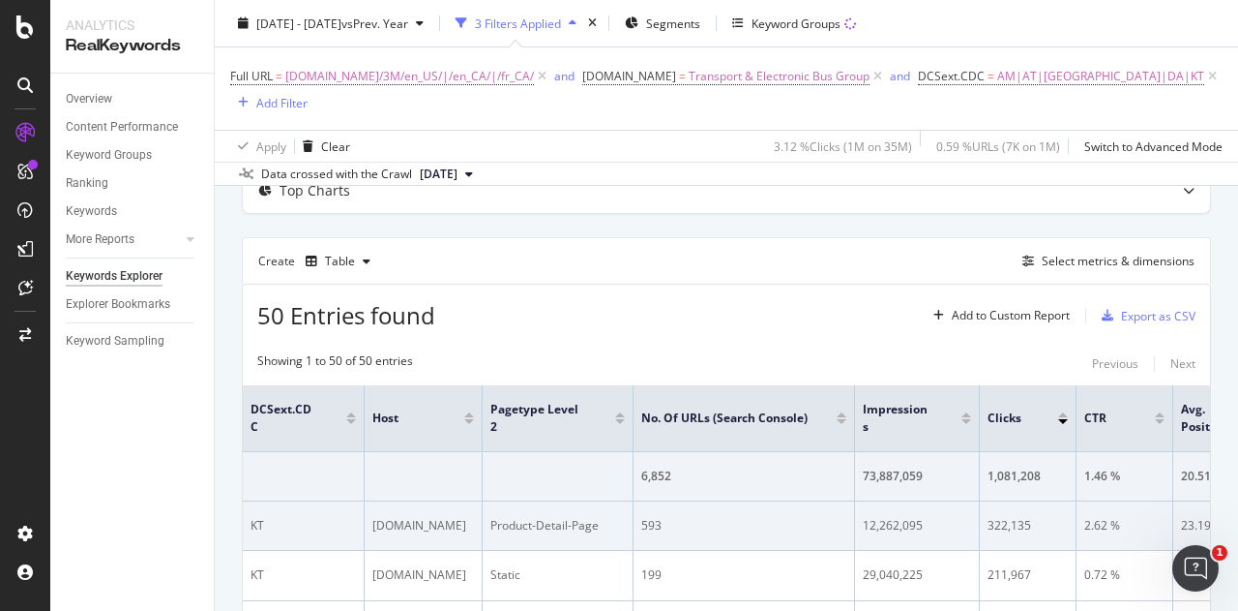
scroll to position [194, 0]
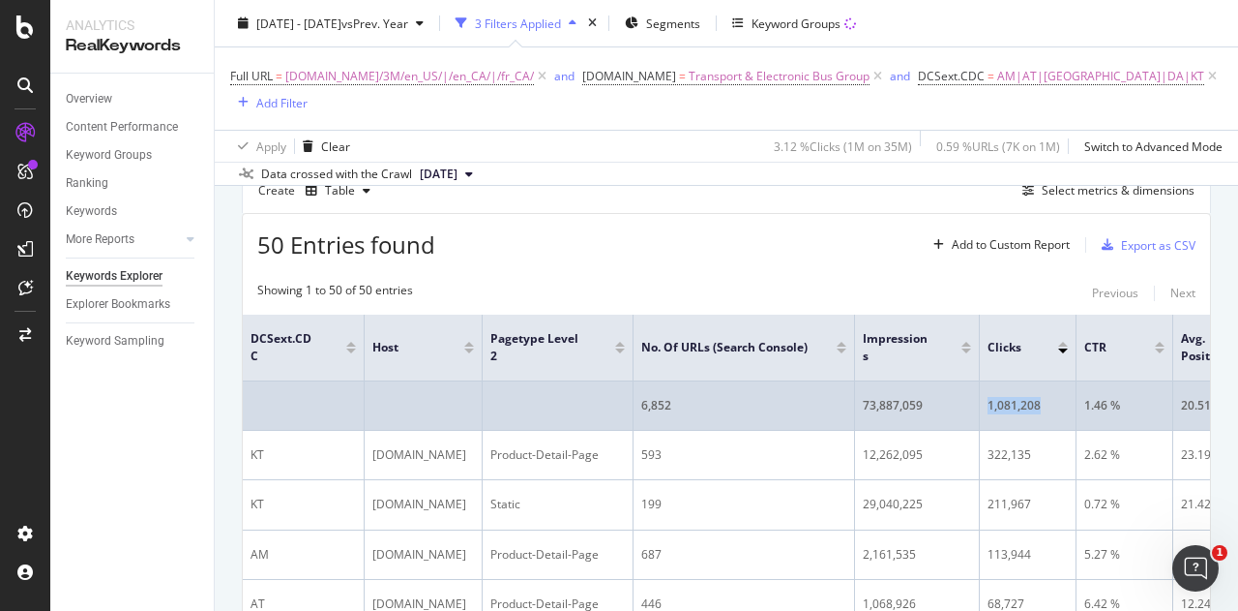
drag, startPoint x: 1045, startPoint y: 372, endPoint x: 989, endPoint y: 372, distance: 56.1
click at [989, 397] on div "1,081,208" at bounding box center [1028, 405] width 80 height 17
copy div "1,081,208"
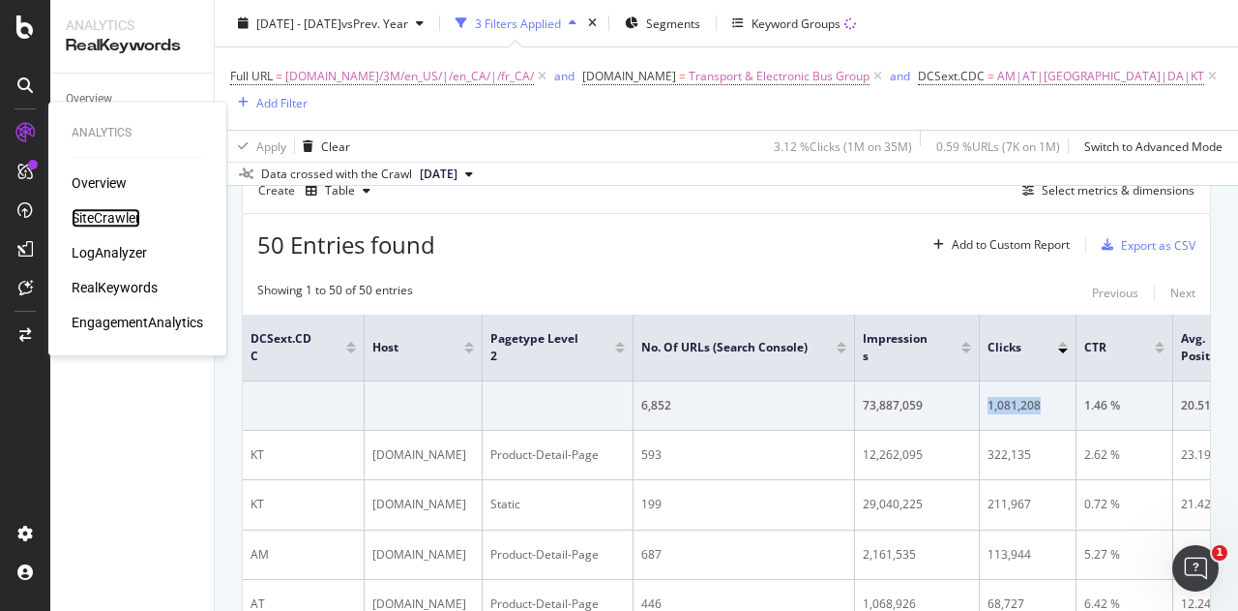
click at [122, 212] on div "SiteCrawler" at bounding box center [106, 217] width 69 height 19
